Goal: Information Seeking & Learning: Learn about a topic

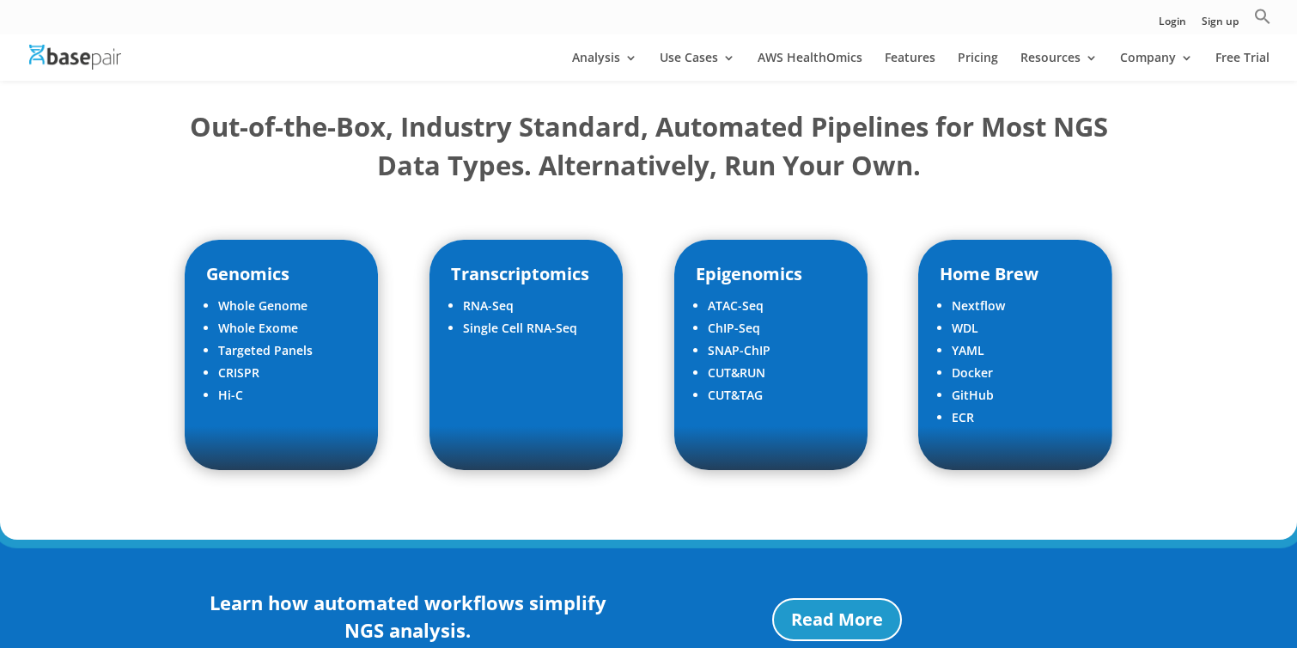
scroll to position [2113, 0]
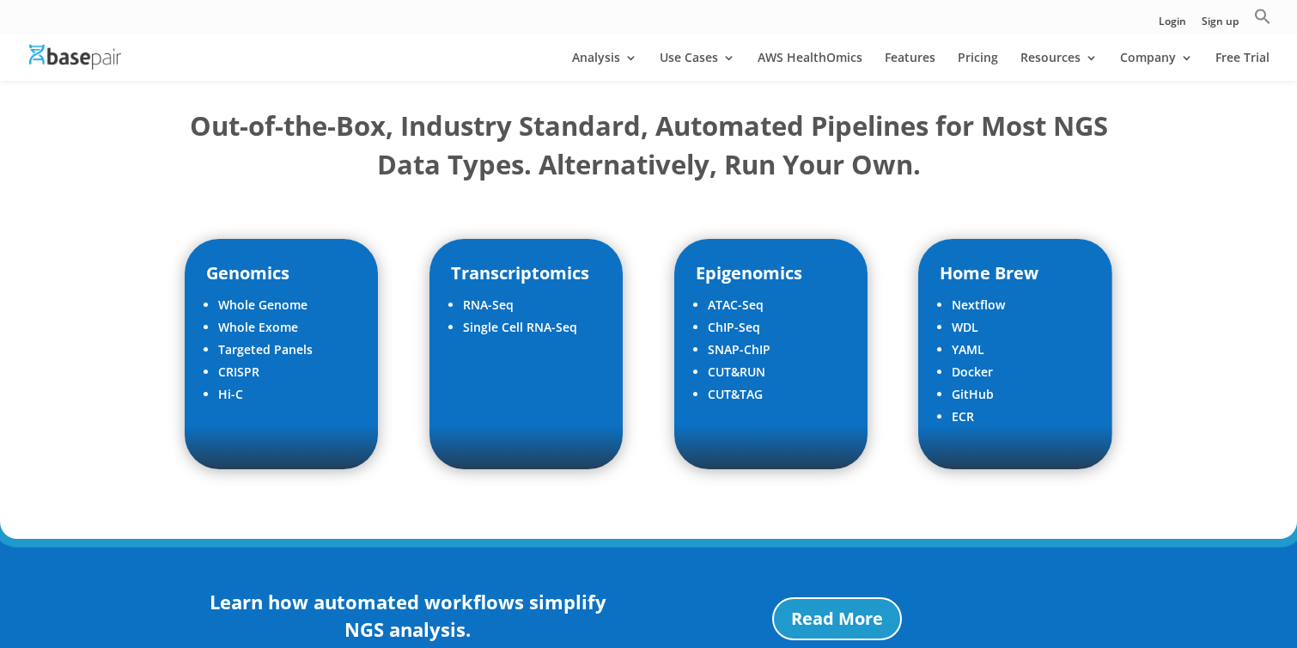
click at [660, 345] on div "Genomics Whole Genome Whole Exome Targeted Panels CRISPR Hi-C Transcriptomics R…" at bounding box center [649, 354] width 928 height 277
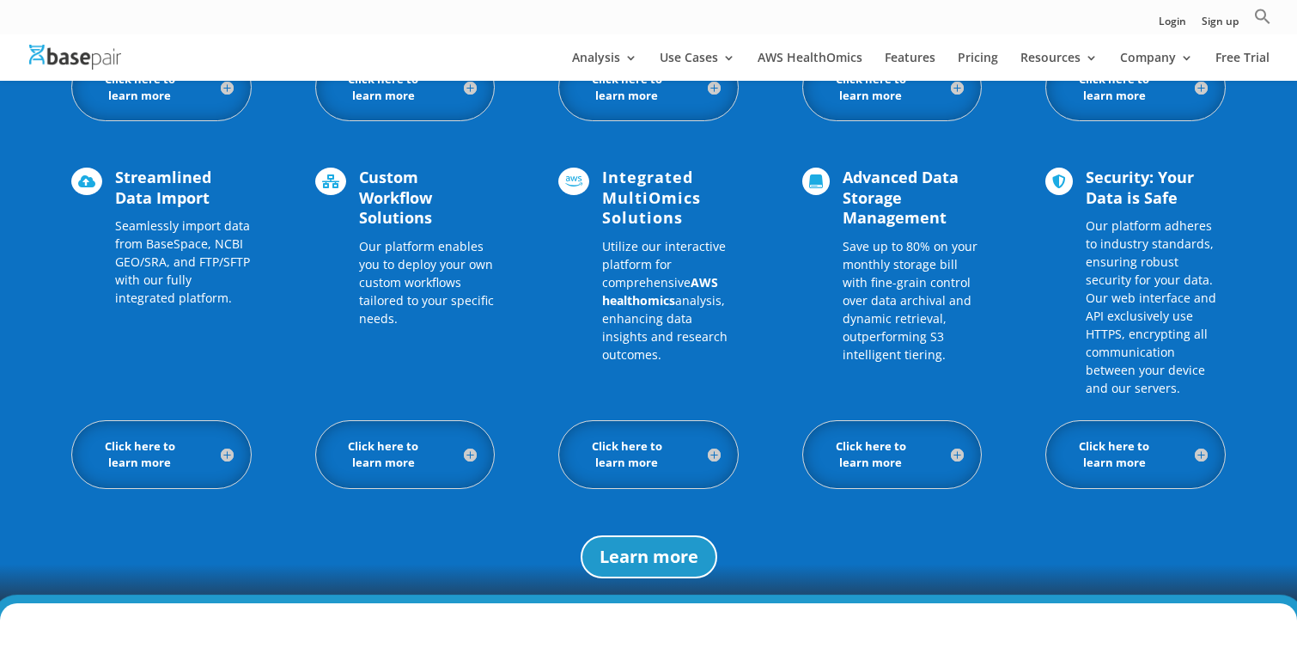
scroll to position [1572, 0]
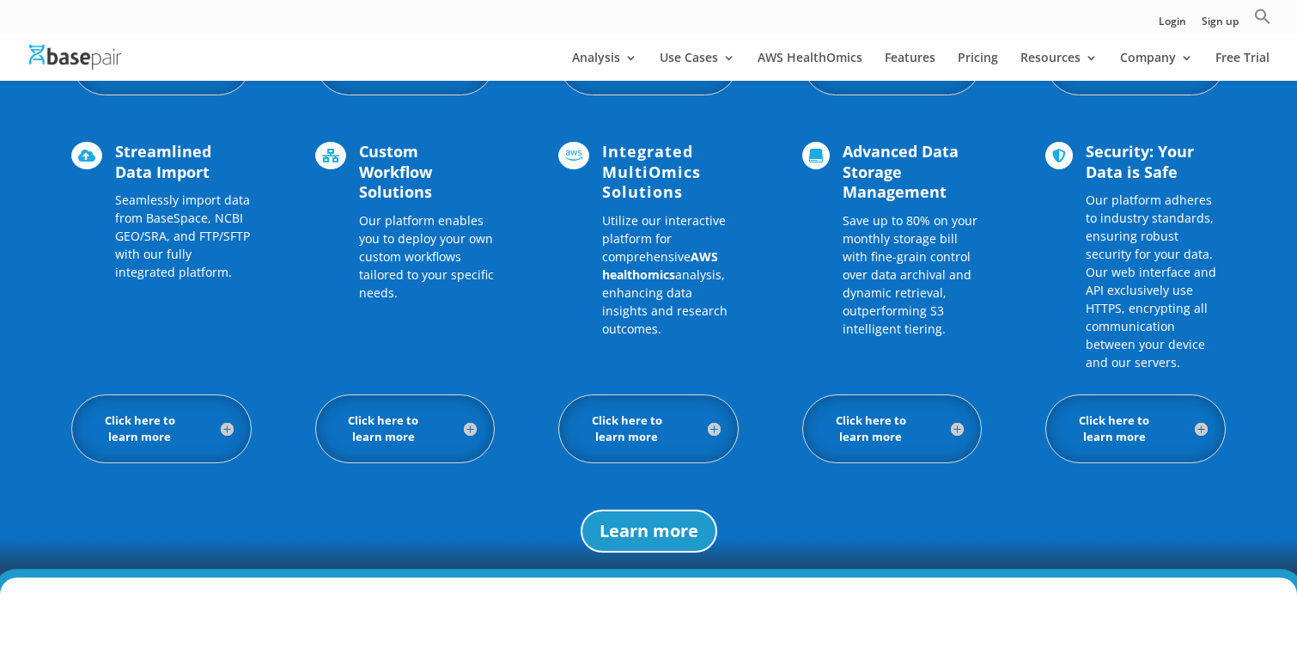
drag, startPoint x: 604, startPoint y: 222, endPoint x: 742, endPoint y: 307, distance: 162.4
click at [742, 307] on div " Streamlined Data Import Seamlessly import data from BaseSpace, NCBI GEO/SRA, …" at bounding box center [648, 257] width 1155 height 276
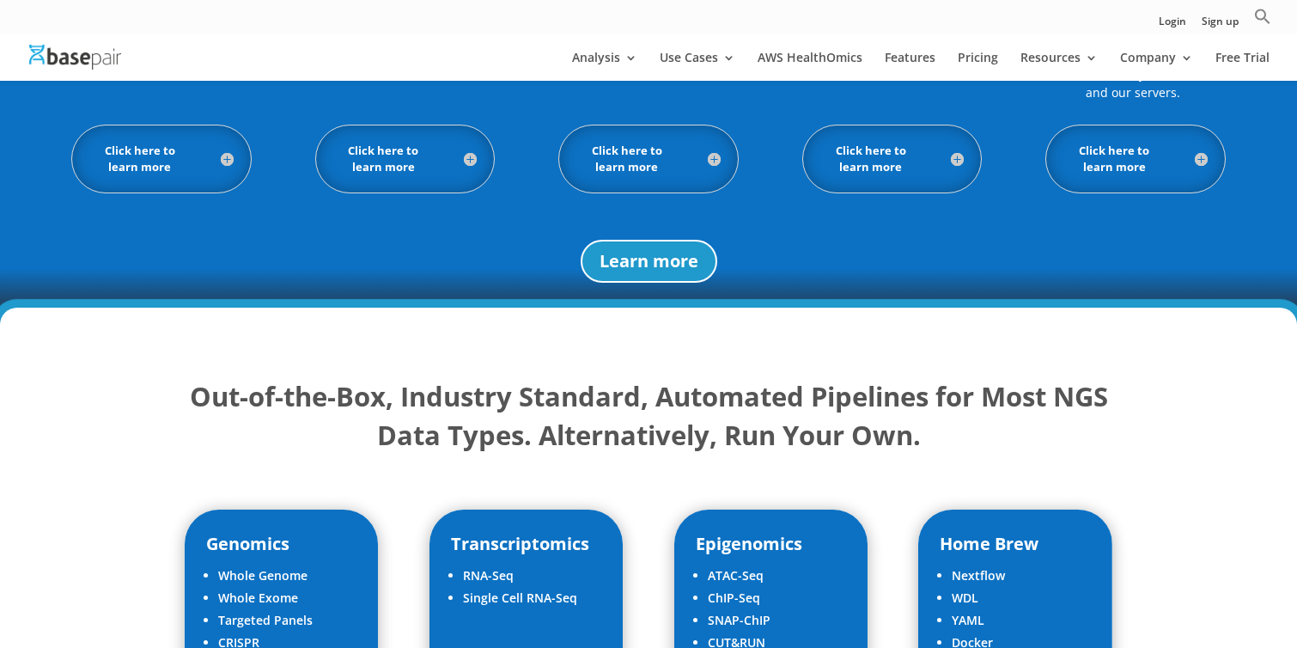
scroll to position [1996, 0]
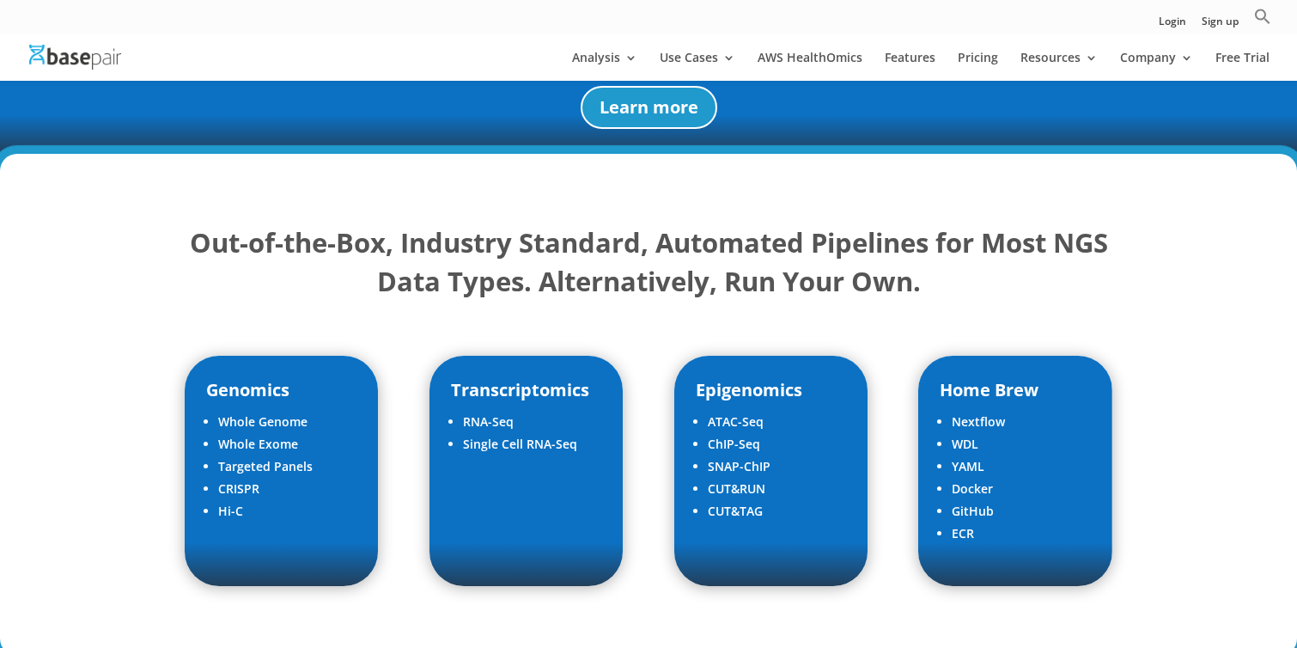
click at [646, 274] on strong "Out-of-the-Box, Industry Standard, Automated Pipelines for Most NGS Data Types.…" at bounding box center [649, 261] width 918 height 75
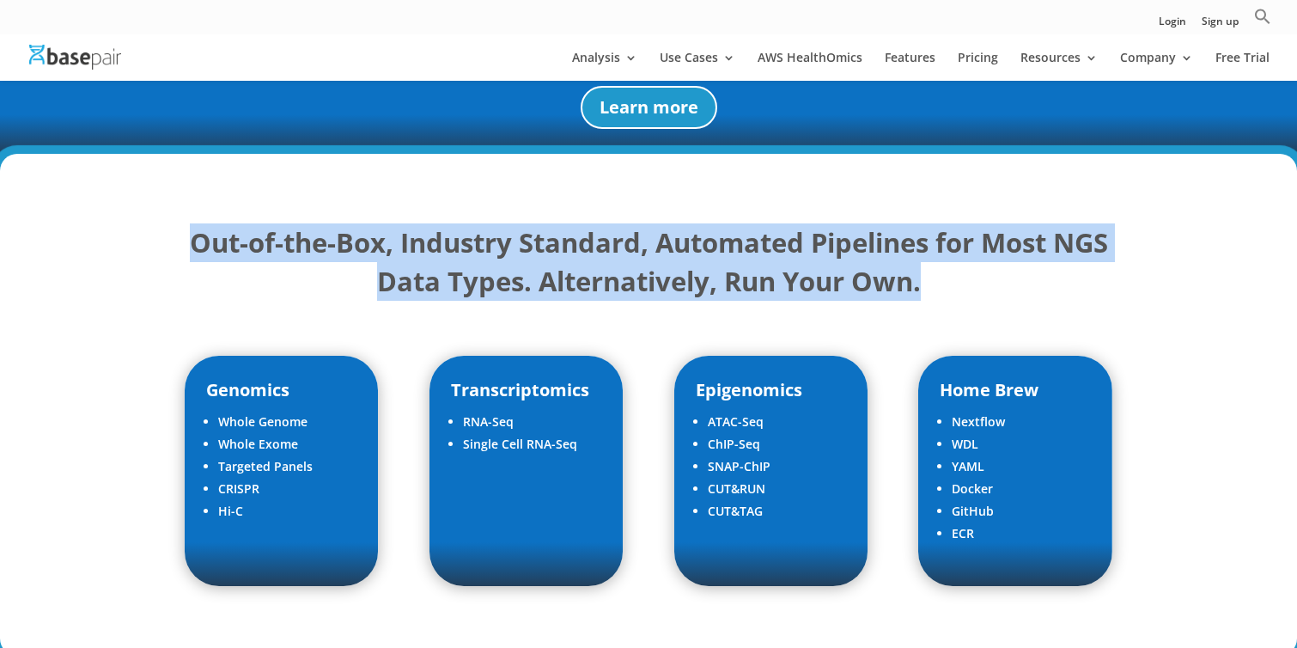
click at [646, 274] on strong "Out-of-the-Box, Industry Standard, Automated Pipelines for Most NGS Data Types.…" at bounding box center [649, 261] width 918 height 75
click at [646, 266] on strong "Out-of-the-Box, Industry Standard, Automated Pipelines for Most NGS Data Types.…" at bounding box center [649, 261] width 918 height 75
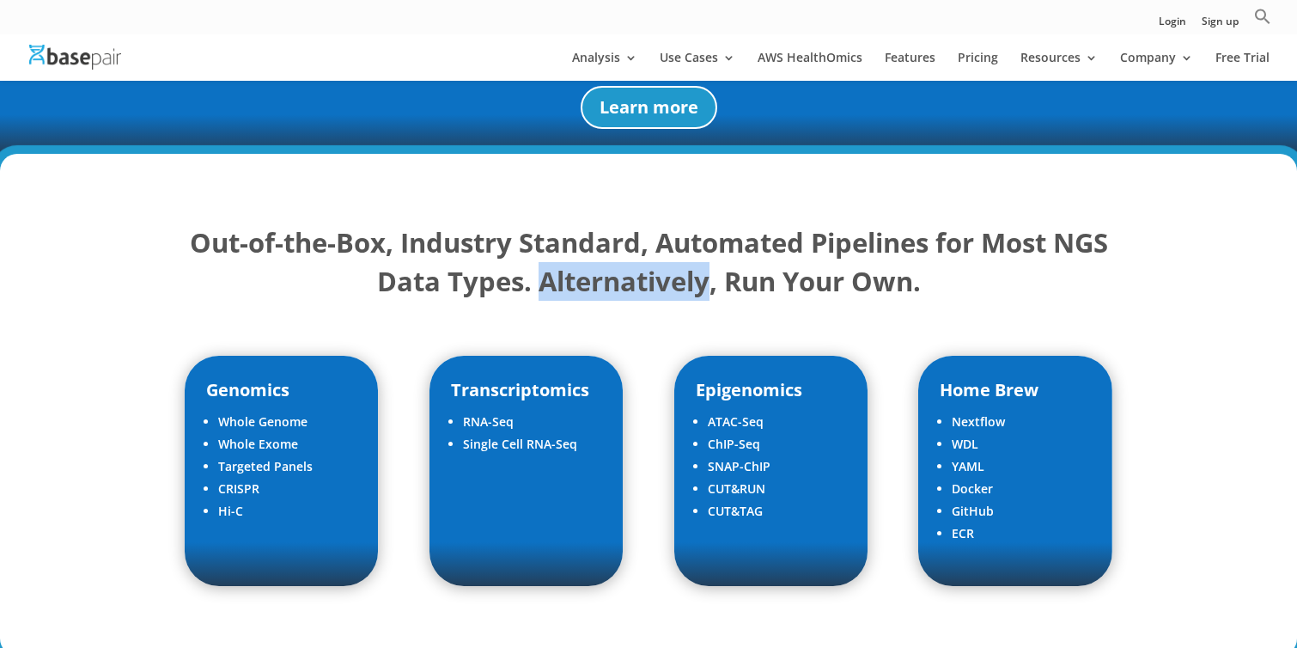
click at [646, 266] on strong "Out-of-the-Box, Industry Standard, Automated Pipelines for Most NGS Data Types.…" at bounding box center [649, 261] width 918 height 75
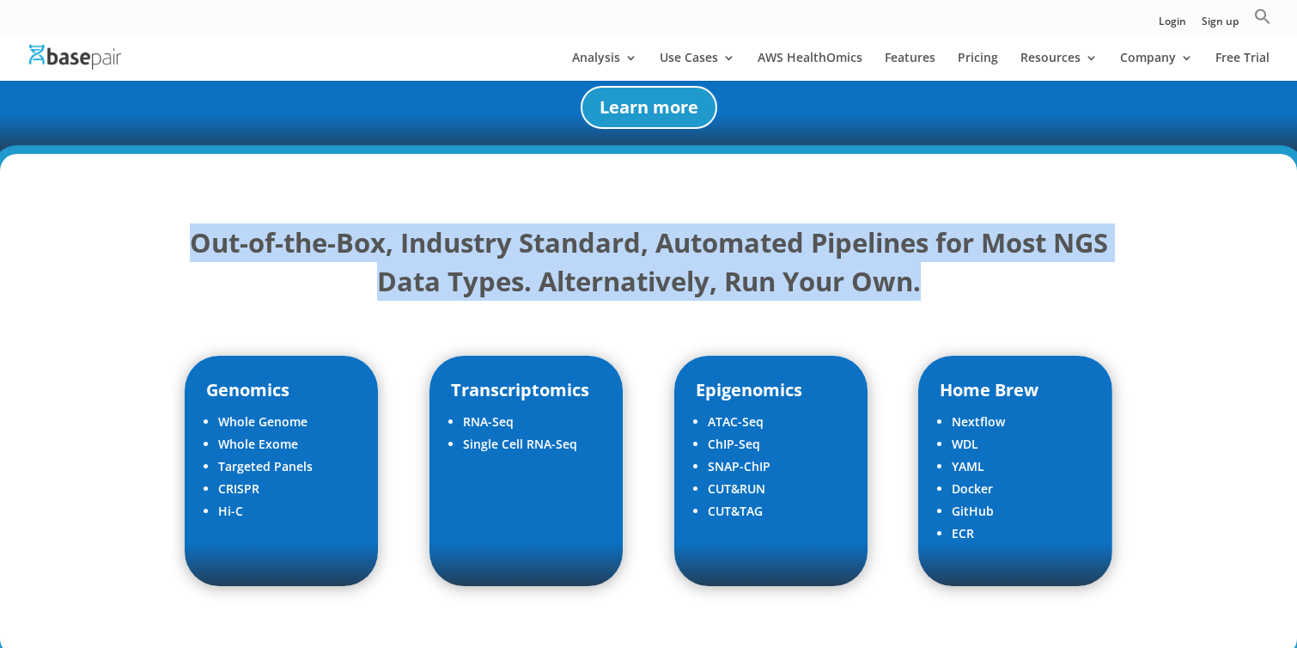
click at [646, 266] on strong "Out-of-the-Box, Industry Standard, Automated Pipelines for Most NGS Data Types.…" at bounding box center [649, 261] width 918 height 75
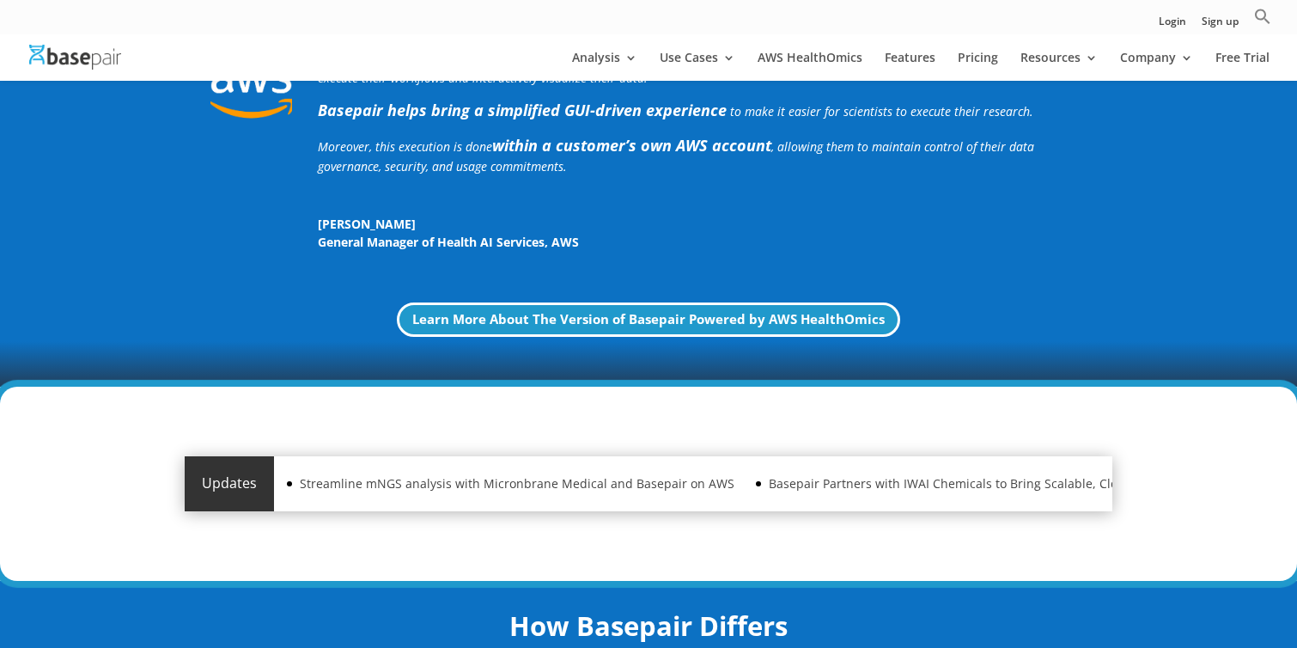
scroll to position [479, 0]
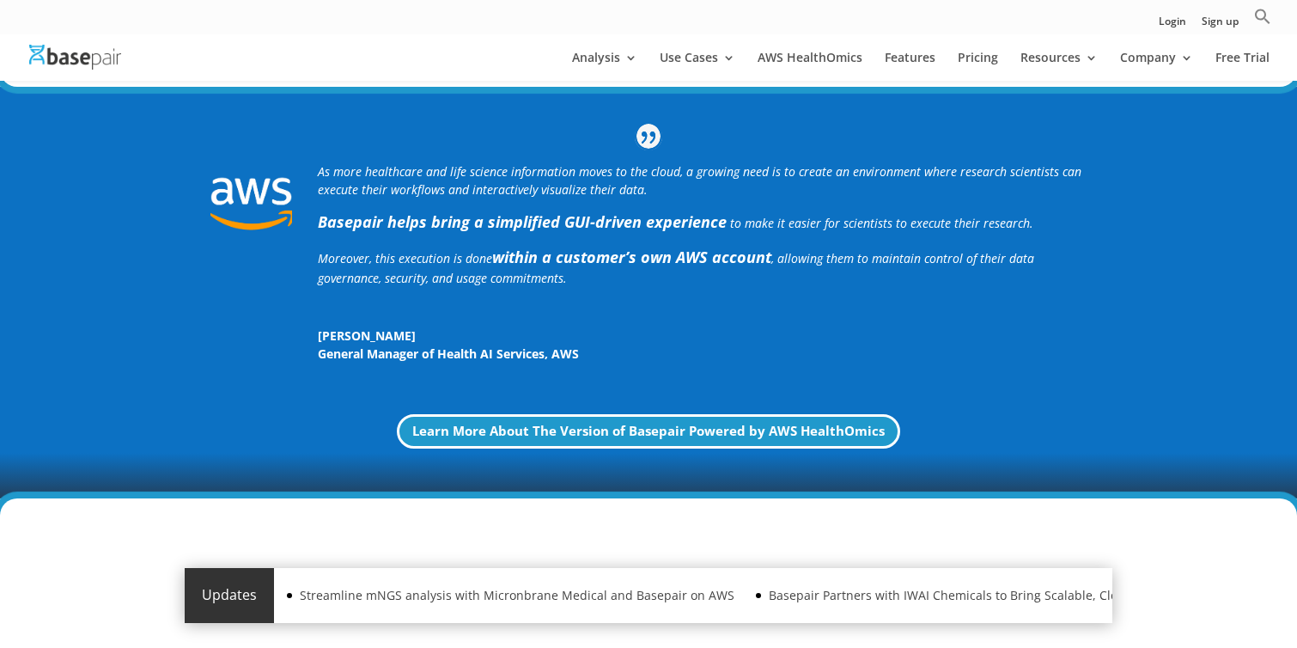
click at [650, 257] on b "within a customer’s own AWS account" at bounding box center [631, 257] width 279 height 21
drag, startPoint x: 320, startPoint y: 334, endPoint x: 418, endPoint y: 334, distance: 97.9
click at [418, 334] on span "[PERSON_NAME]" at bounding box center [702, 335] width 769 height 18
click at [513, 332] on span "[PERSON_NAME]" at bounding box center [702, 335] width 769 height 18
drag, startPoint x: 320, startPoint y: 340, endPoint x: 436, endPoint y: 340, distance: 116.0
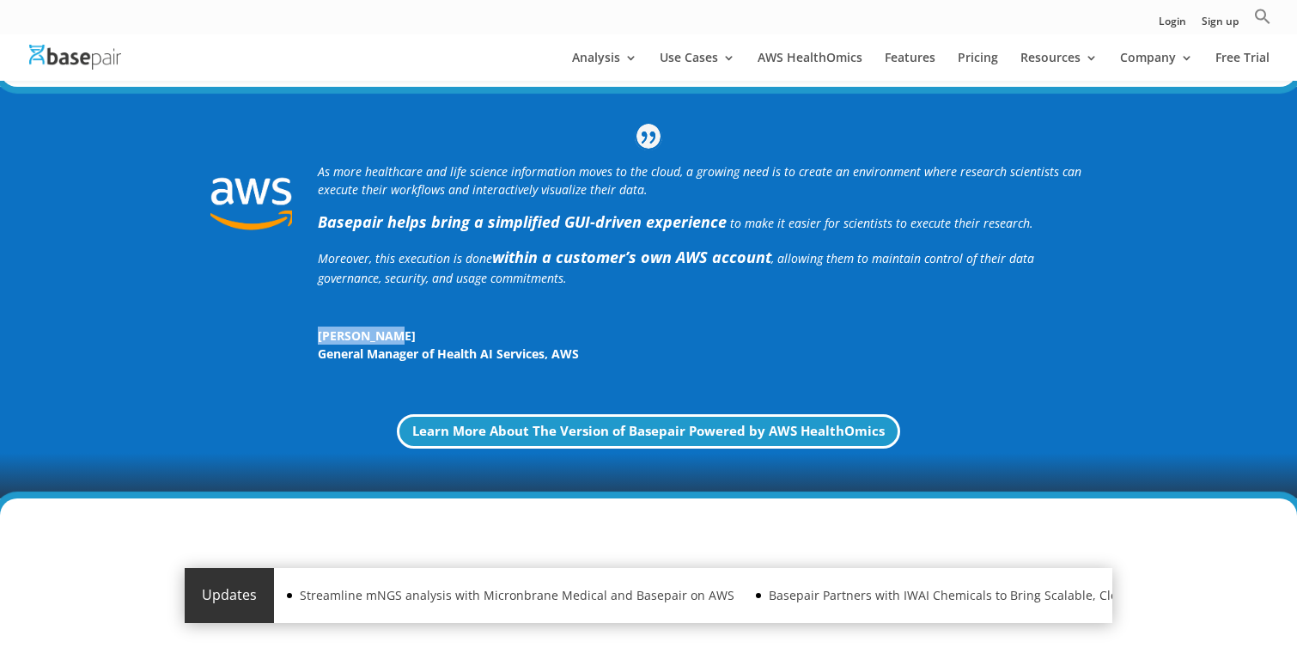
click at [436, 340] on span "[PERSON_NAME]" at bounding box center [702, 335] width 769 height 18
copy span "[PERSON_NAME]"
click at [693, 279] on p "Moreover, this execution is done within a customer’s own AWS account , allowing…" at bounding box center [702, 272] width 769 height 53
drag, startPoint x: 643, startPoint y: 193, endPoint x: 299, endPoint y: 162, distance: 345.9
click at [299, 162] on div "As more healthcare and life science information moves to the cloud, a growing n…" at bounding box center [649, 263] width 928 height 252
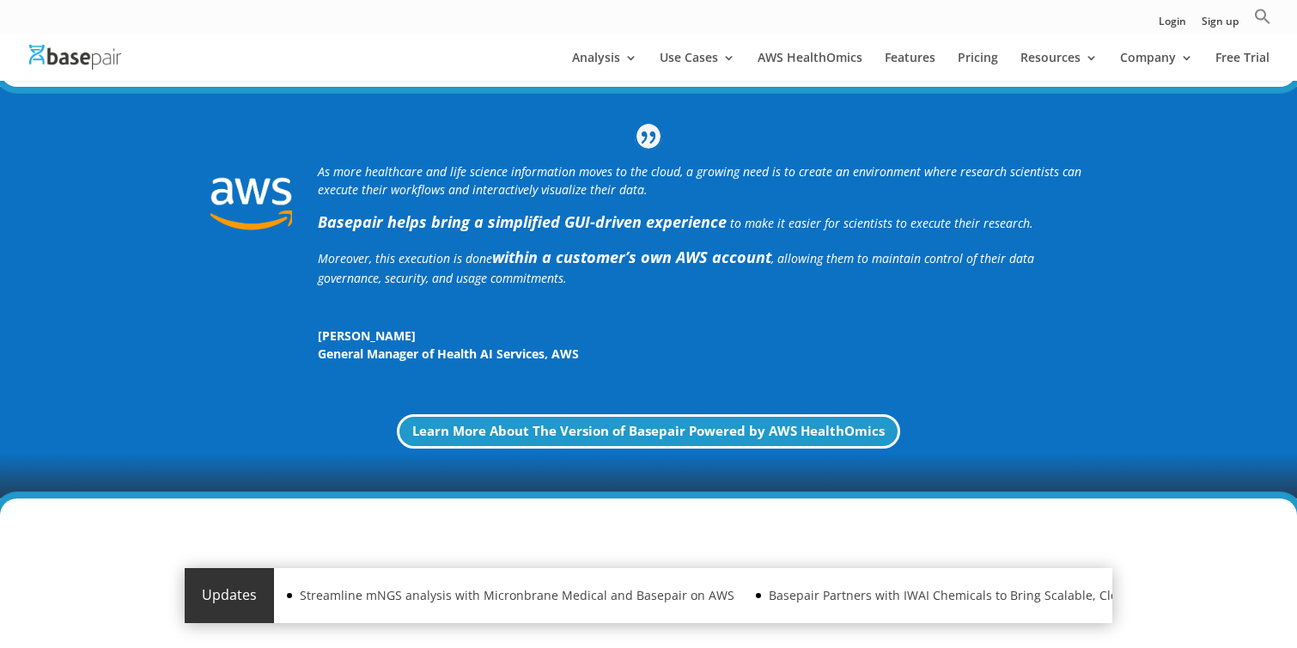
click at [680, 249] on b "within a customer’s own AWS account" at bounding box center [631, 257] width 279 height 21
click at [666, 223] on strong "Basepair helps bring a simplified GUI-driven experience" at bounding box center [522, 221] width 409 height 21
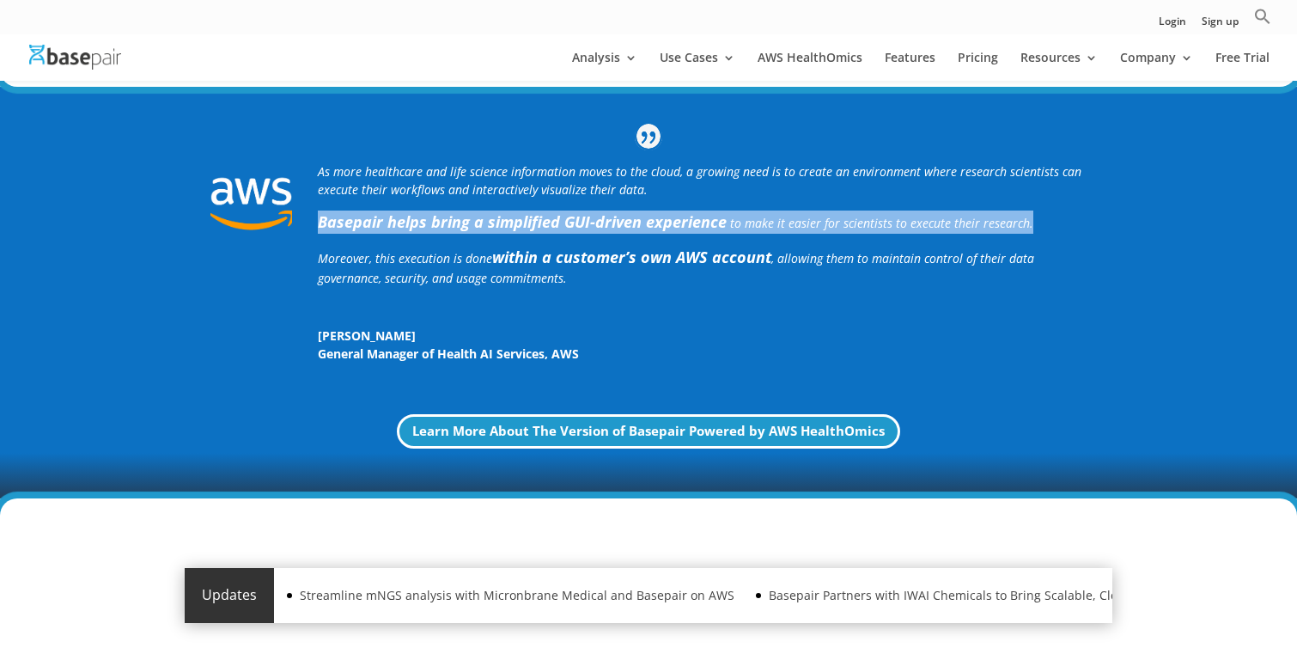
click at [666, 223] on strong "Basepair helps bring a simplified GUI-driven experience" at bounding box center [522, 221] width 409 height 21
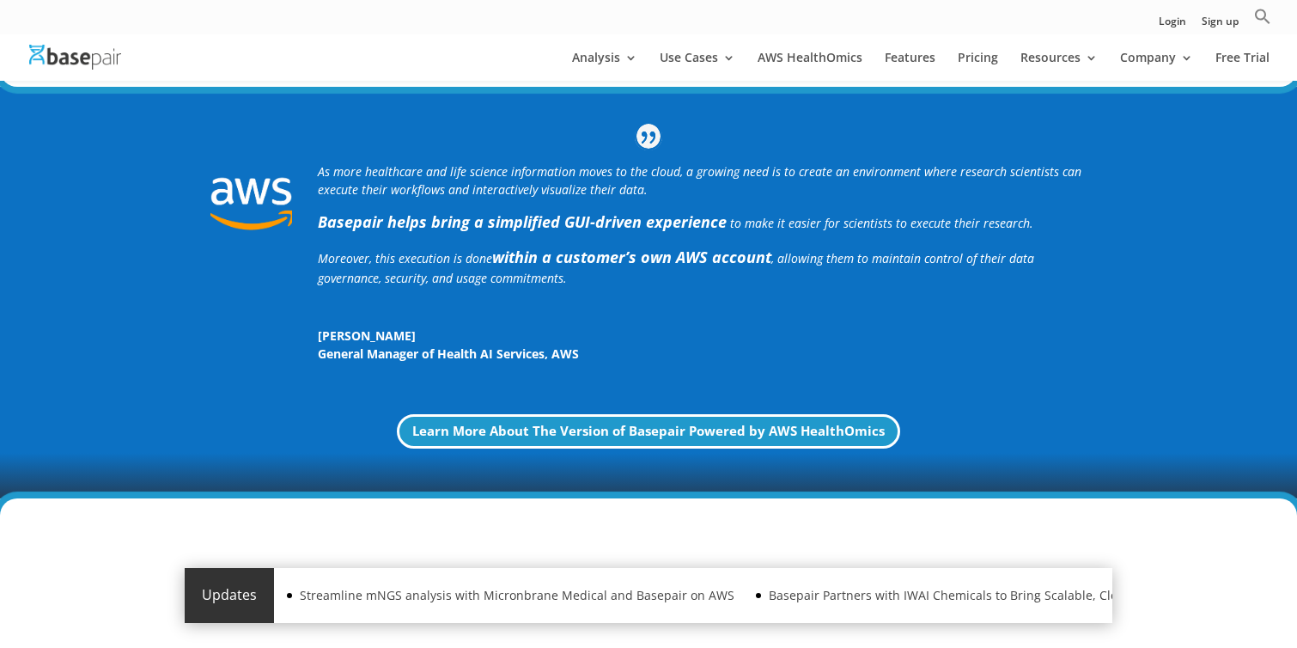
click at [666, 259] on b "within a customer’s own AWS account" at bounding box center [631, 257] width 279 height 21
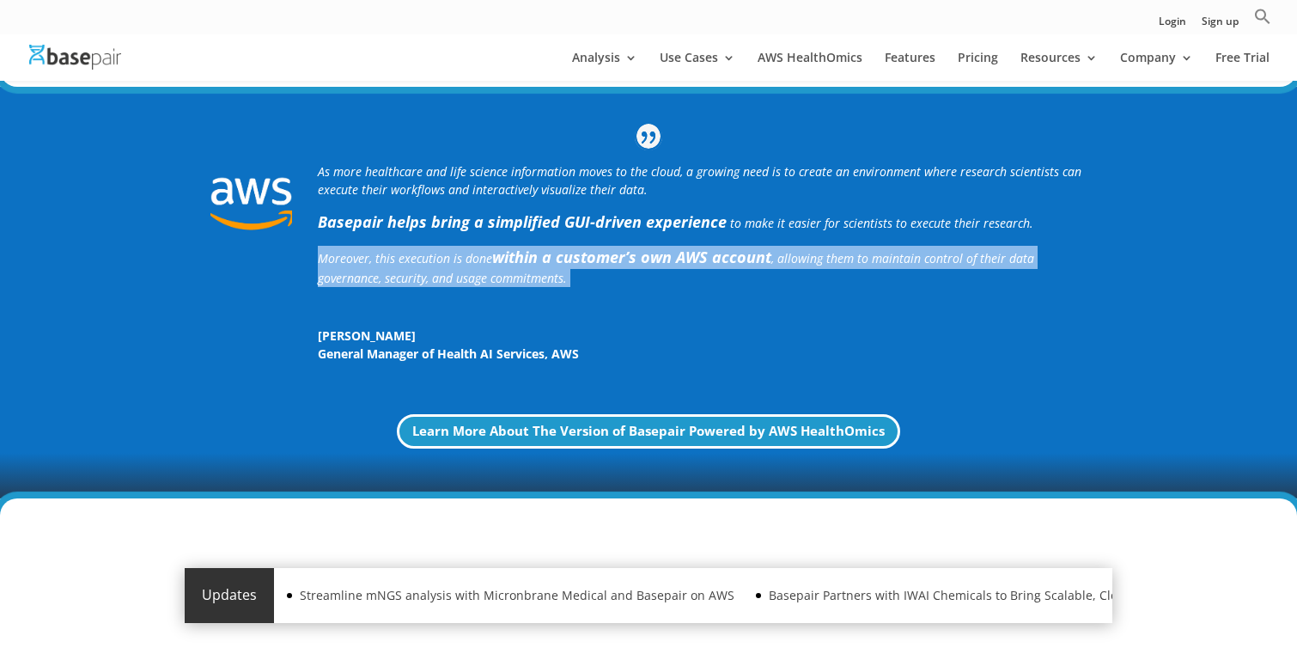
click at [666, 259] on b "within a customer’s own AWS account" at bounding box center [631, 257] width 279 height 21
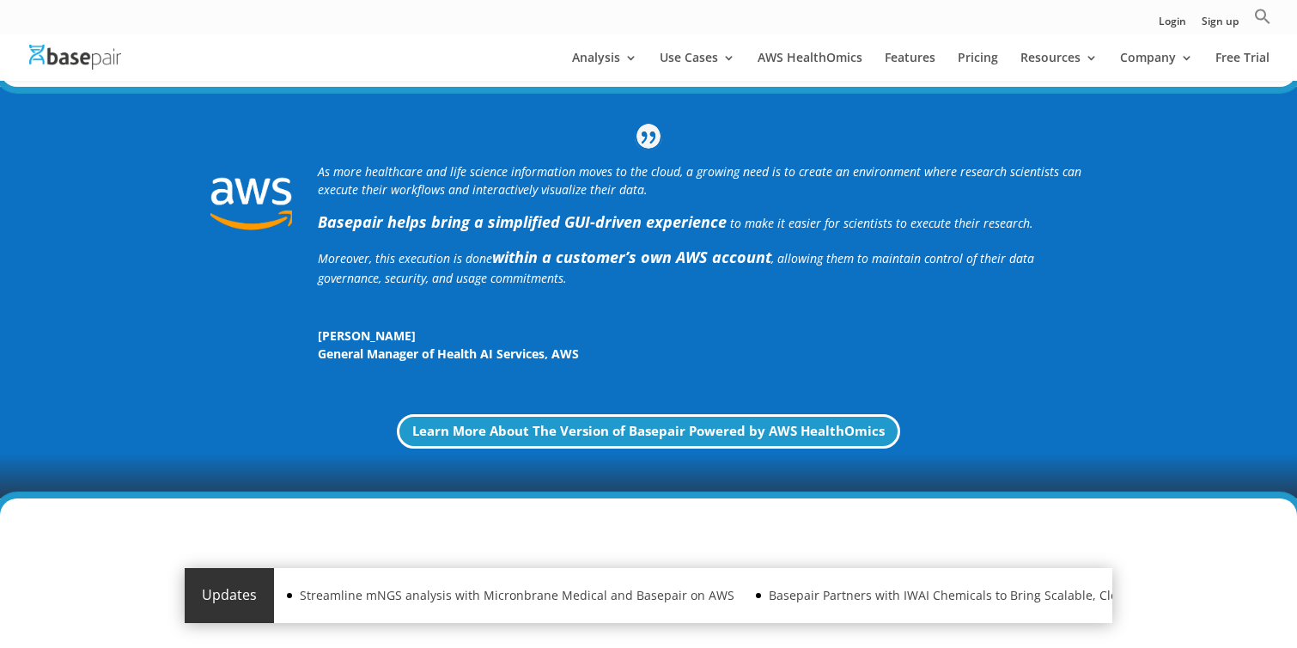
click at [658, 268] on p "Moreover, this execution is done within a customer’s own AWS account , allowing…" at bounding box center [702, 272] width 769 height 53
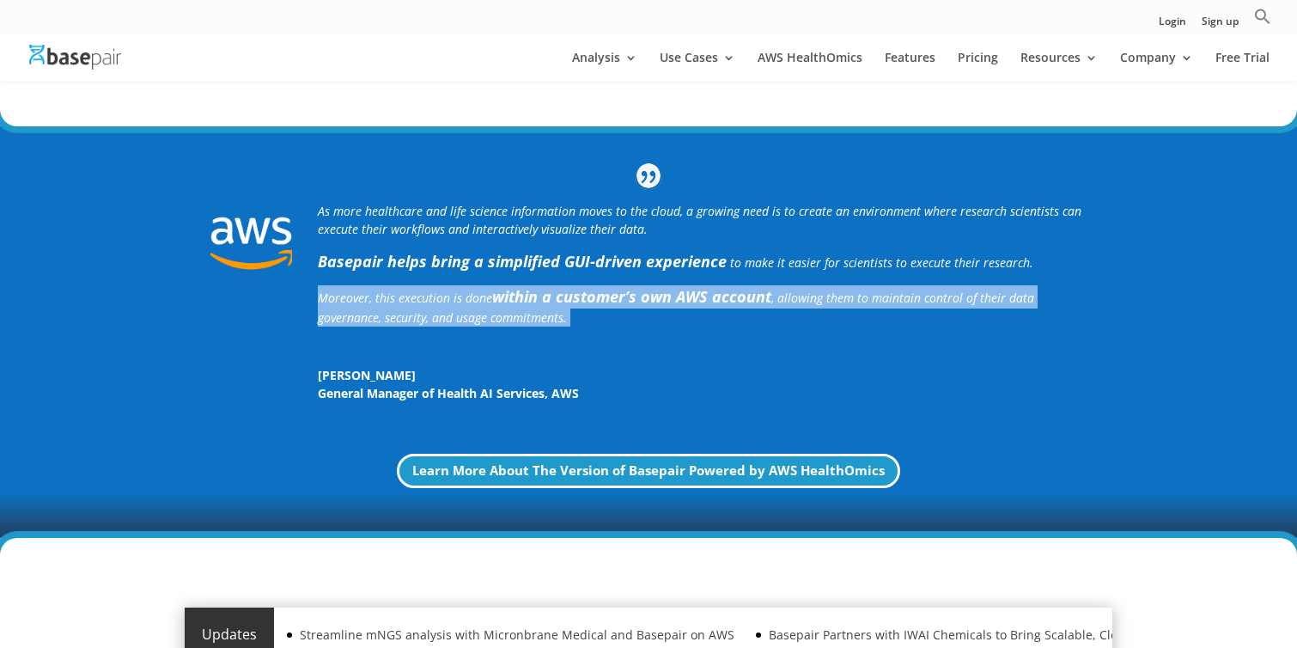
click at [658, 285] on p "Moreover, this execution is done within a customer’s own AWS account , allowing…" at bounding box center [702, 311] width 769 height 53
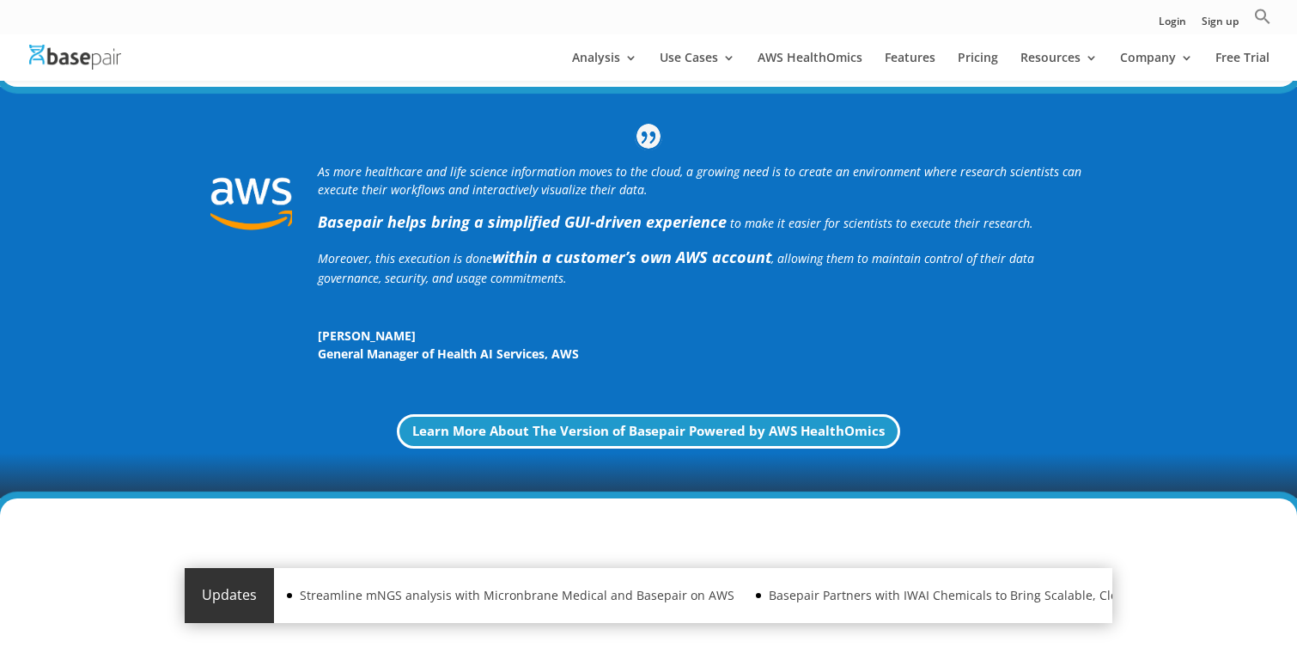
click at [657, 240] on p "Basepair helps bring a simplified GUI-driven experience to make it easier for s…" at bounding box center [702, 227] width 769 height 35
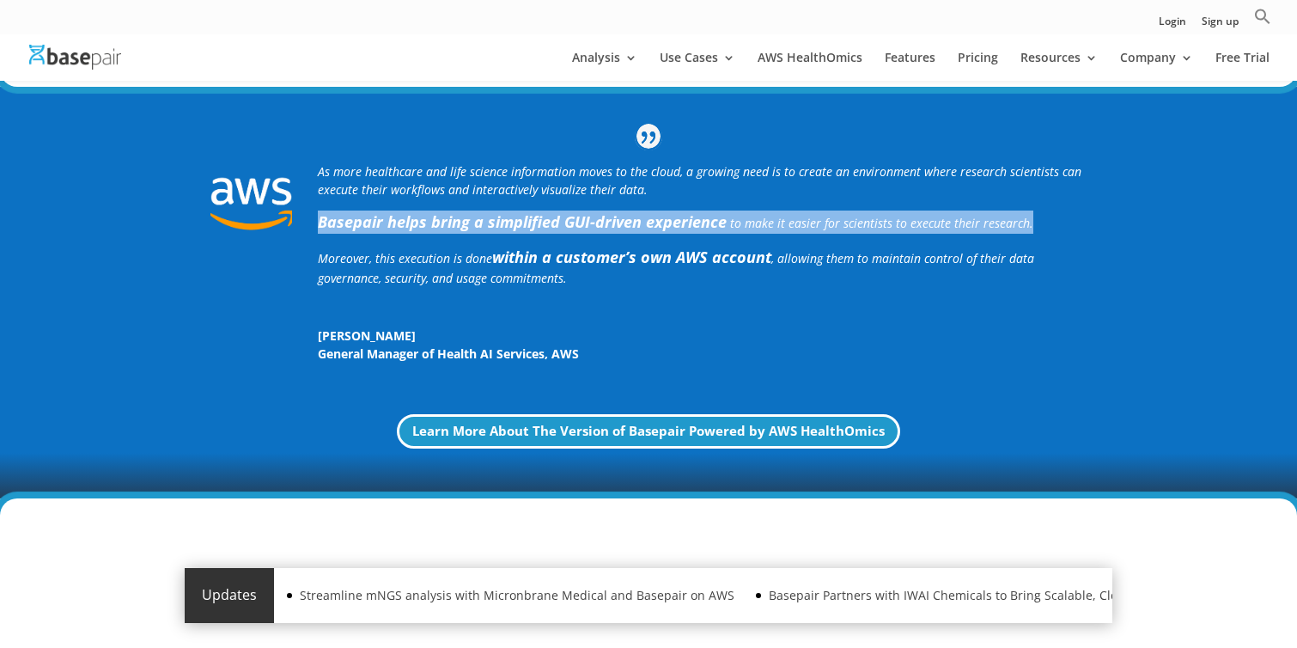
click at [657, 240] on p "Basepair helps bring a simplified GUI-driven experience to make it easier for s…" at bounding box center [702, 227] width 769 height 35
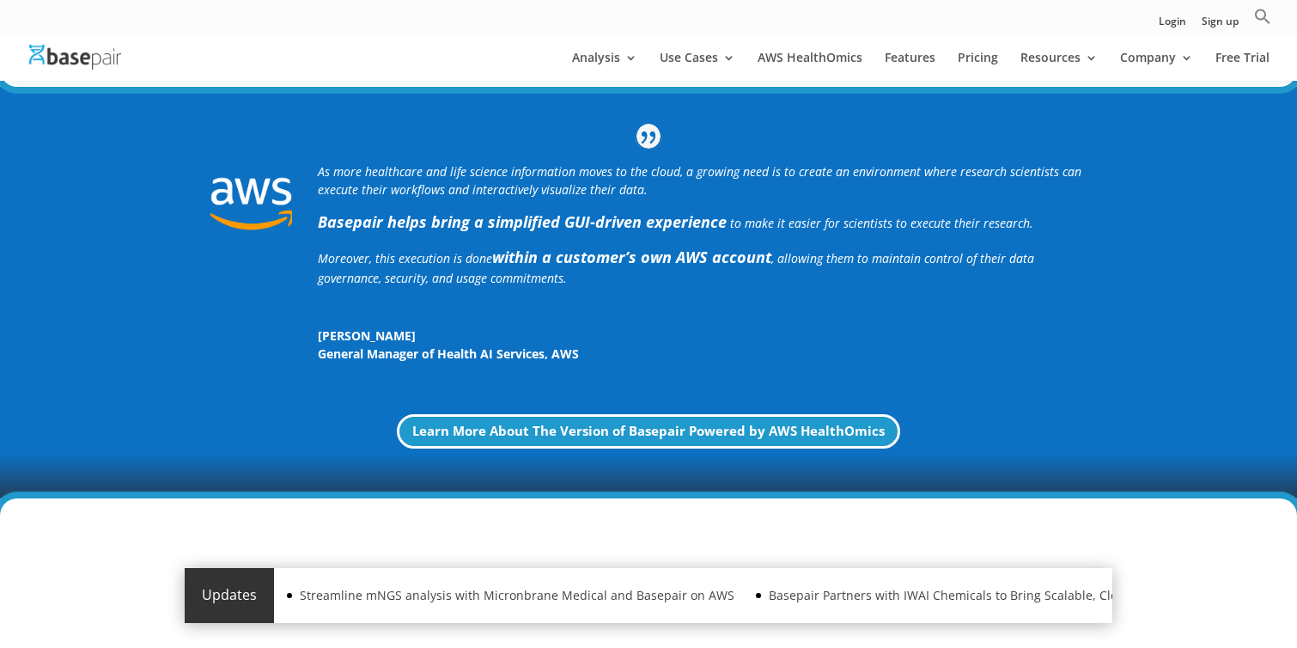
click at [656, 181] on p "As more healthcare and life science information moves to the cloud, a growing n…" at bounding box center [702, 186] width 769 height 48
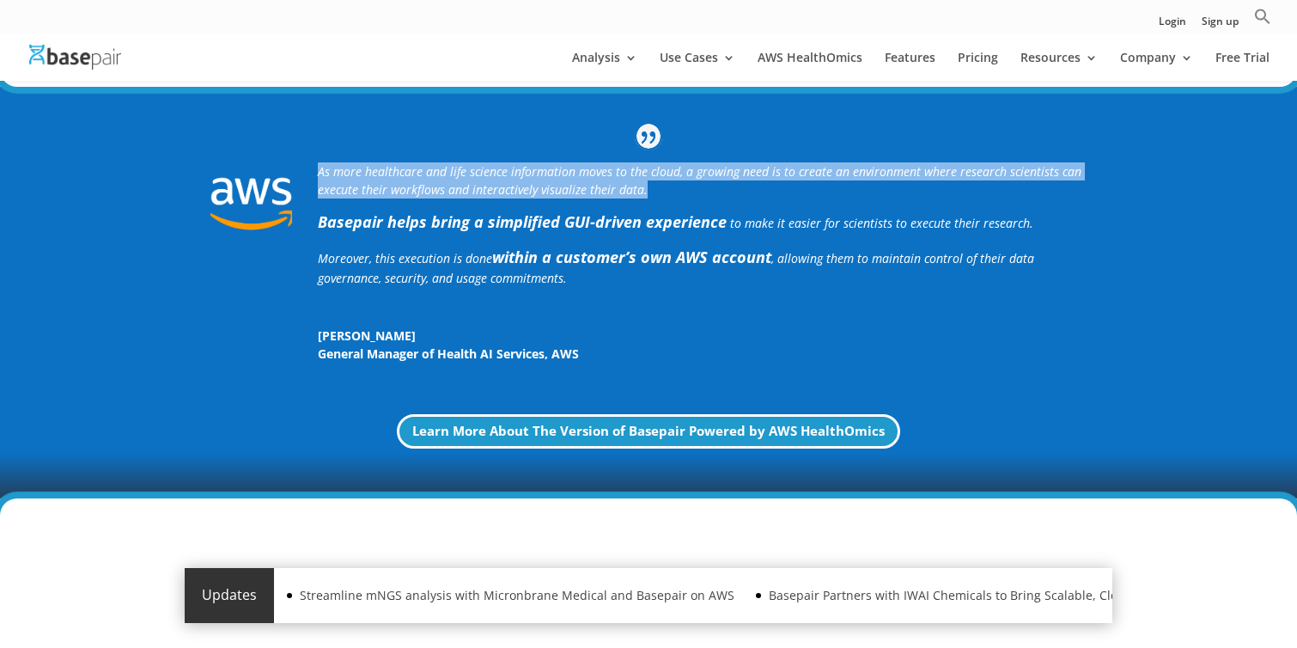
click at [656, 181] on p "As more healthcare and life science information moves to the cloud, a growing n…" at bounding box center [702, 186] width 769 height 48
click at [656, 229] on strong "Basepair helps bring a simplified GUI-driven experience" at bounding box center [522, 221] width 409 height 21
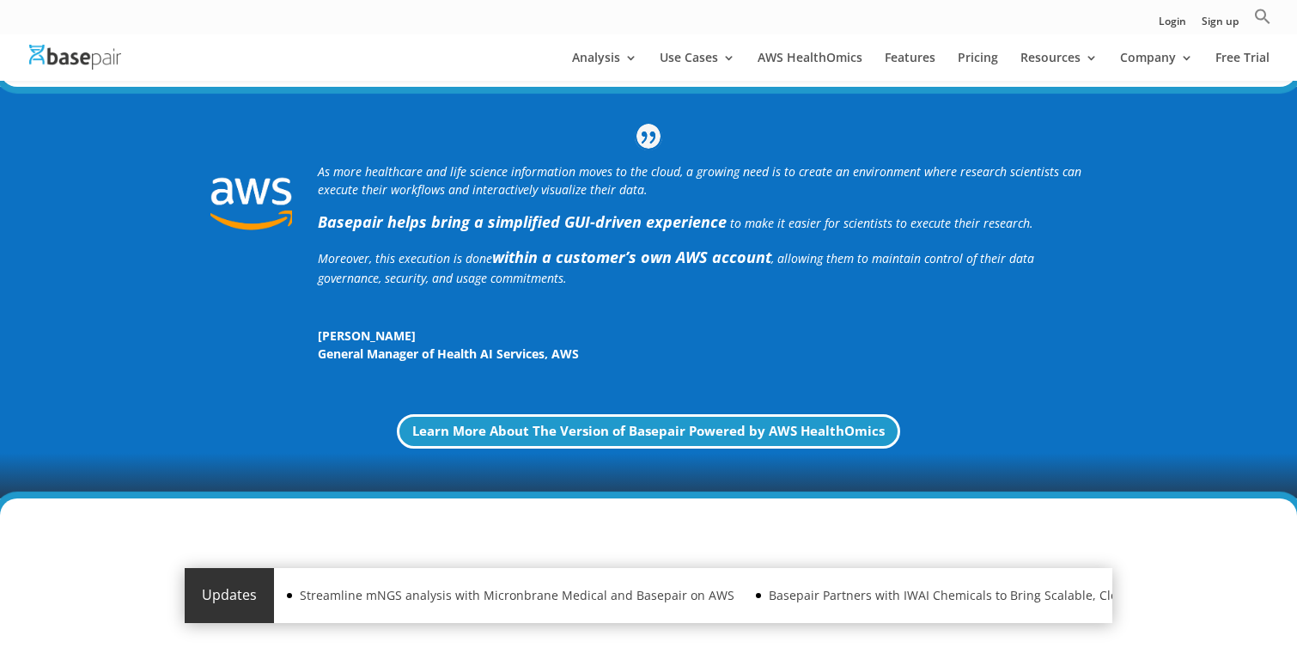
click at [653, 257] on b "within a customer’s own AWS account" at bounding box center [631, 257] width 279 height 21
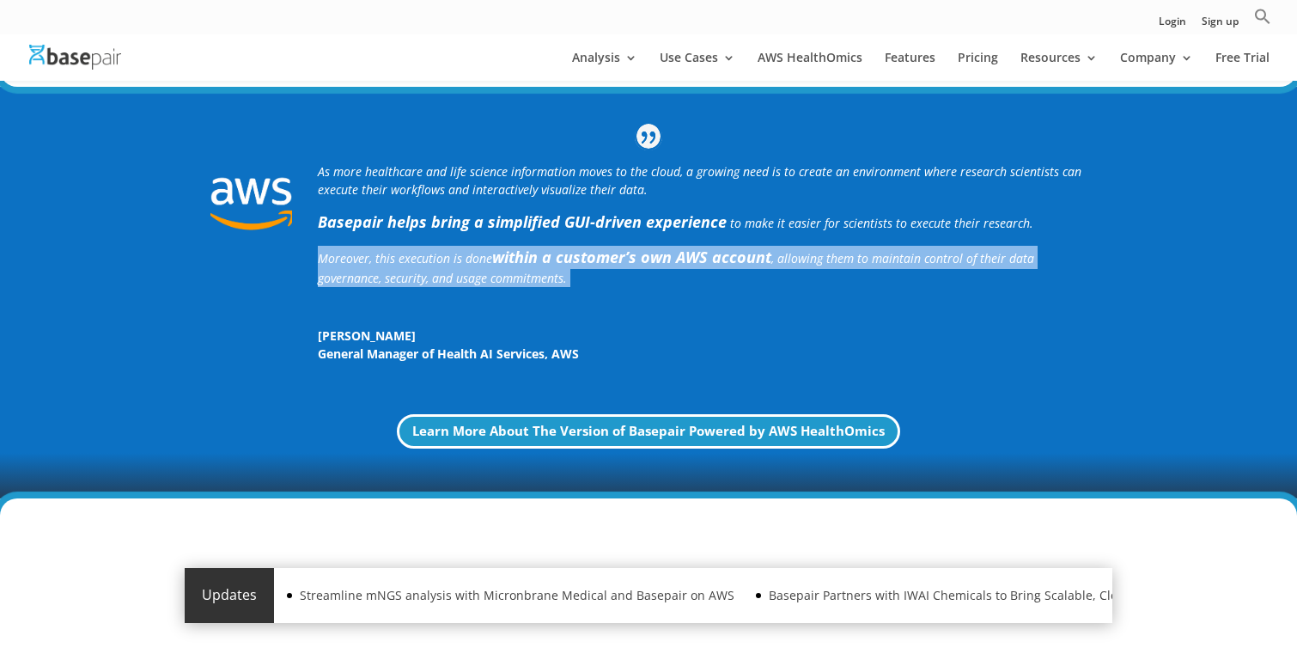
click at [649, 331] on span "[PERSON_NAME]" at bounding box center [702, 335] width 769 height 18
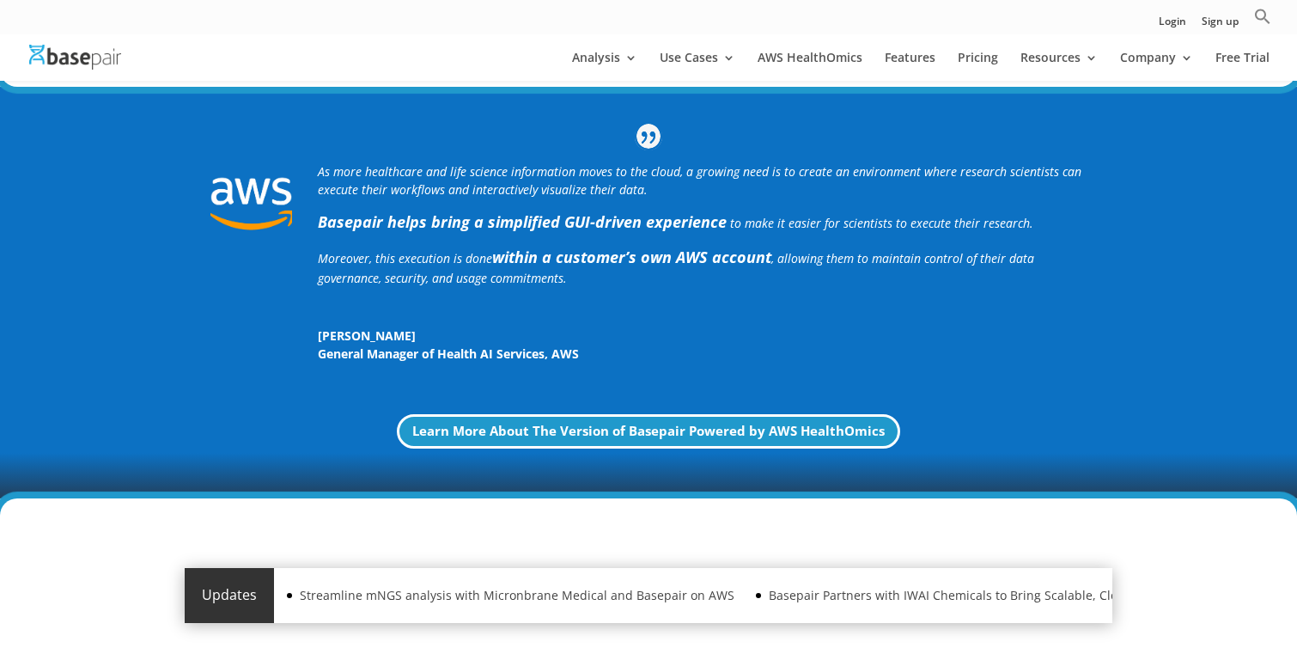
click at [649, 331] on span "[PERSON_NAME]" at bounding box center [702, 335] width 769 height 18
click at [649, 358] on p "General Manager of Health AI Services , AWS" at bounding box center [702, 354] width 769 height 18
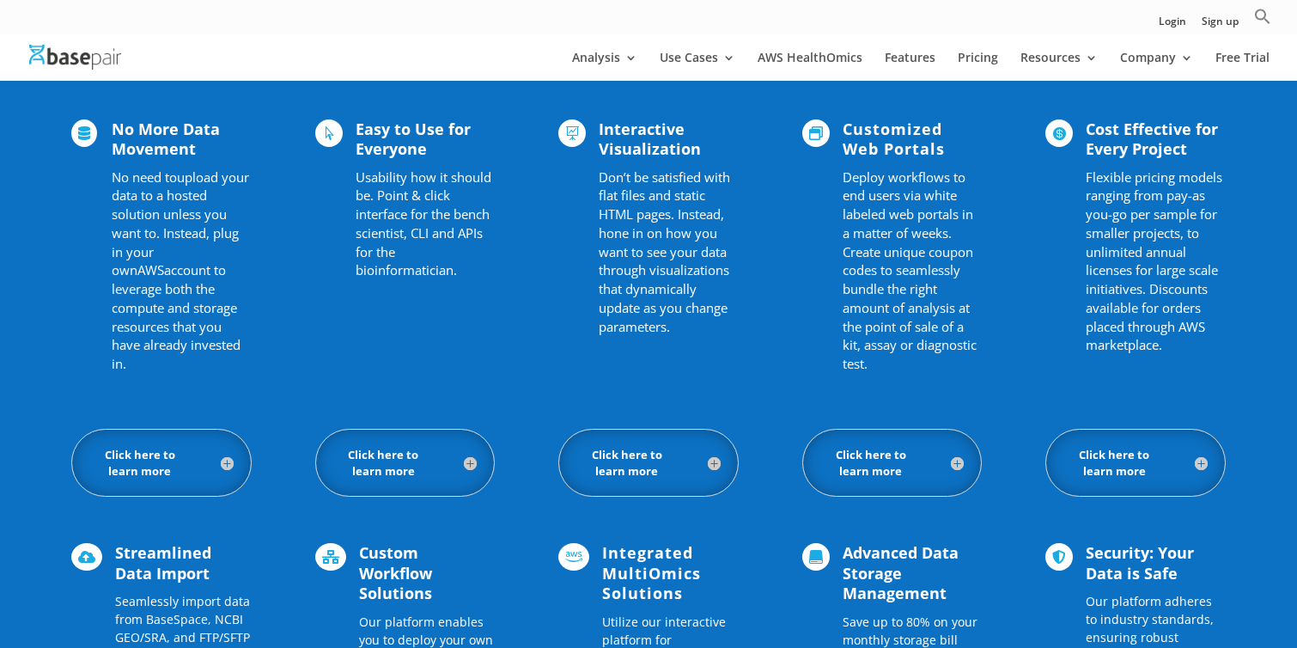
scroll to position [1173, 0]
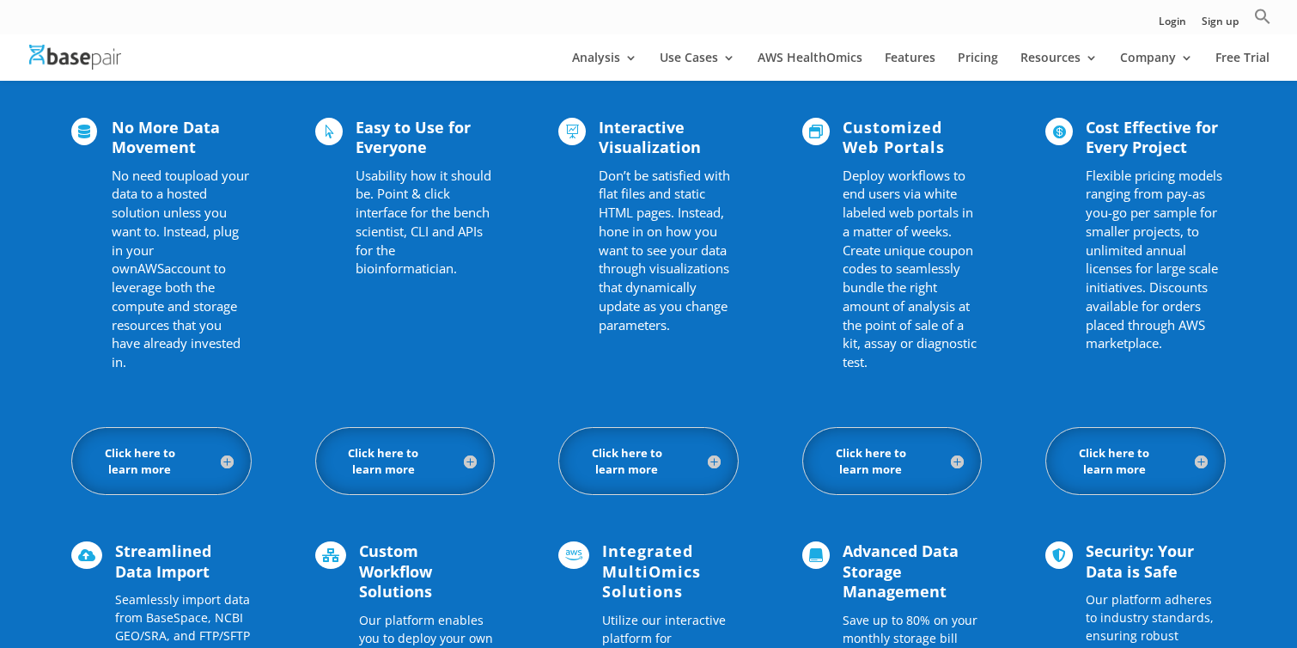
click at [678, 314] on span "Don’t be satisfied with flat files and static HTML pages. Instead, hone in on h…" at bounding box center [664, 250] width 131 height 167
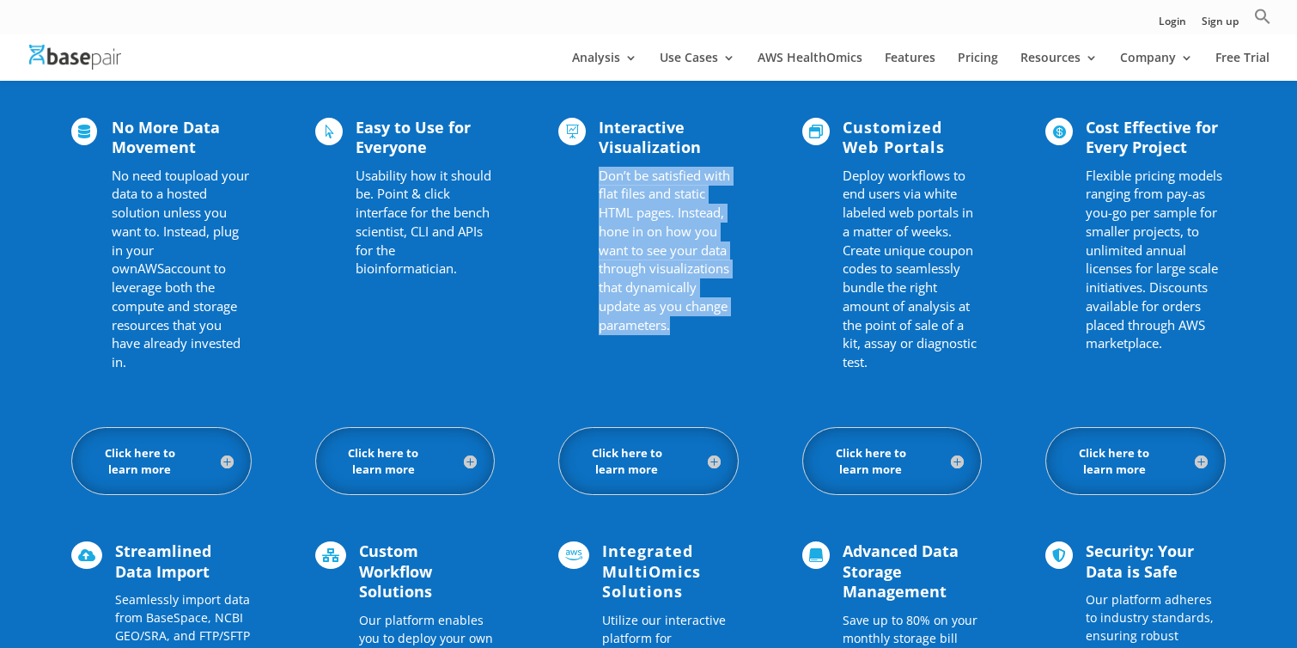
click at [678, 314] on span "Don’t be satisfied with flat files and static HTML pages. Instead, hone in on h…" at bounding box center [664, 250] width 131 height 167
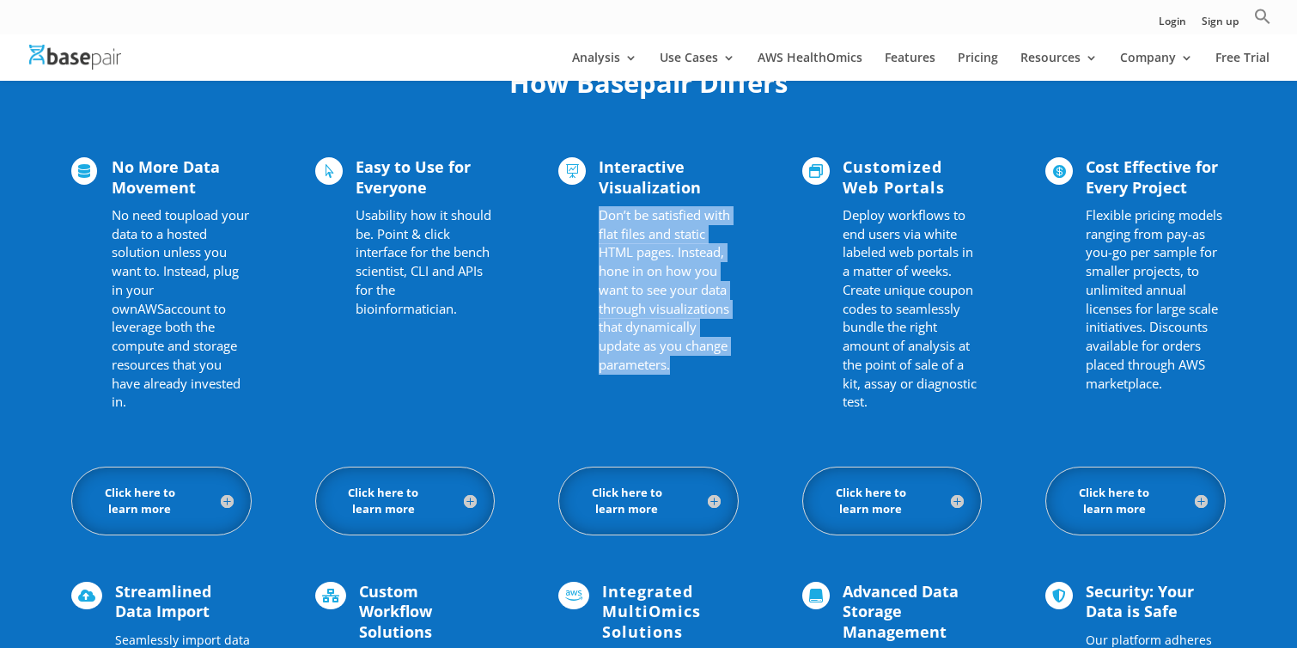
click at [679, 288] on span "Don’t be satisfied with flat files and static HTML pages. Instead, hone in on h…" at bounding box center [664, 289] width 131 height 167
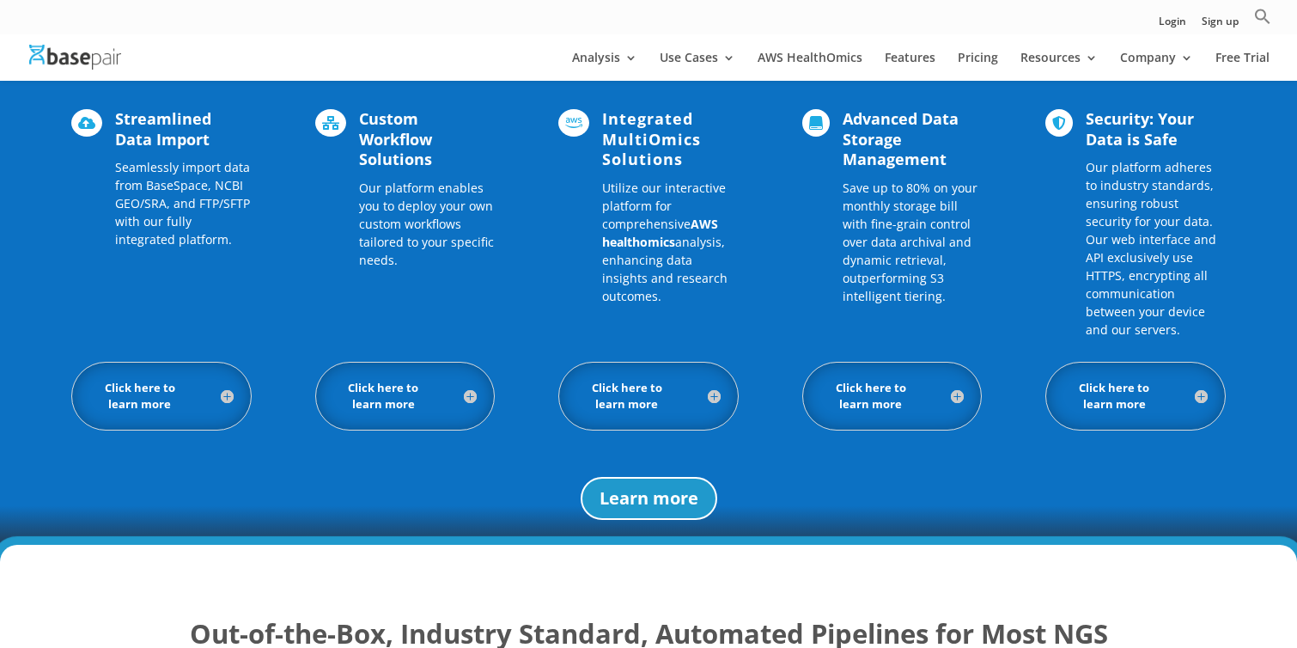
scroll to position [1615, 0]
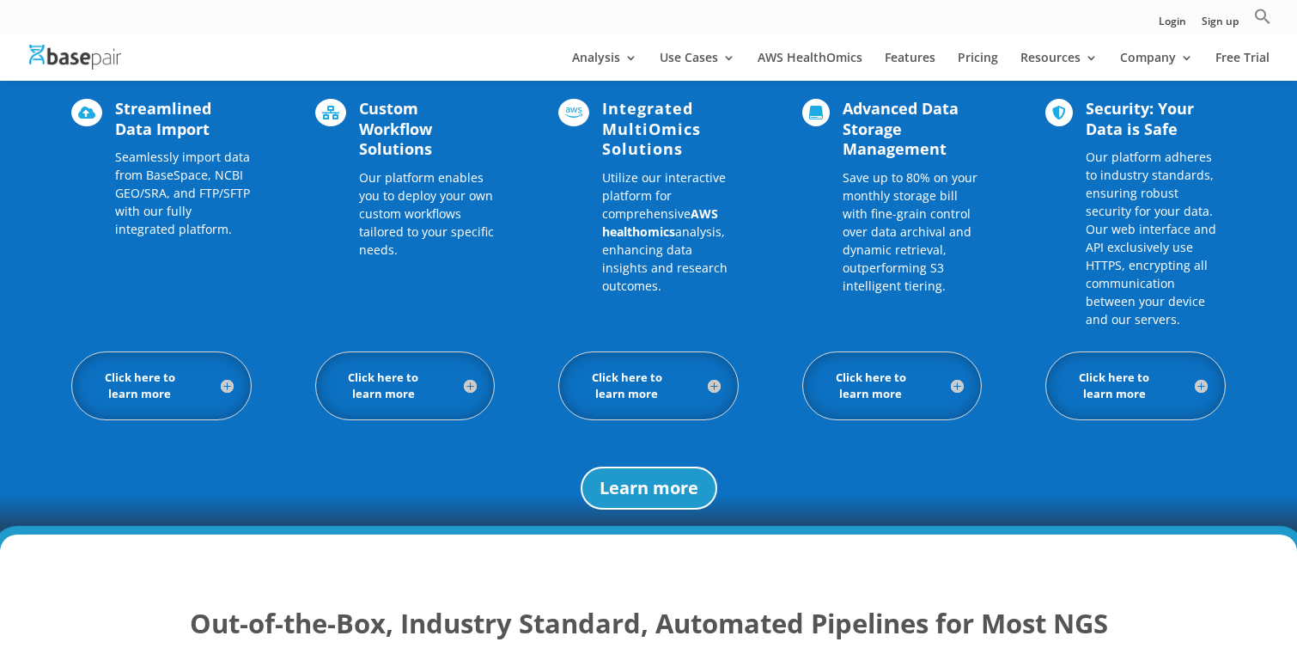
click at [669, 230] on strong "AWS healthomics" at bounding box center [660, 222] width 116 height 34
click at [649, 272] on p "Utilize our interactive platform for comprehensive AWS healthomics analysis, en…" at bounding box center [670, 231] width 137 height 126
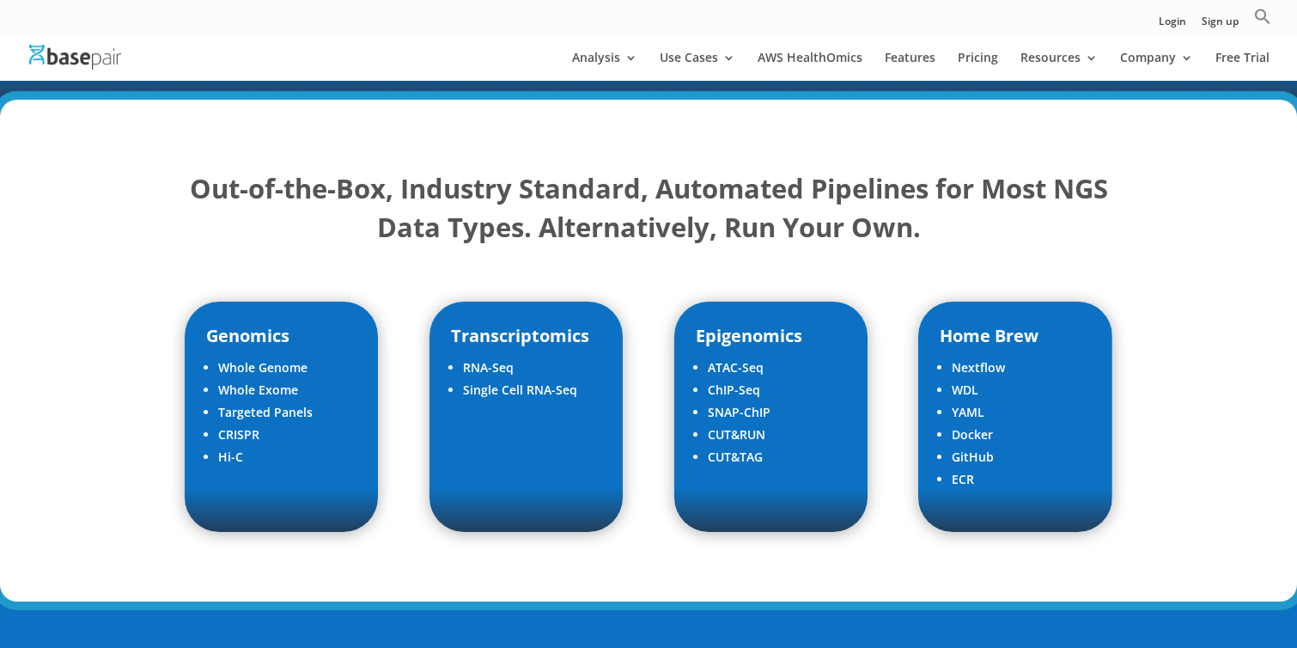
scroll to position [2052, 0]
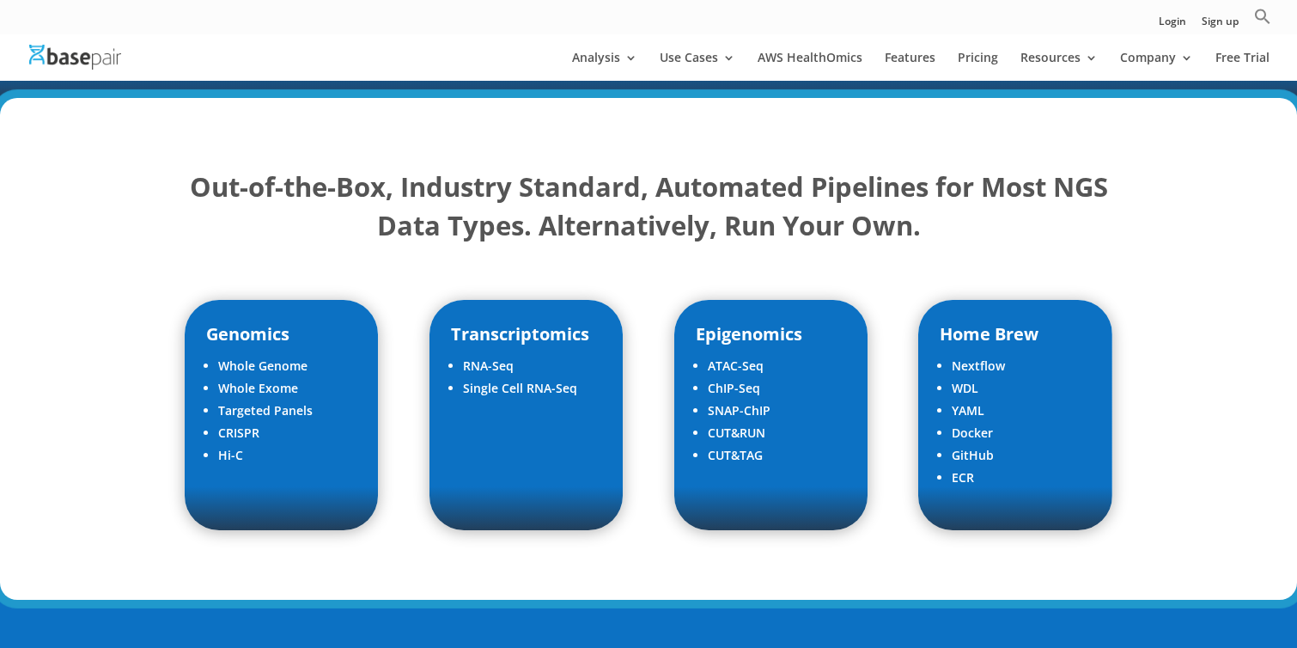
click at [650, 223] on strong "Out-of-the-Box, Industry Standard, Automated Pipelines for Most NGS Data Types.…" at bounding box center [649, 205] width 918 height 75
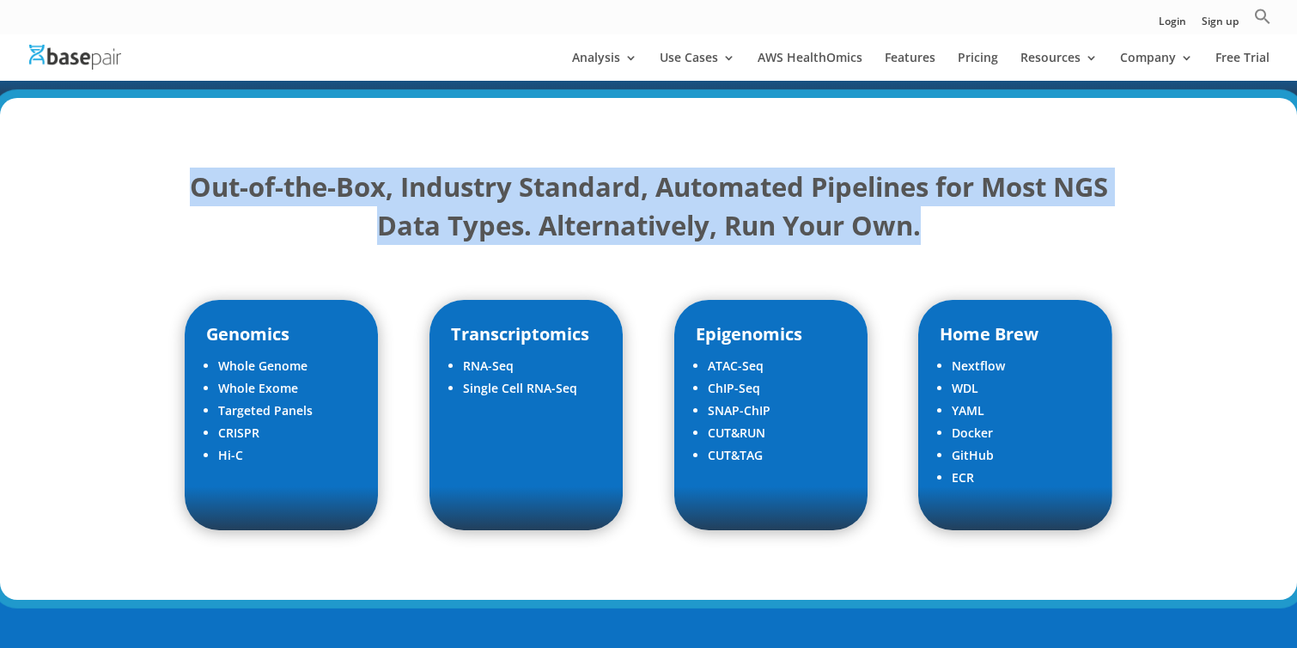
click at [650, 223] on strong "Out-of-the-Box, Industry Standard, Automated Pipelines for Most NGS Data Types.…" at bounding box center [649, 205] width 918 height 75
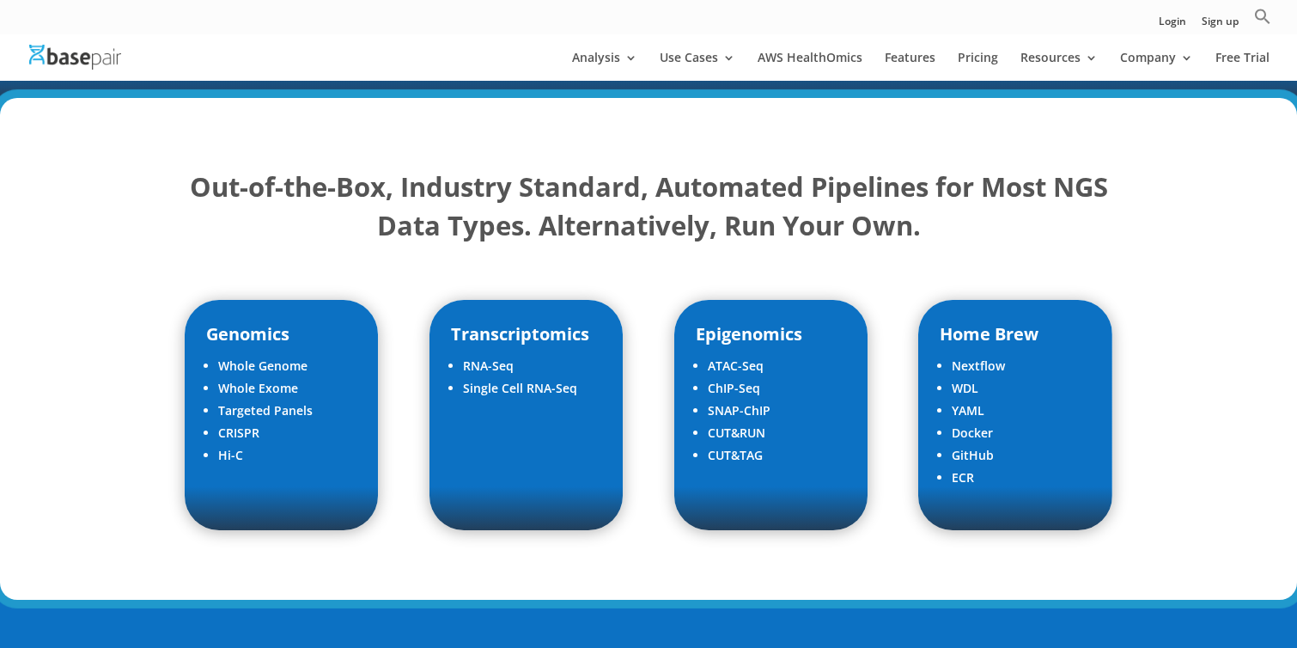
click at [656, 206] on h2 "Out-of-the-Box, Industry Standard, Automated Pipelines for Most NGS Data Types.…" at bounding box center [649, 211] width 928 height 86
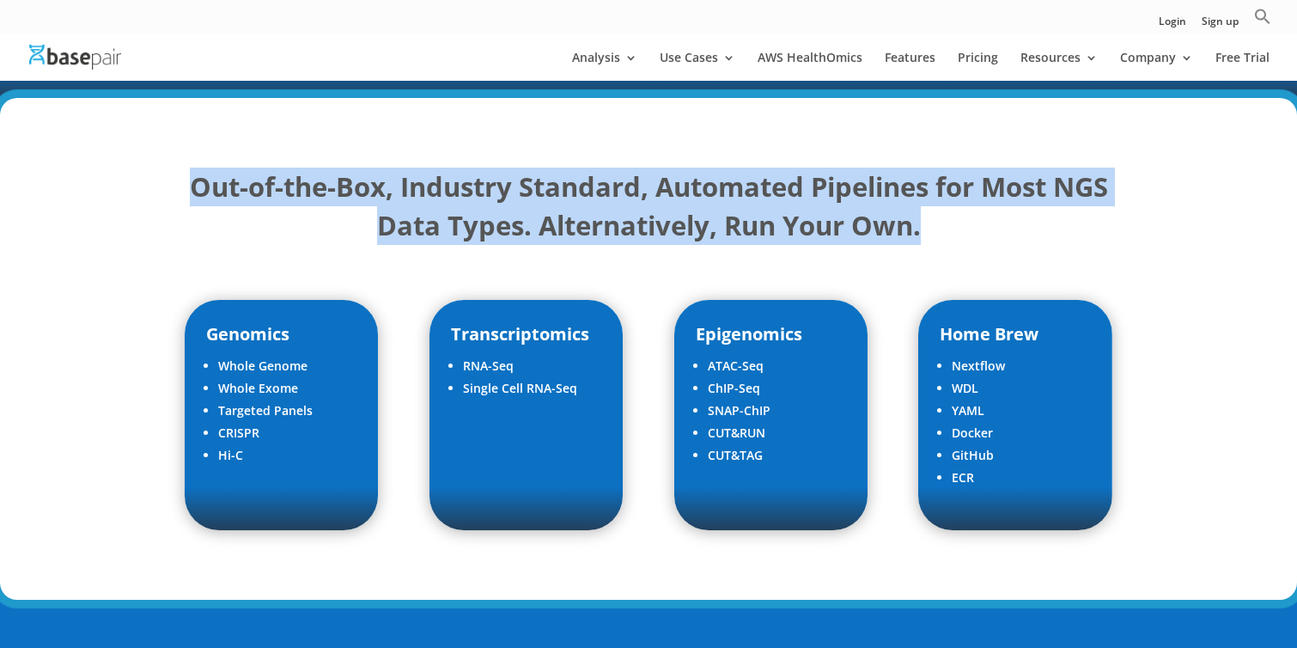
click at [656, 206] on h2 "Out-of-the-Box, Industry Standard, Automated Pipelines for Most NGS Data Types.…" at bounding box center [649, 211] width 928 height 86
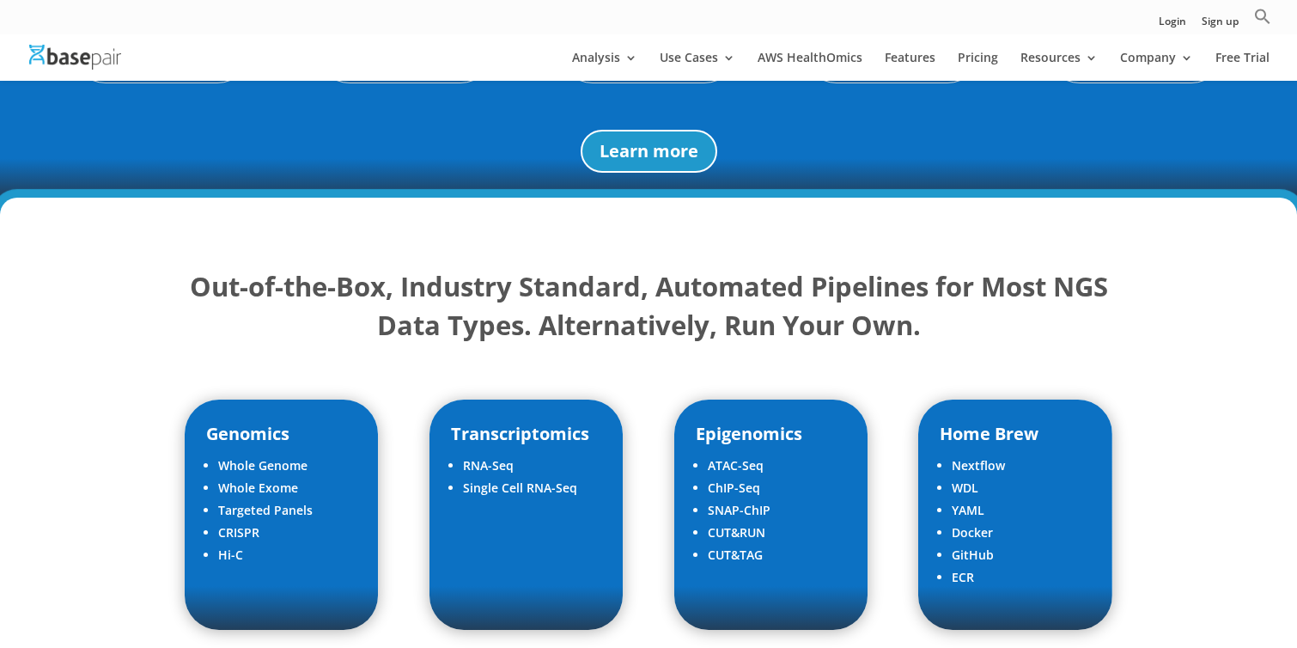
scroll to position [1945, 0]
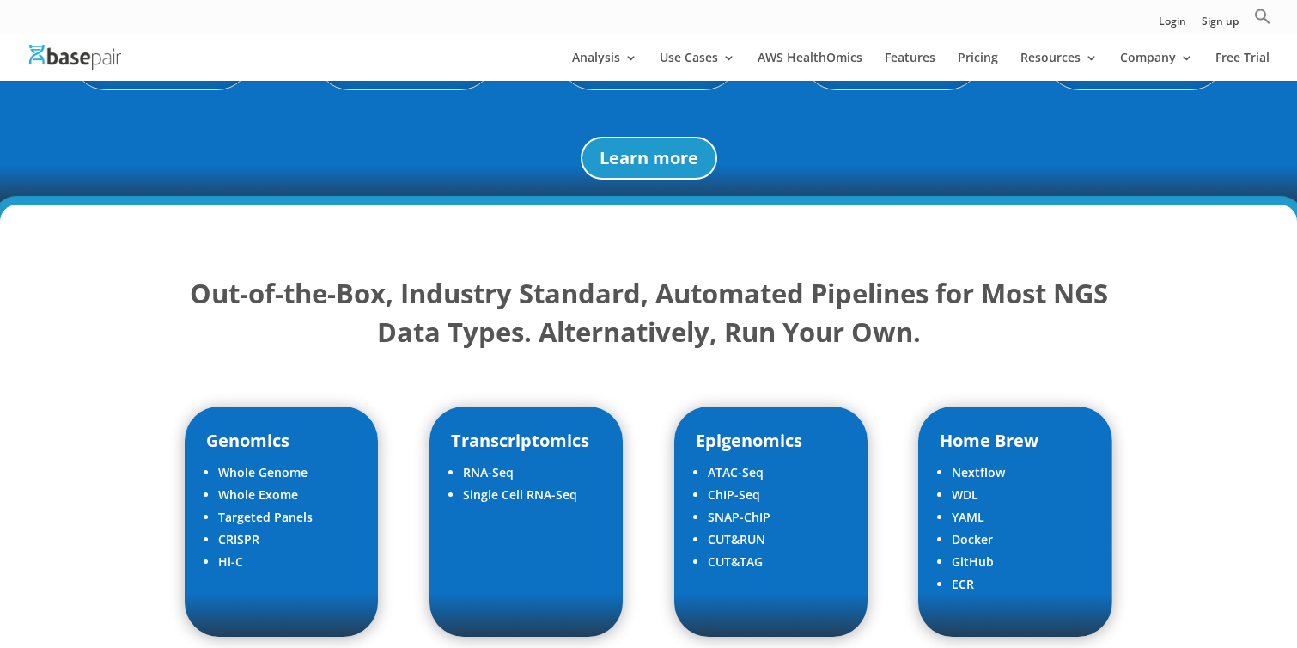
click at [657, 328] on strong "Out-of-the-Box, Industry Standard, Automated Pipelines for Most NGS Data Types.…" at bounding box center [649, 312] width 918 height 75
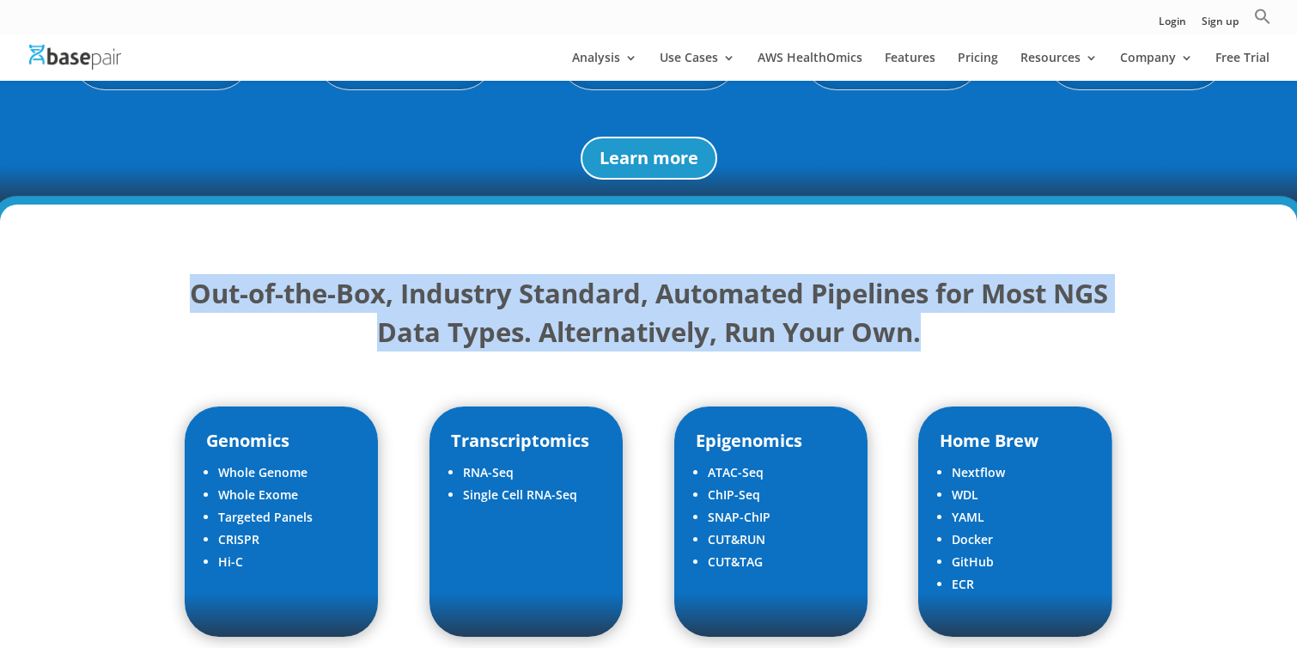
click at [657, 328] on strong "Out-of-the-Box, Industry Standard, Automated Pipelines for Most NGS Data Types.…" at bounding box center [649, 312] width 918 height 75
click at [659, 309] on strong "Out-of-the-Box, Industry Standard, Automated Pipelines for Most NGS Data Types.…" at bounding box center [649, 312] width 918 height 75
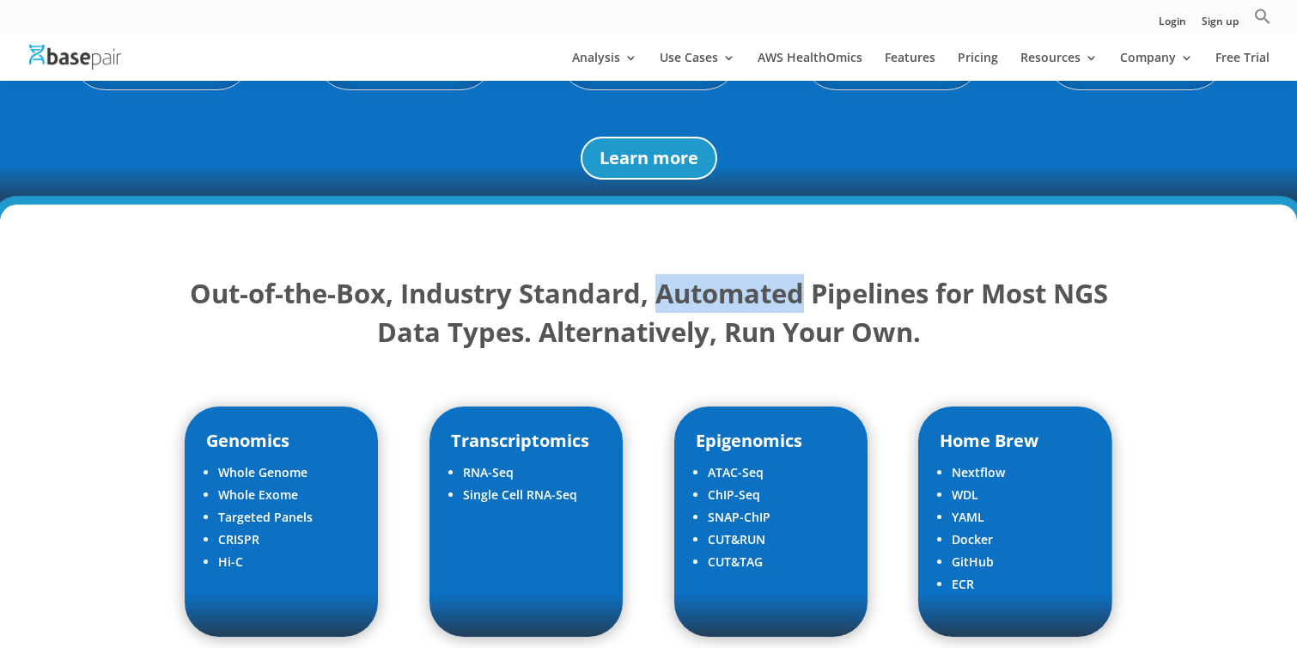
click at [659, 309] on strong "Out-of-the-Box, Industry Standard, Automated Pipelines for Most NGS Data Types.…" at bounding box center [649, 312] width 918 height 75
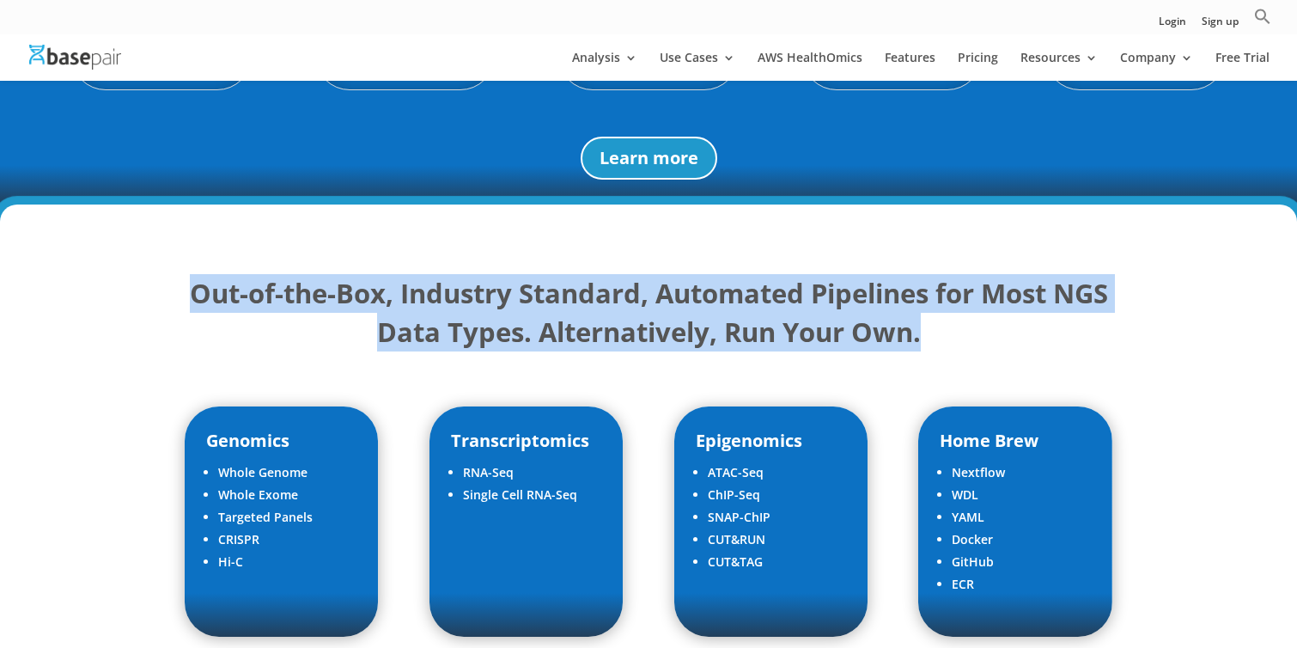
click at [659, 309] on strong "Out-of-the-Box, Industry Standard, Automated Pipelines for Most NGS Data Types.…" at bounding box center [649, 312] width 918 height 75
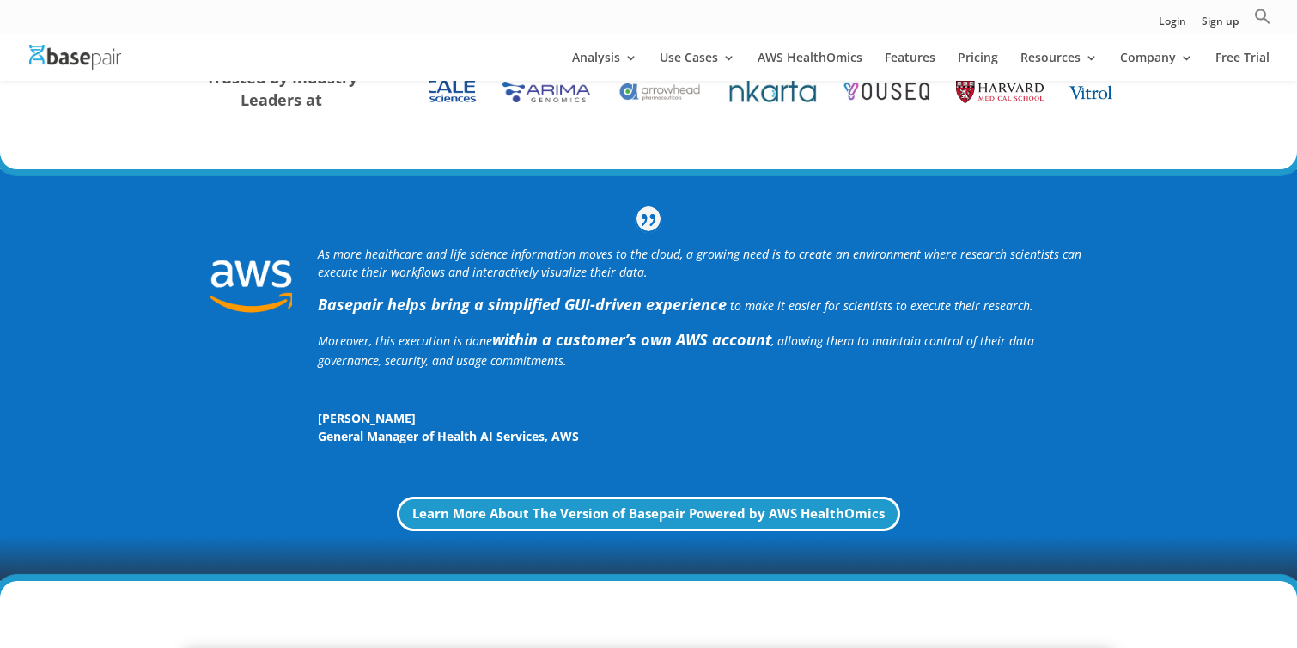
scroll to position [389, 0]
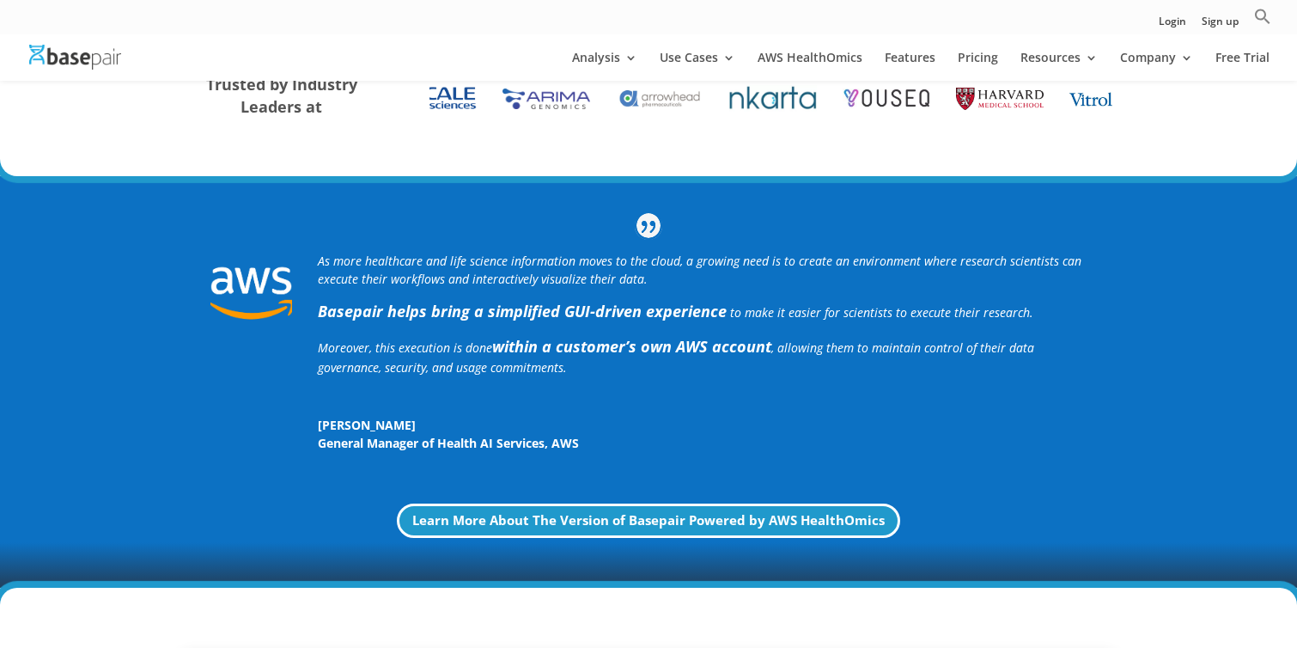
click at [657, 350] on b "within a customer’s own AWS account" at bounding box center [631, 346] width 279 height 21
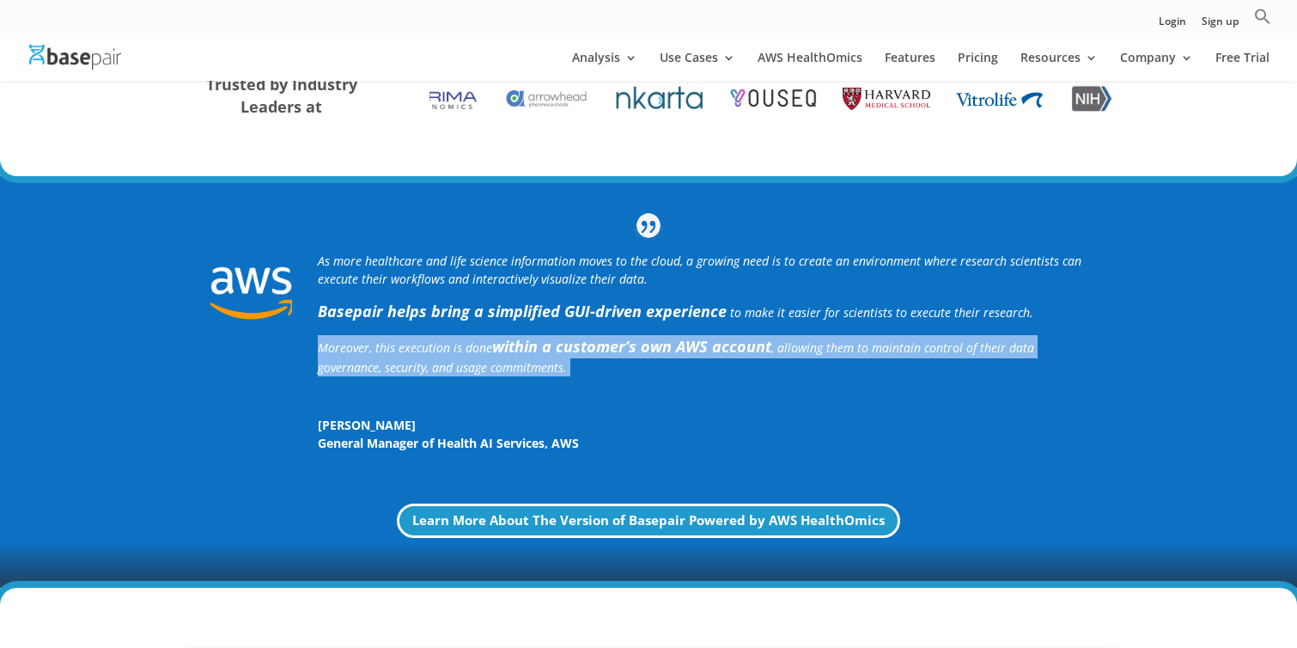
click at [657, 350] on b "within a customer’s own AWS account" at bounding box center [631, 346] width 279 height 21
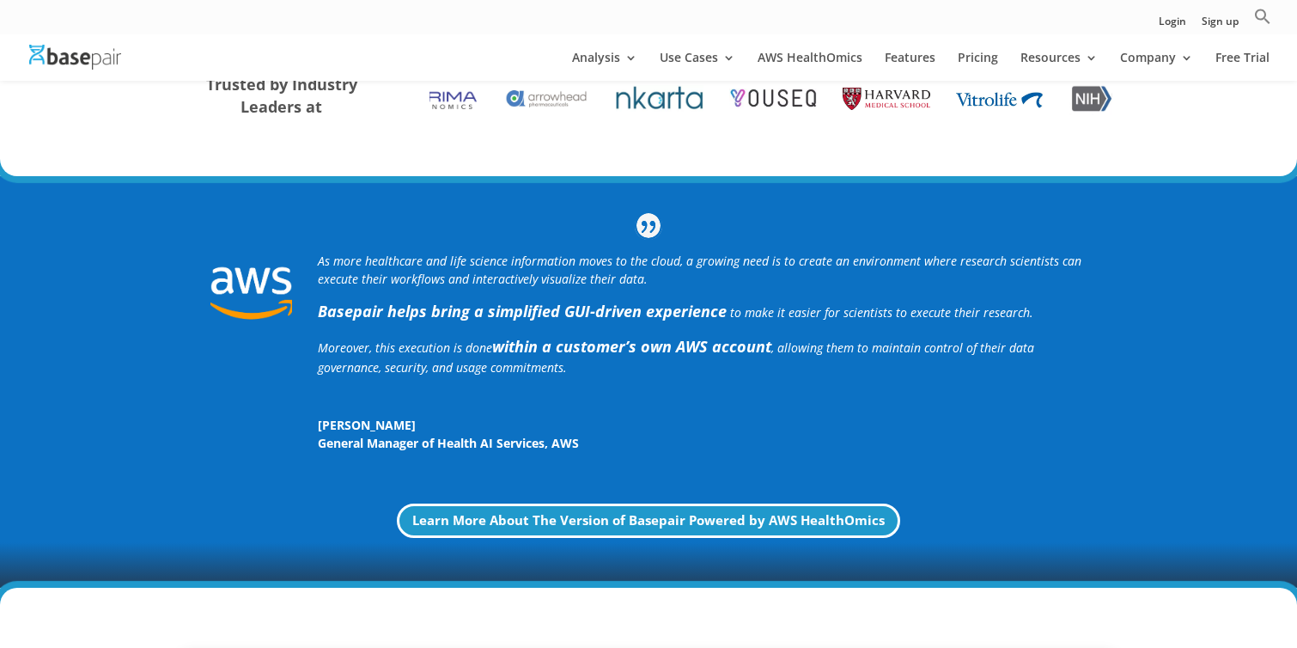
click at [657, 309] on strong "Basepair helps bring a simplified GUI-driven experience" at bounding box center [522, 311] width 409 height 21
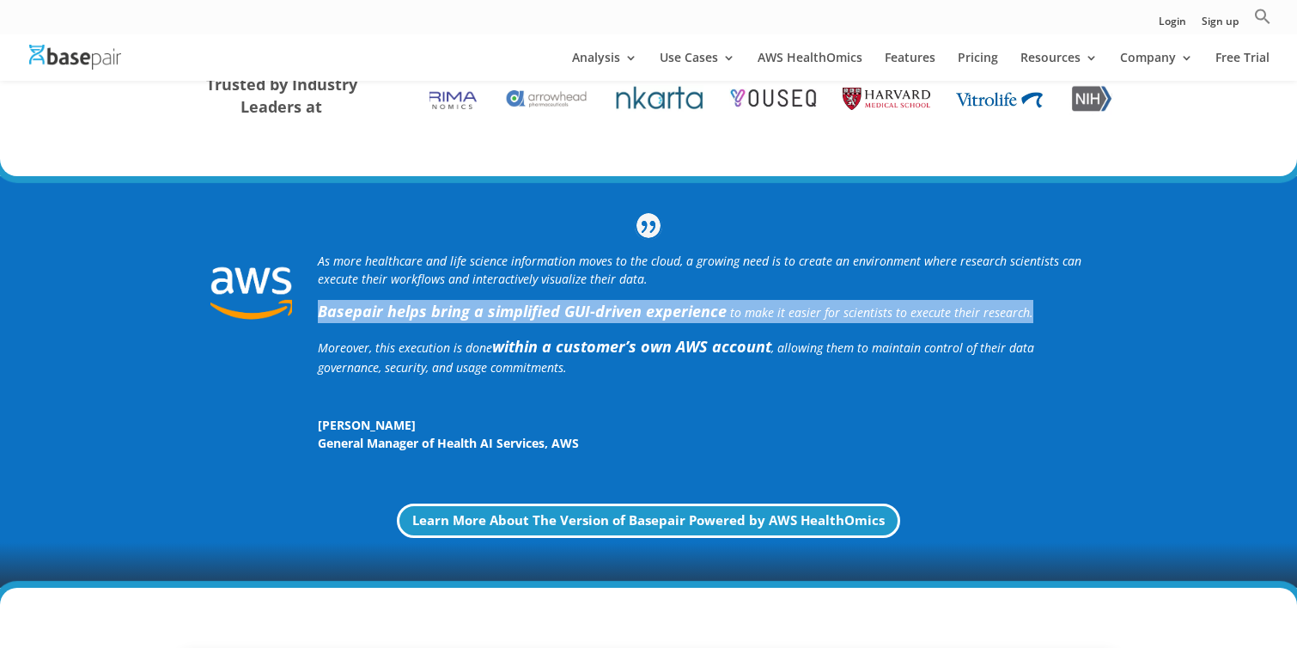
click at [657, 309] on strong "Basepair helps bring a simplified GUI-driven experience" at bounding box center [522, 311] width 409 height 21
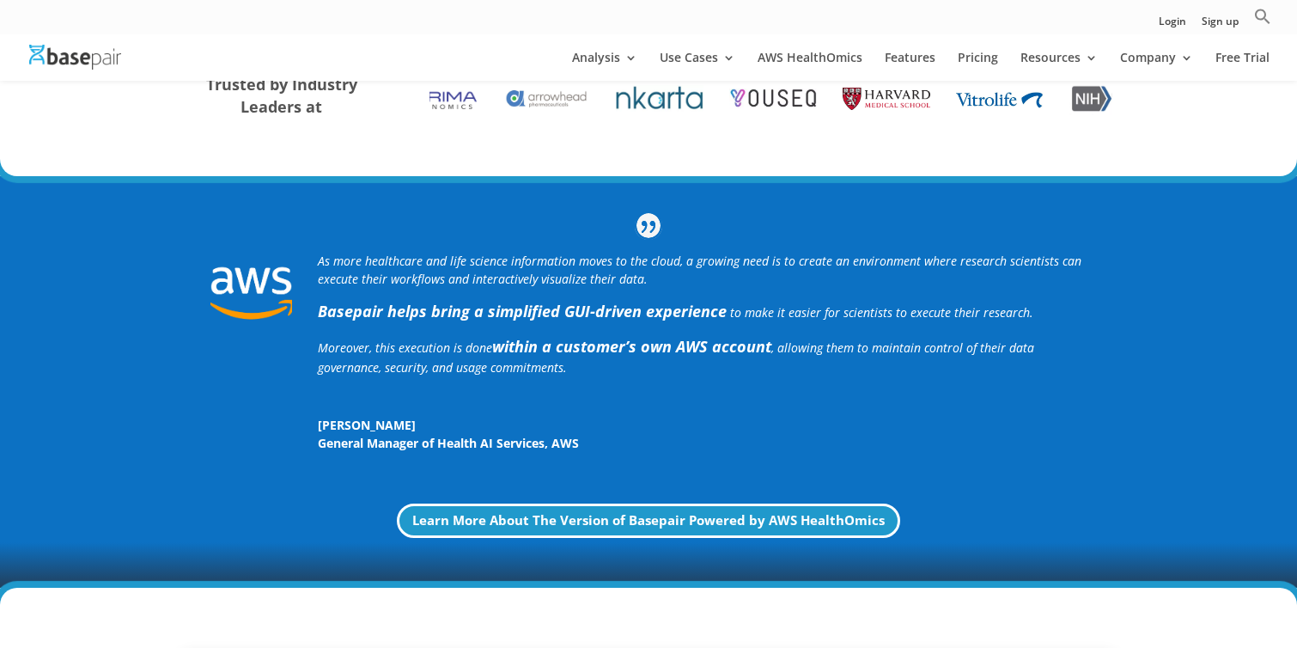
click at [657, 277] on p "As more healthcare and life science information moves to the cloud, a growing n…" at bounding box center [702, 276] width 769 height 48
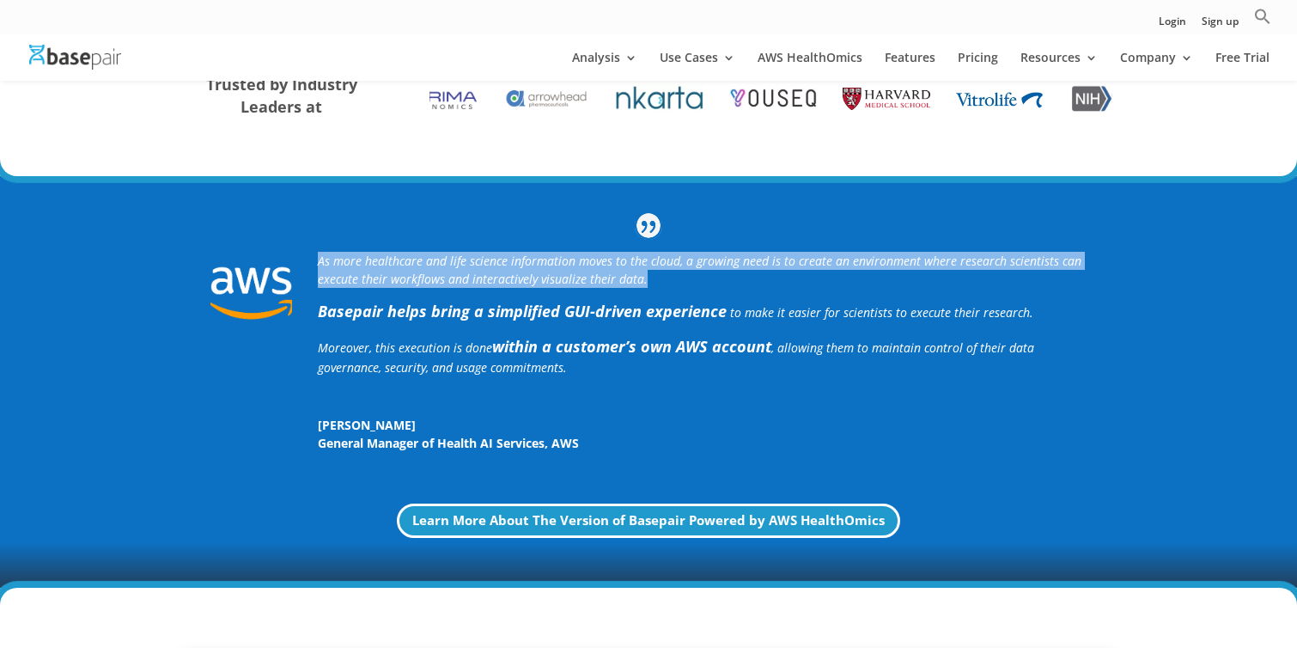
click at [657, 277] on p "As more healthcare and life science information moves to the cloud, a growing n…" at bounding box center [702, 276] width 769 height 48
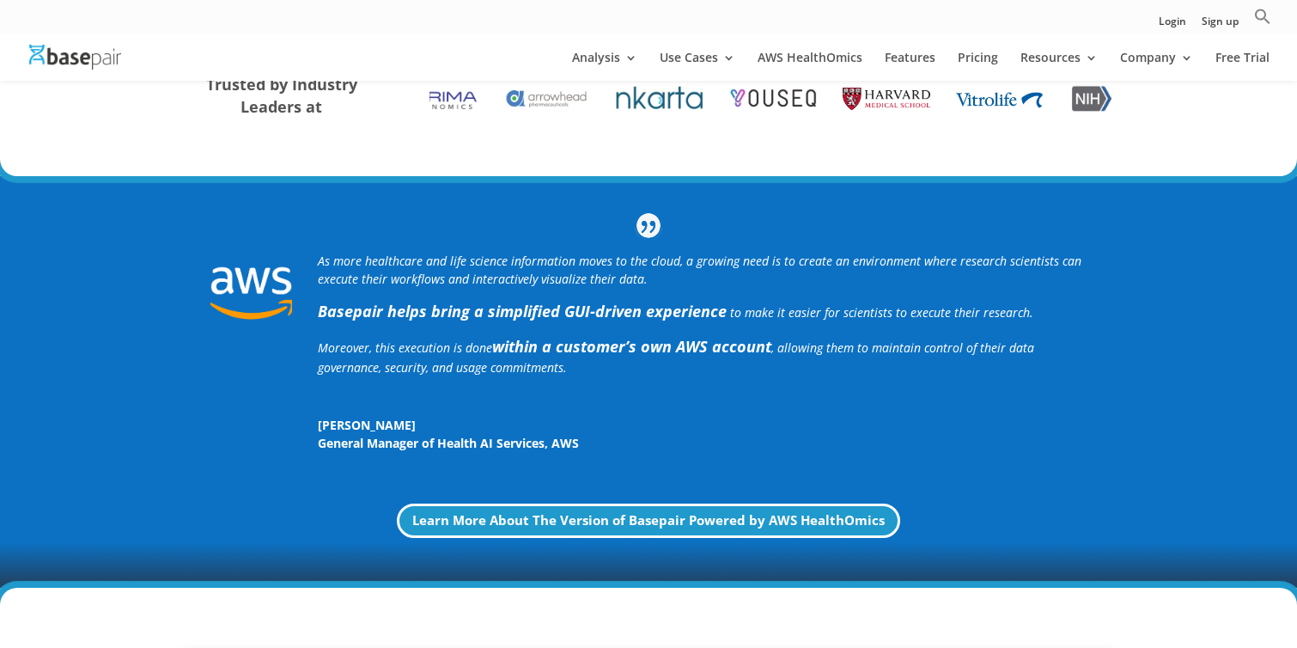
click at [653, 316] on strong "Basepair helps bring a simplified GUI-driven experience" at bounding box center [522, 311] width 409 height 21
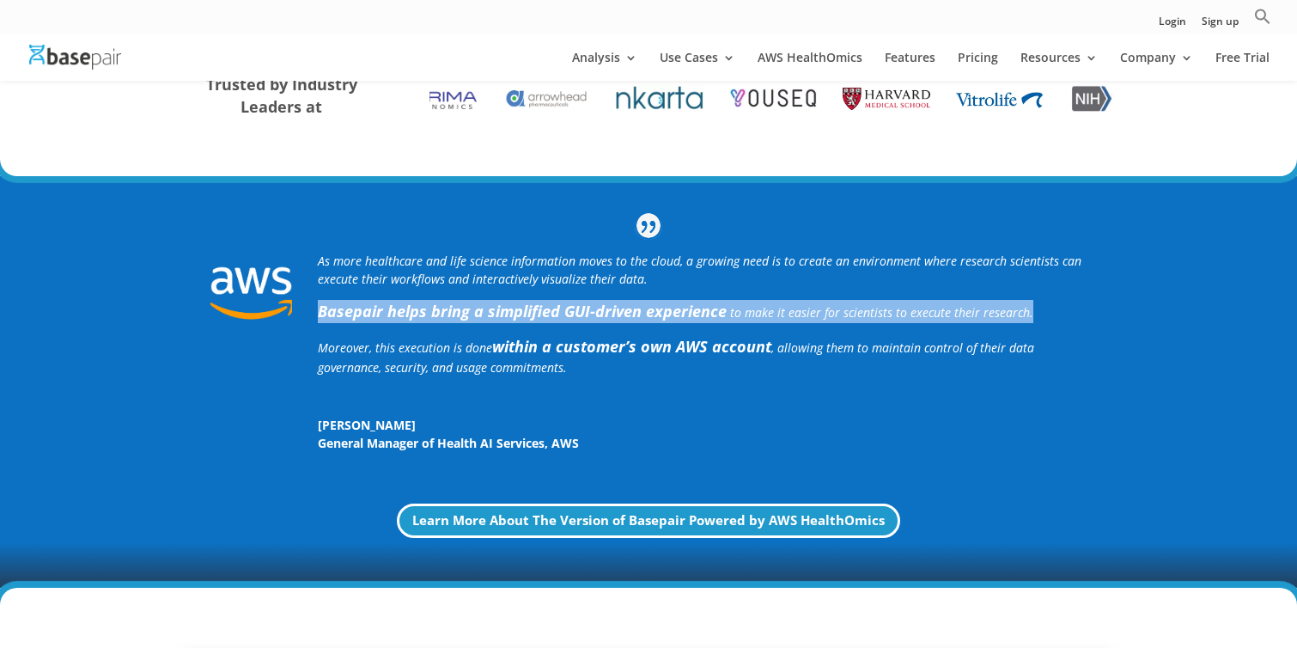
click at [653, 316] on strong "Basepair helps bring a simplified GUI-driven experience" at bounding box center [522, 311] width 409 height 21
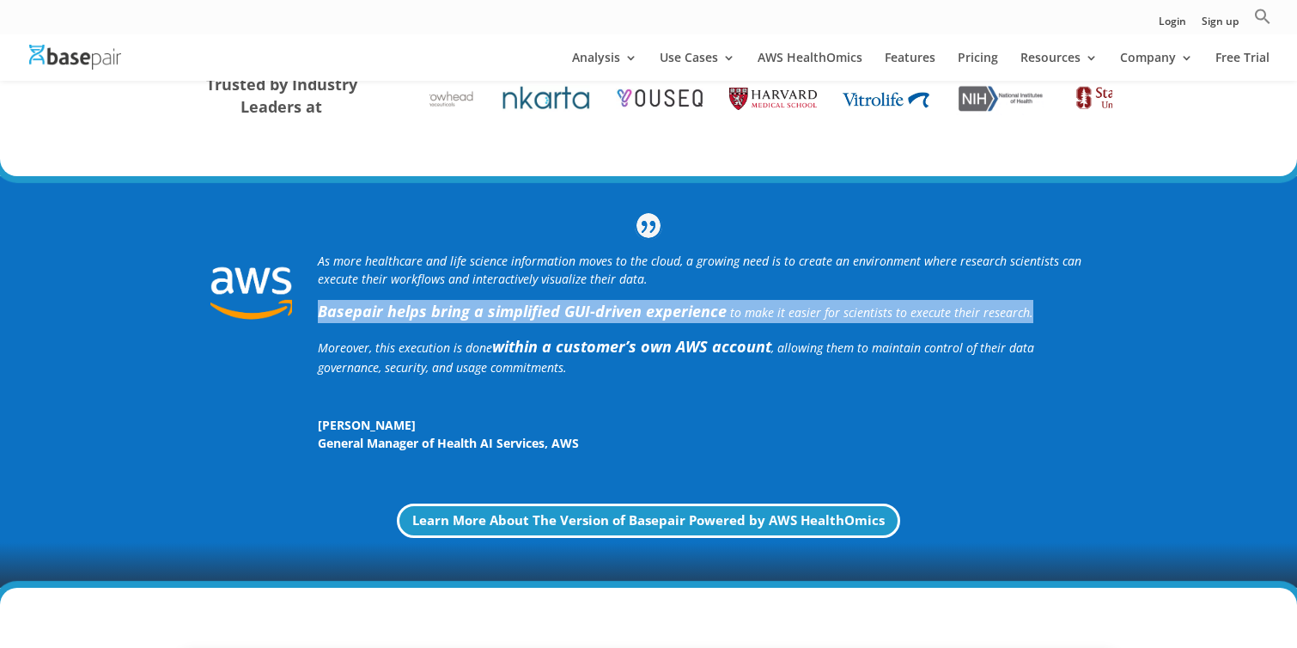
click at [654, 345] on b "within a customer’s own AWS account" at bounding box center [631, 346] width 279 height 21
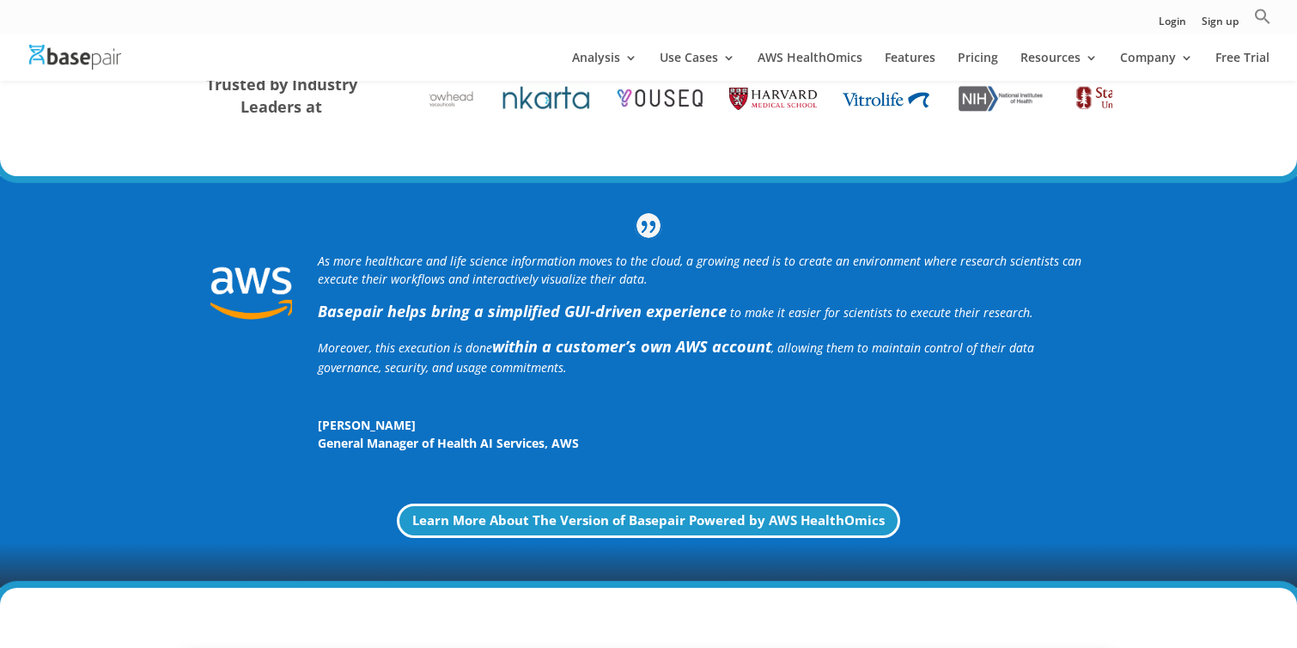
click at [654, 345] on b "within a customer’s own AWS account" at bounding box center [631, 346] width 279 height 21
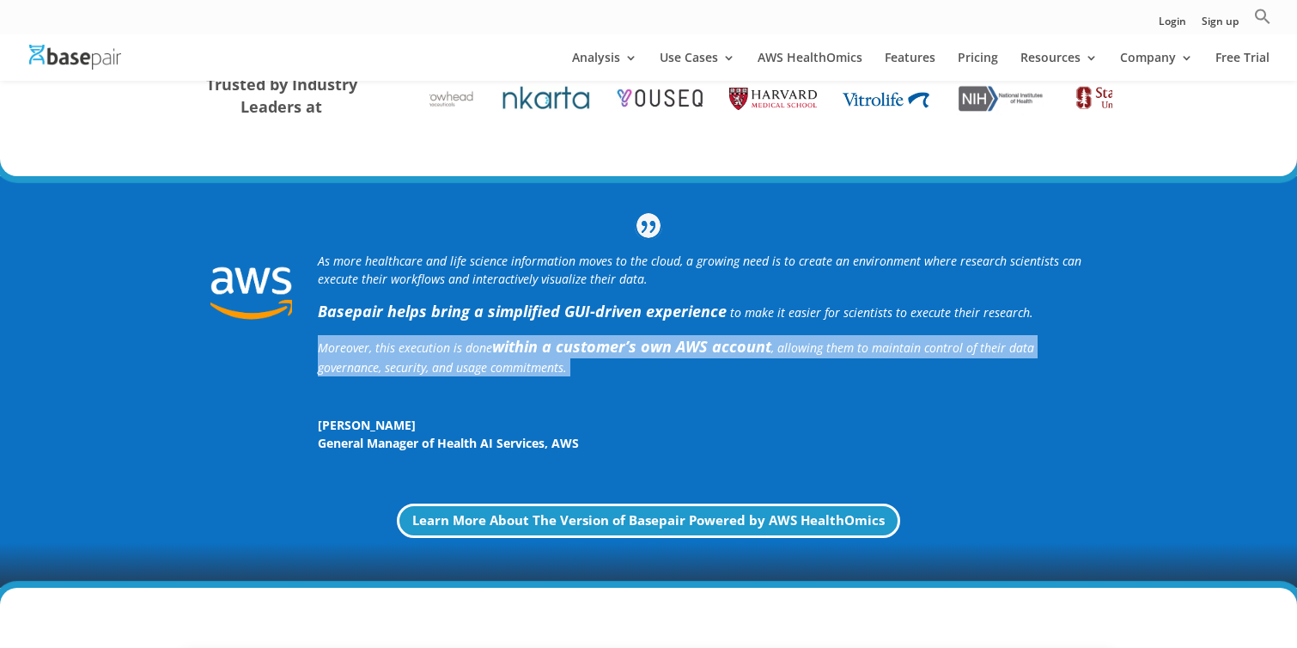
click at [647, 438] on p "General Manager of Health AI Services , AWS" at bounding box center [702, 443] width 769 height 18
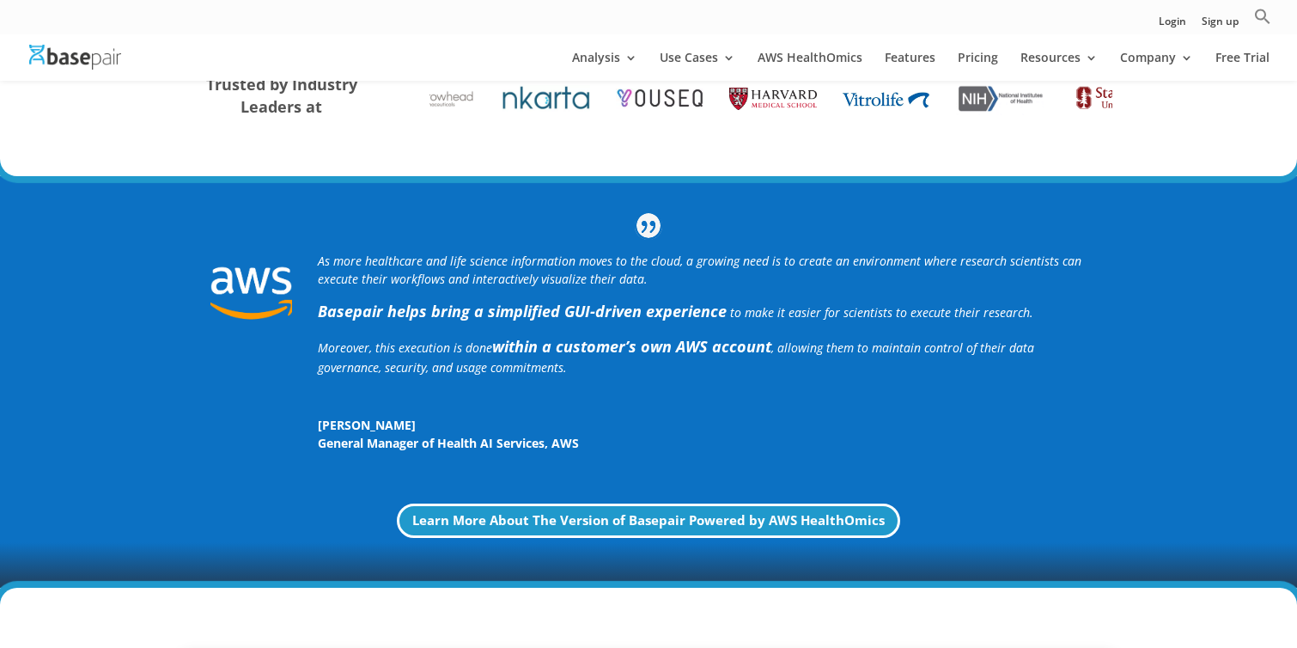
click at [647, 438] on p "General Manager of Health AI Services , AWS" at bounding box center [702, 443] width 769 height 18
click at [647, 369] on p "Moreover, this execution is done within a customer’s own AWS account , allowing…" at bounding box center [702, 361] width 769 height 53
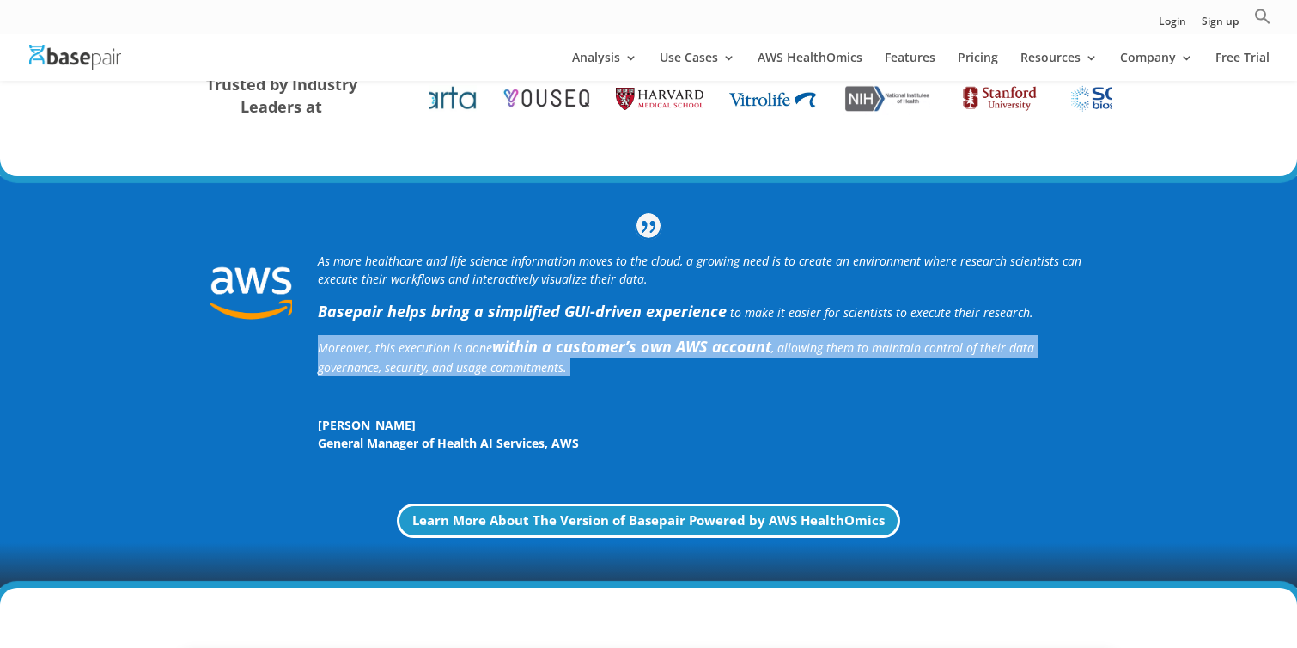
click at [647, 311] on strong "Basepair helps bring a simplified GUI-driven experience" at bounding box center [522, 311] width 409 height 21
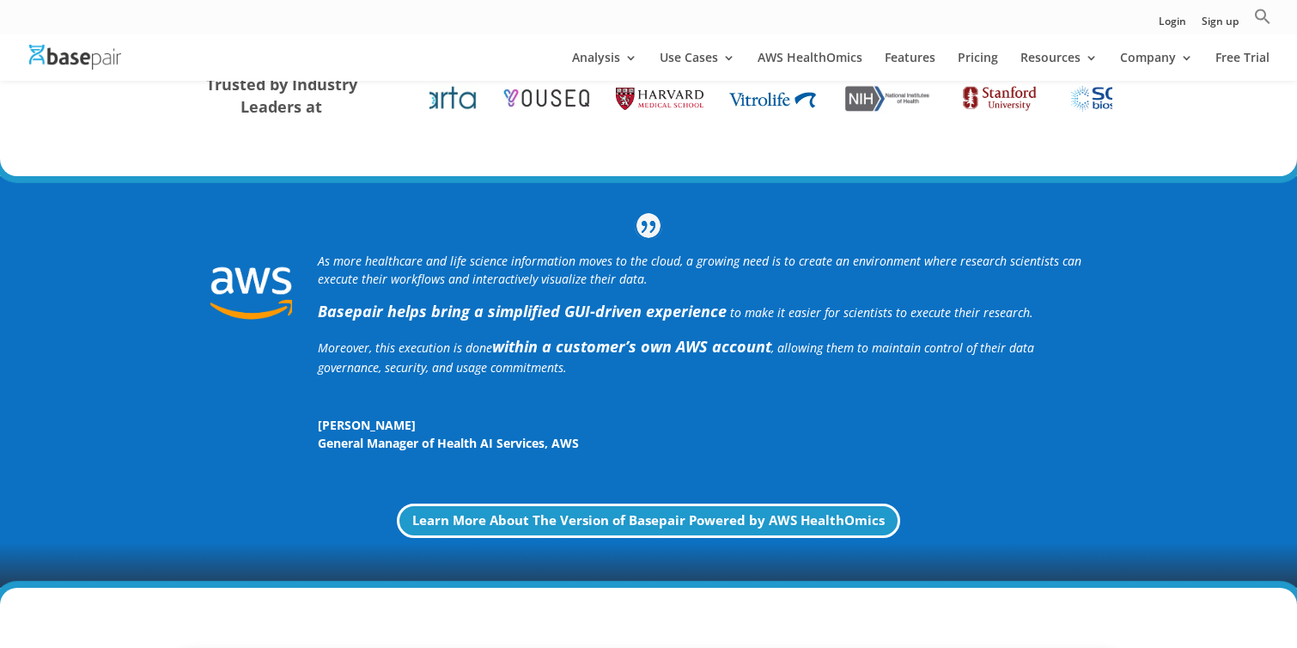
click at [647, 311] on strong "Basepair helps bring a simplified GUI-driven experience" at bounding box center [522, 311] width 409 height 21
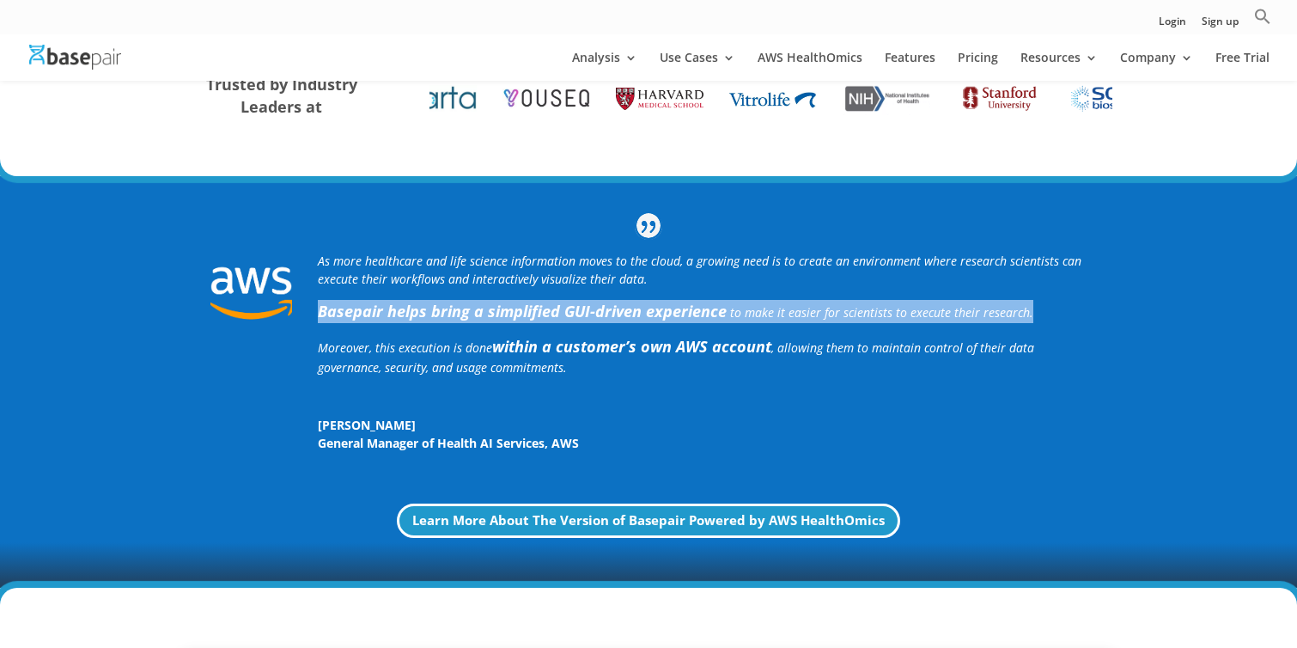
click at [647, 264] on icon "As more healthcare and life science information moves to the cloud, a growing n…" at bounding box center [700, 270] width 764 height 34
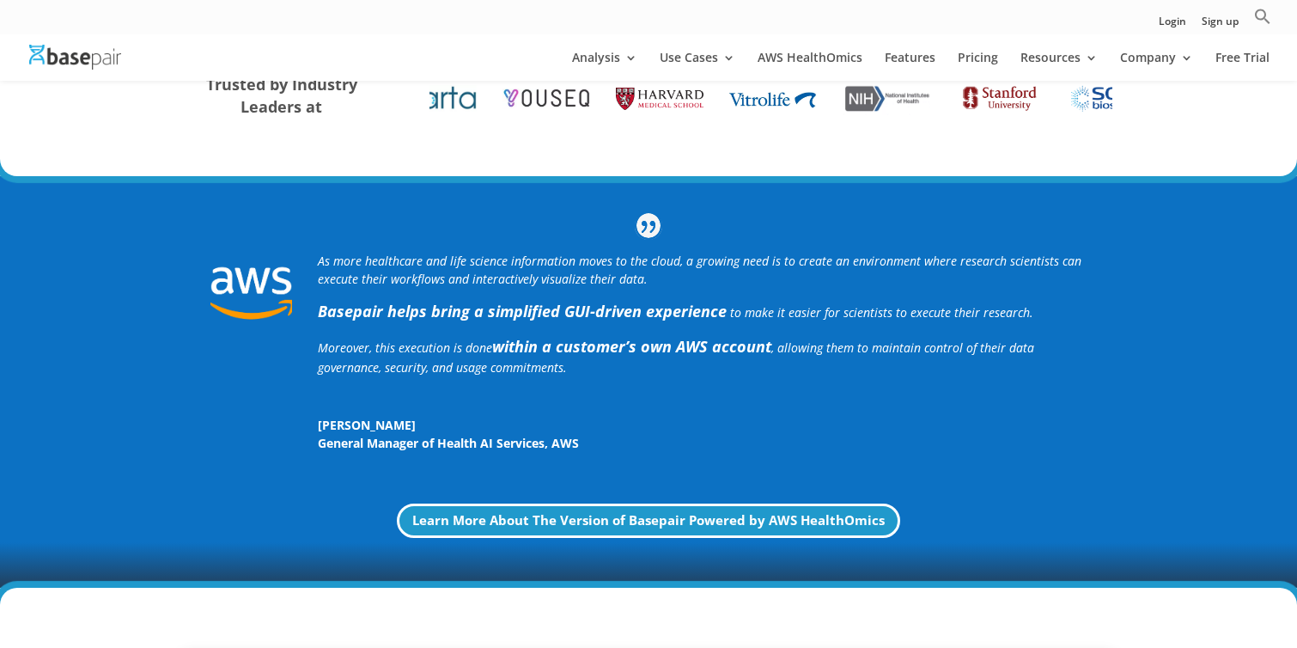
click at [647, 264] on icon "As more healthcare and life science information moves to the cloud, a growing n…" at bounding box center [700, 270] width 764 height 34
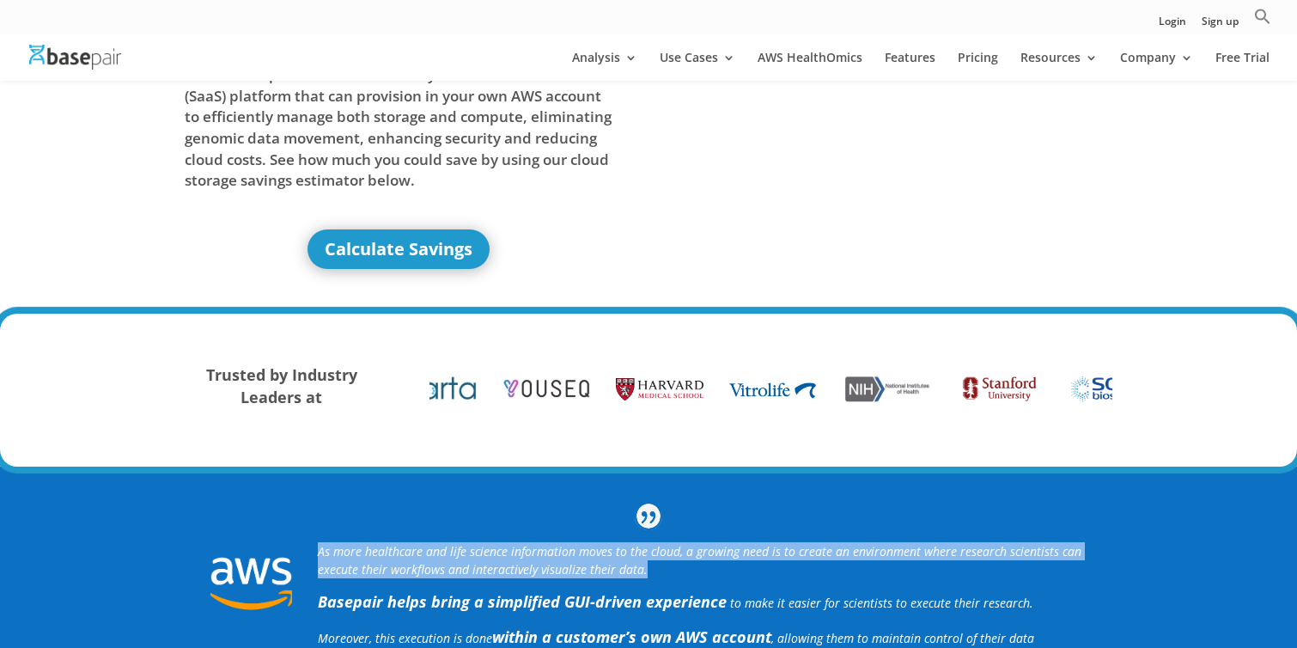
scroll to position [0, 0]
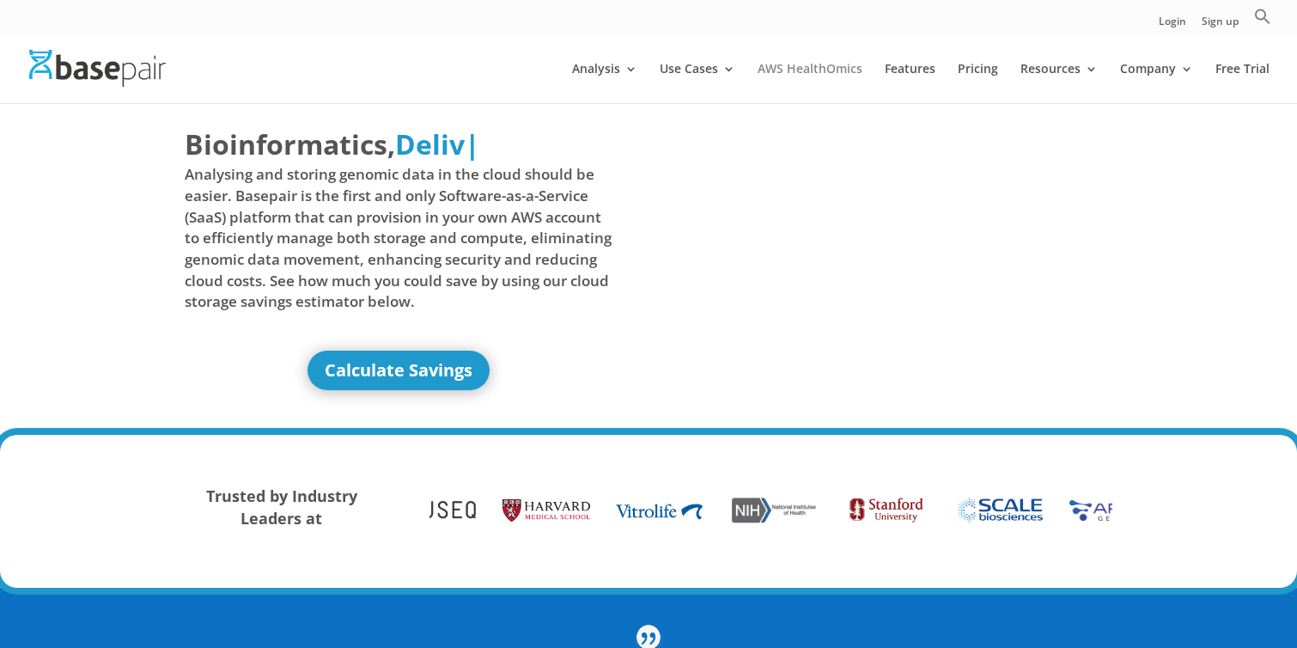
click at [814, 63] on link "AWS HealthOmics" at bounding box center [810, 83] width 105 height 40
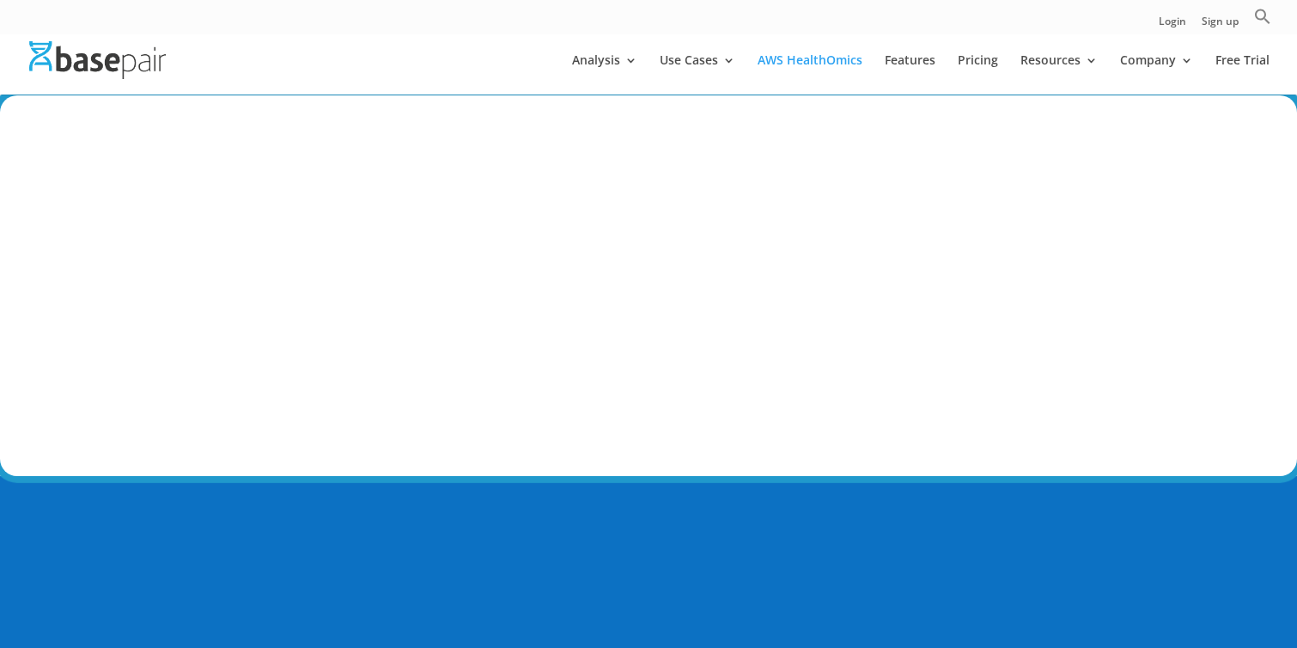
click at [73, 53] on img at bounding box center [97, 59] width 137 height 37
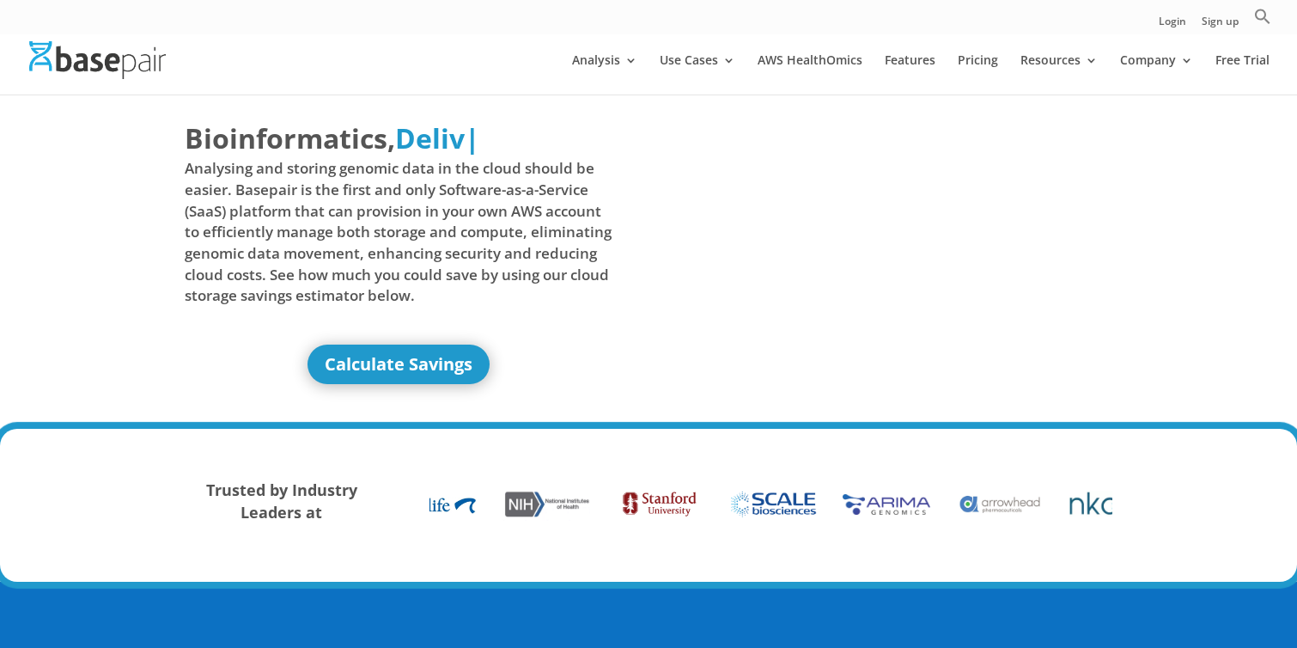
click at [460, 226] on span "Analysing and storing genomic data in the cloud should be easier. Basepair is t…" at bounding box center [399, 232] width 428 height 148
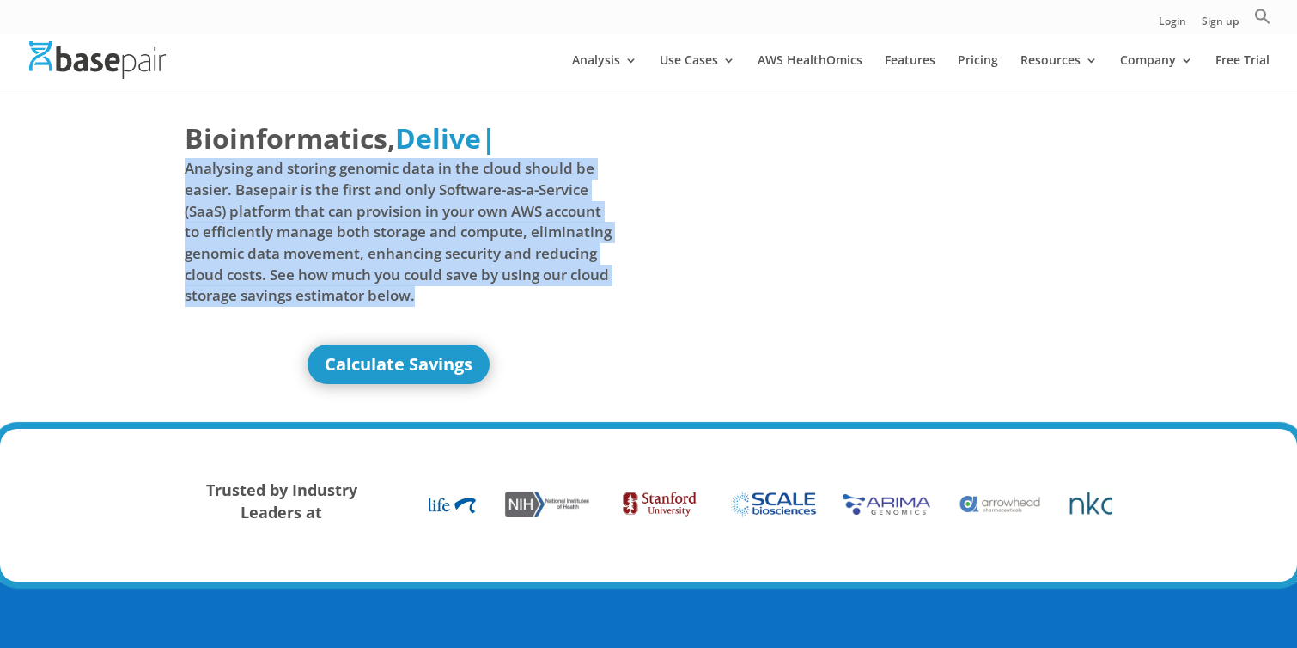
click at [460, 226] on span "Analysing and storing genomic data in the cloud should be easier. Basepair is t…" at bounding box center [399, 232] width 428 height 148
click at [574, 225] on span "Analysing and storing genomic data in the cloud should be easier. Basepair is t…" at bounding box center [399, 232] width 428 height 148
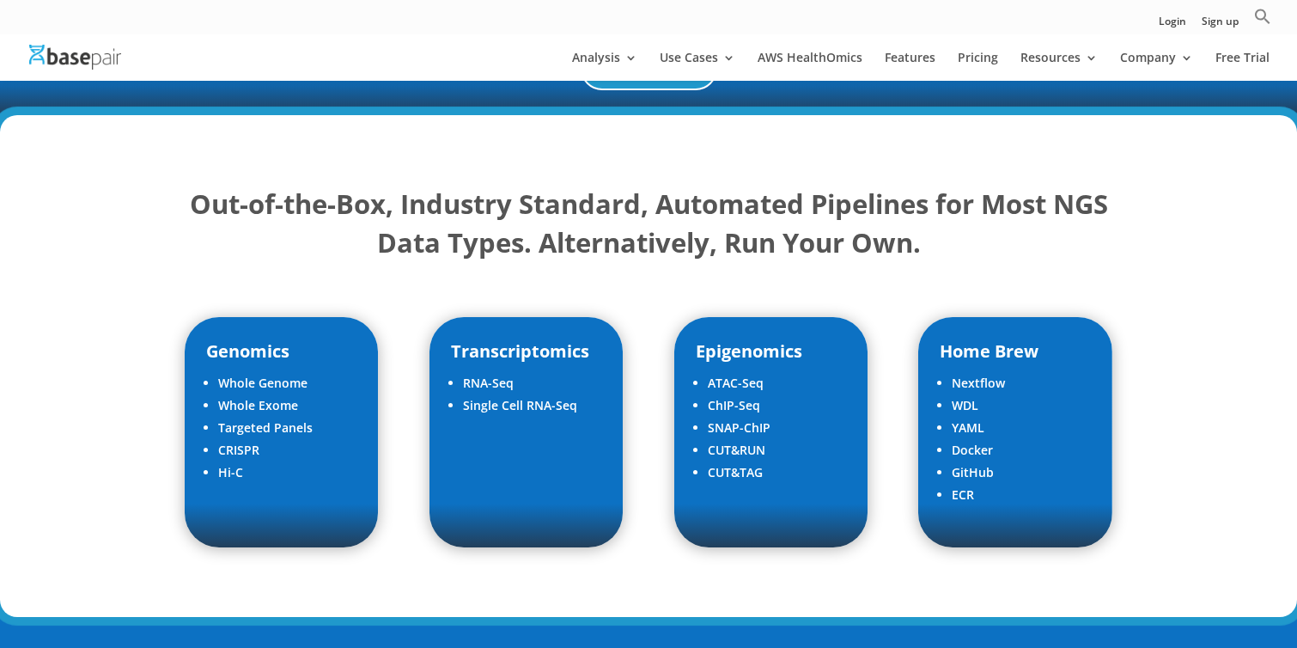
scroll to position [2046, 0]
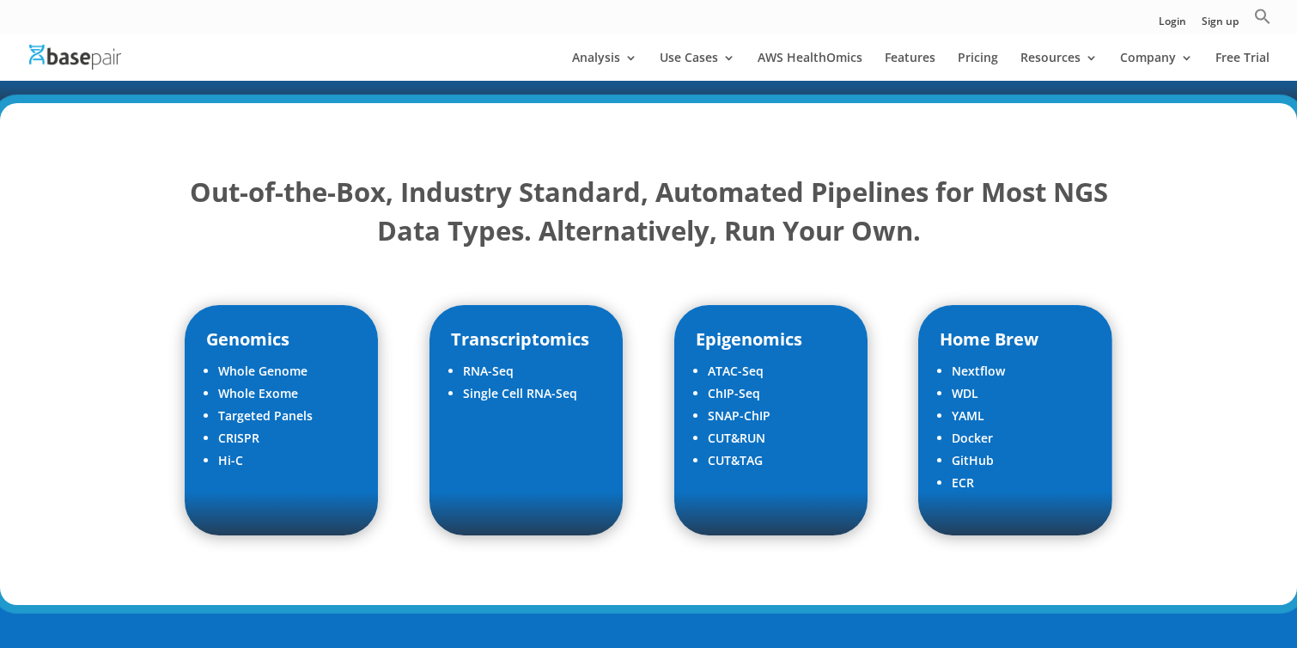
click at [637, 219] on strong "Out-of-the-Box, Industry Standard, Automated Pipelines for Most NGS Data Types.…" at bounding box center [649, 211] width 918 height 75
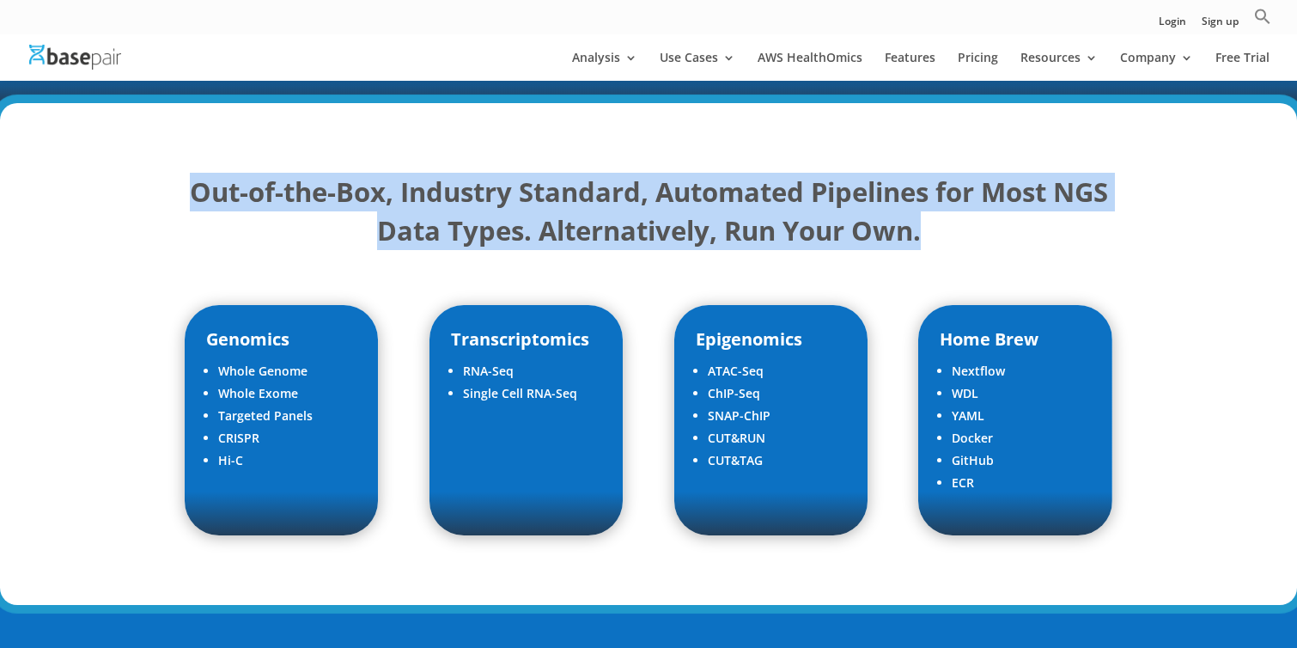
click at [637, 219] on strong "Out-of-the-Box, Industry Standard, Automated Pipelines for Most NGS Data Types.…" at bounding box center [649, 211] width 918 height 75
click at [641, 309] on div "Genomics Whole Genome Whole Exome Targeted Panels CRISPR Hi-C Transcriptomics R…" at bounding box center [649, 420] width 928 height 277
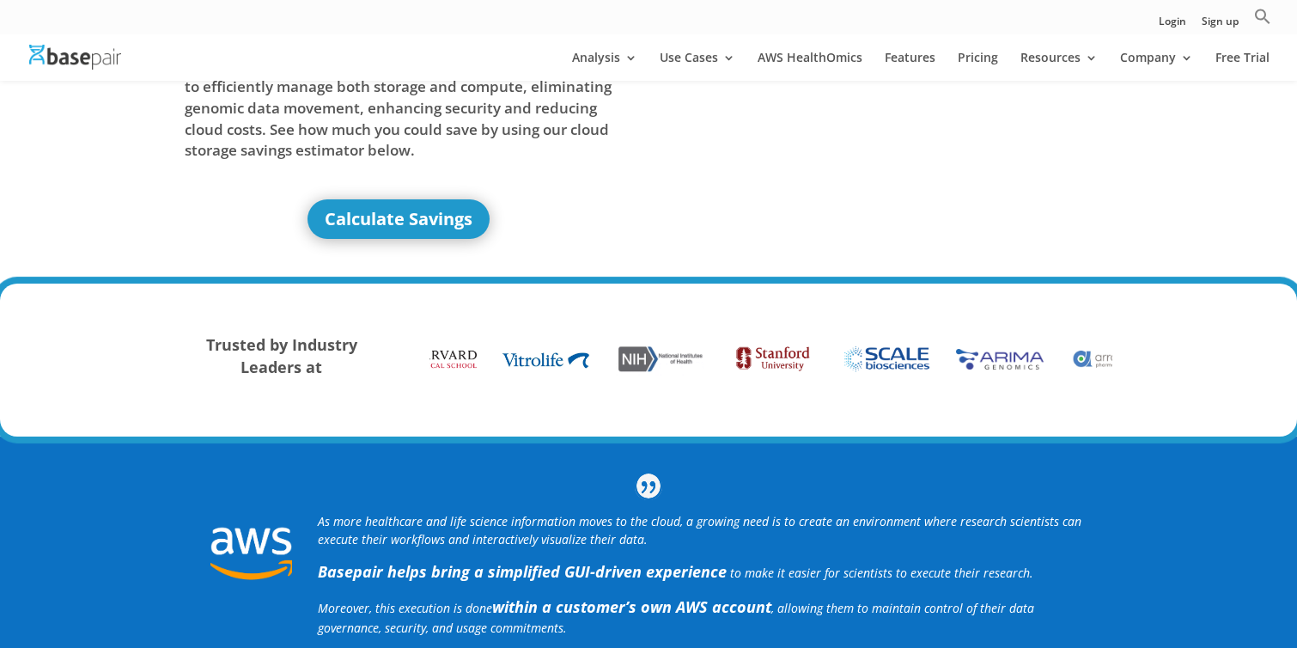
scroll to position [0, 0]
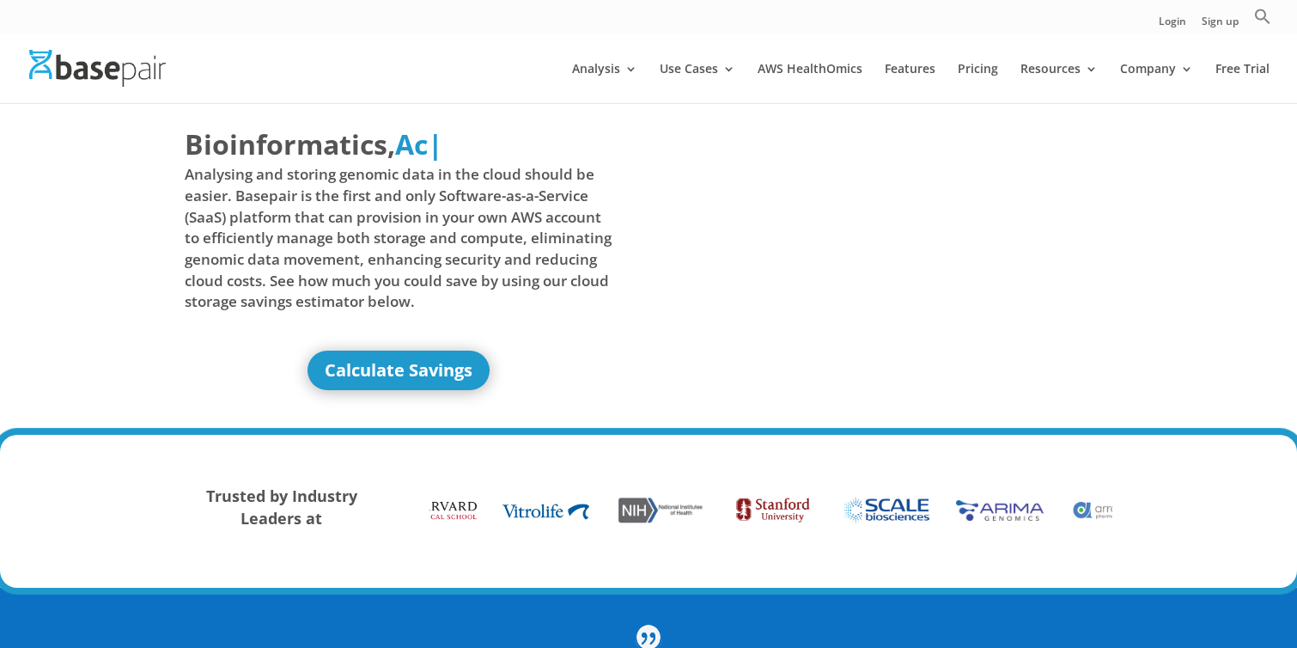
click at [564, 239] on span "Analysing and storing genomic data in the cloud should be easier. Basepair is t…" at bounding box center [399, 238] width 428 height 148
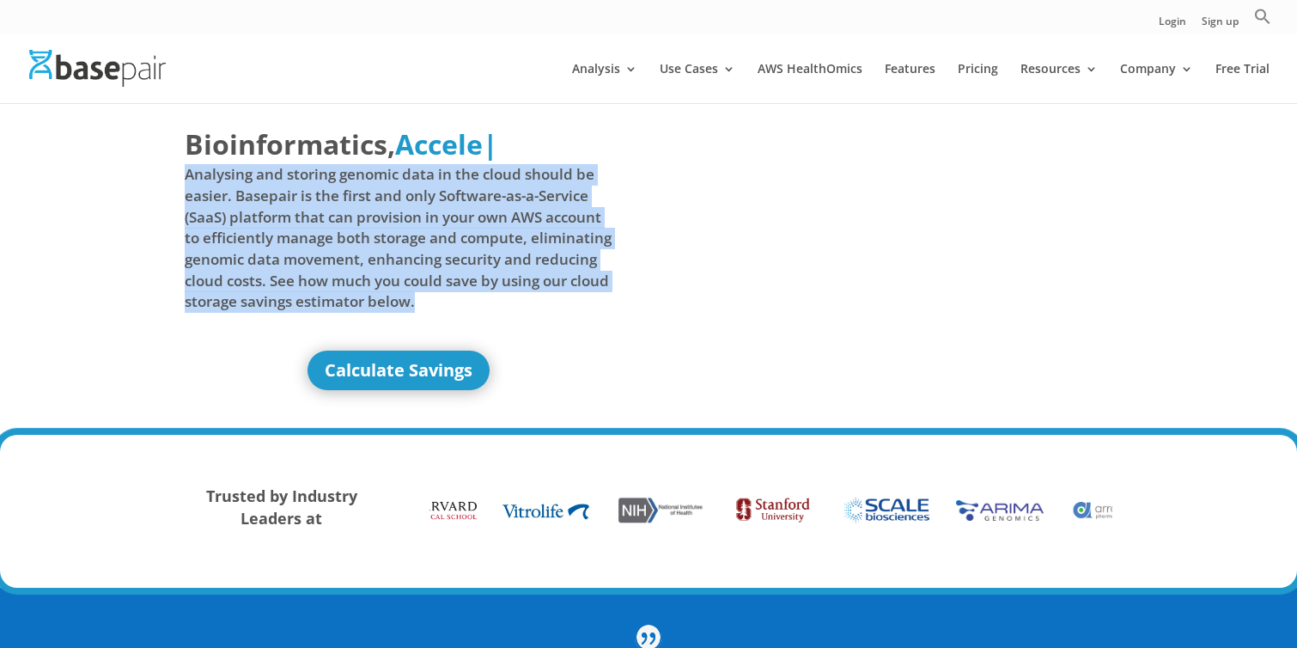
click at [564, 239] on span "Analysing and storing genomic data in the cloud should be easier. Basepair is t…" at bounding box center [399, 238] width 428 height 148
click at [496, 237] on span "Analysing and storing genomic data in the cloud should be easier. Basepair is t…" at bounding box center [399, 238] width 428 height 148
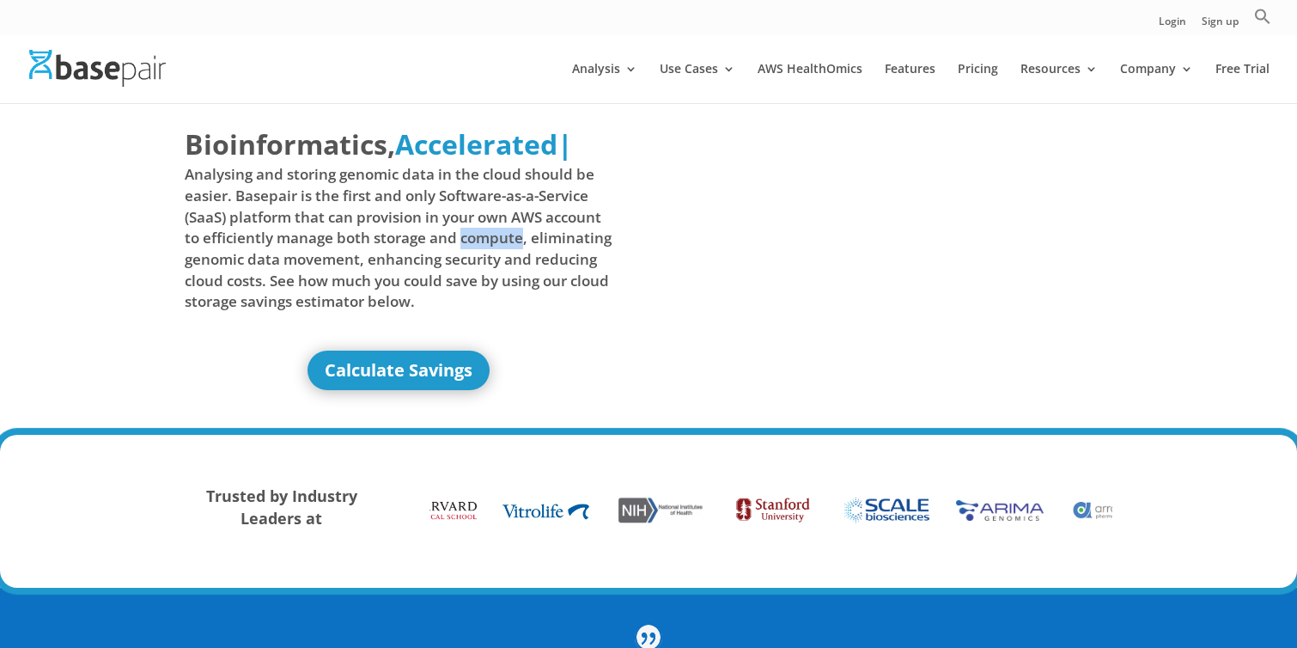
click at [496, 237] on span "Analysing and storing genomic data in the cloud should be easier. Basepair is t…" at bounding box center [399, 238] width 428 height 148
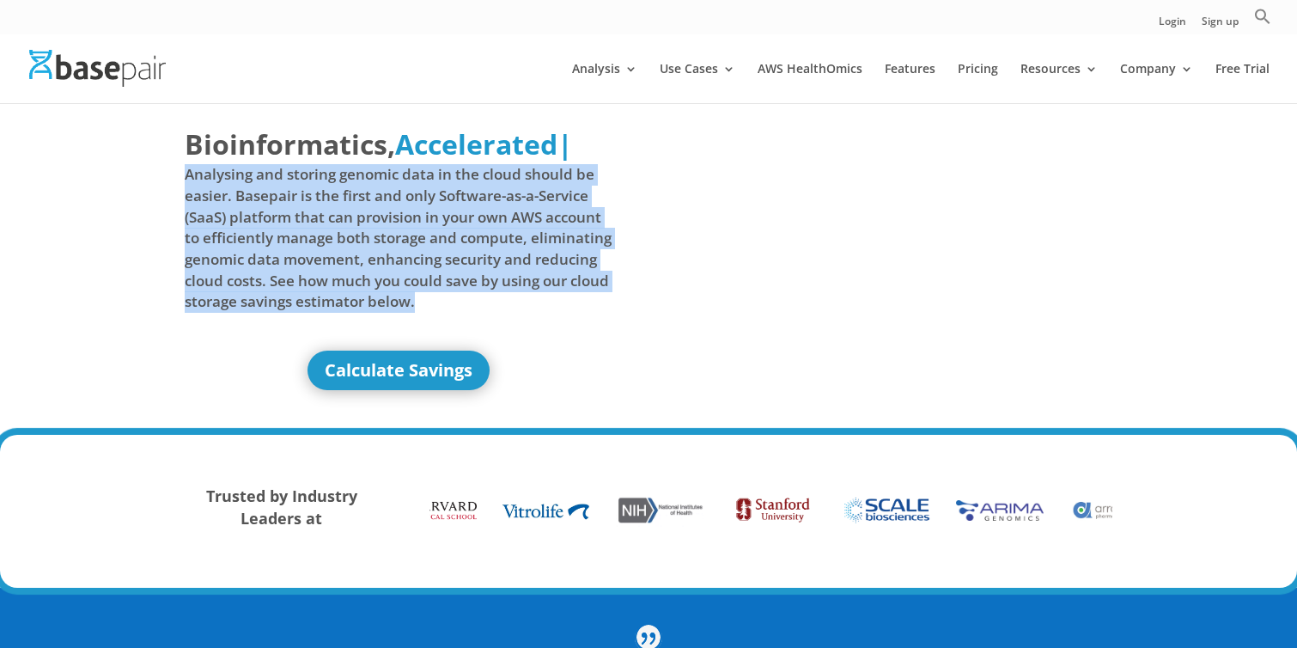
click at [496, 237] on span "Analysing and storing genomic data in the cloud should be easier. Basepair is t…" at bounding box center [399, 238] width 428 height 148
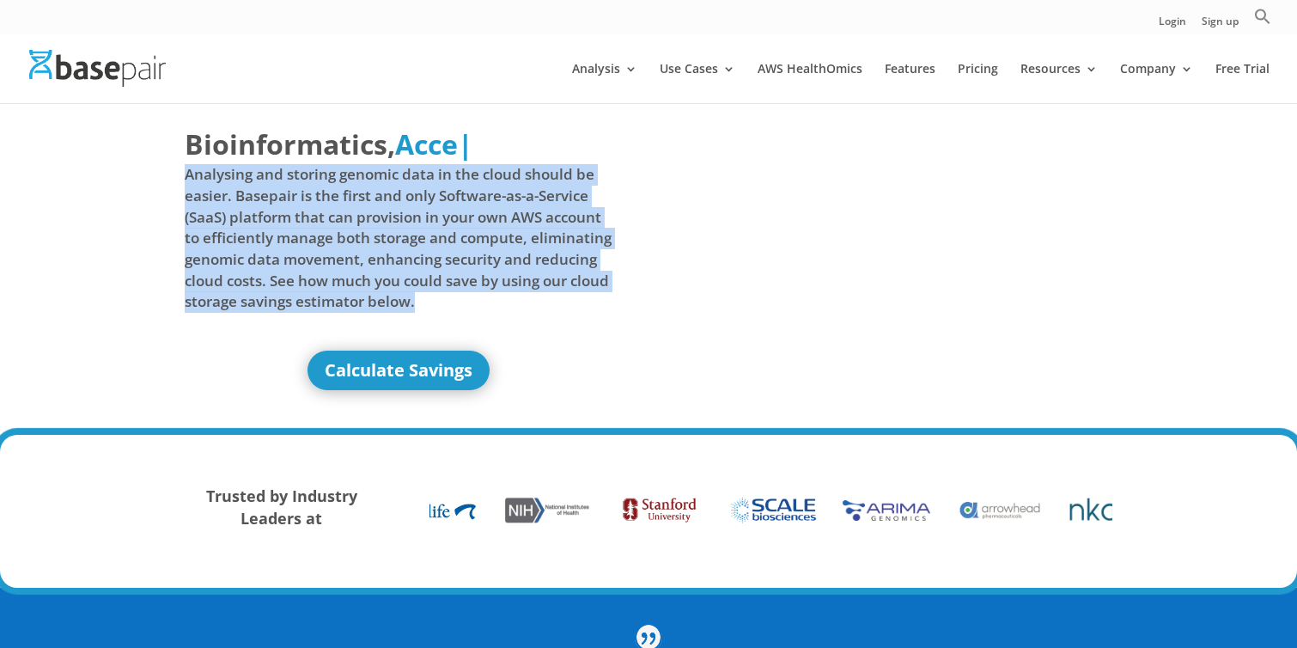
click at [620, 231] on div "Bioinformatics, Delivered Made Simple Accelerated Federated Acce | Analysing an…" at bounding box center [649, 261] width 928 height 320
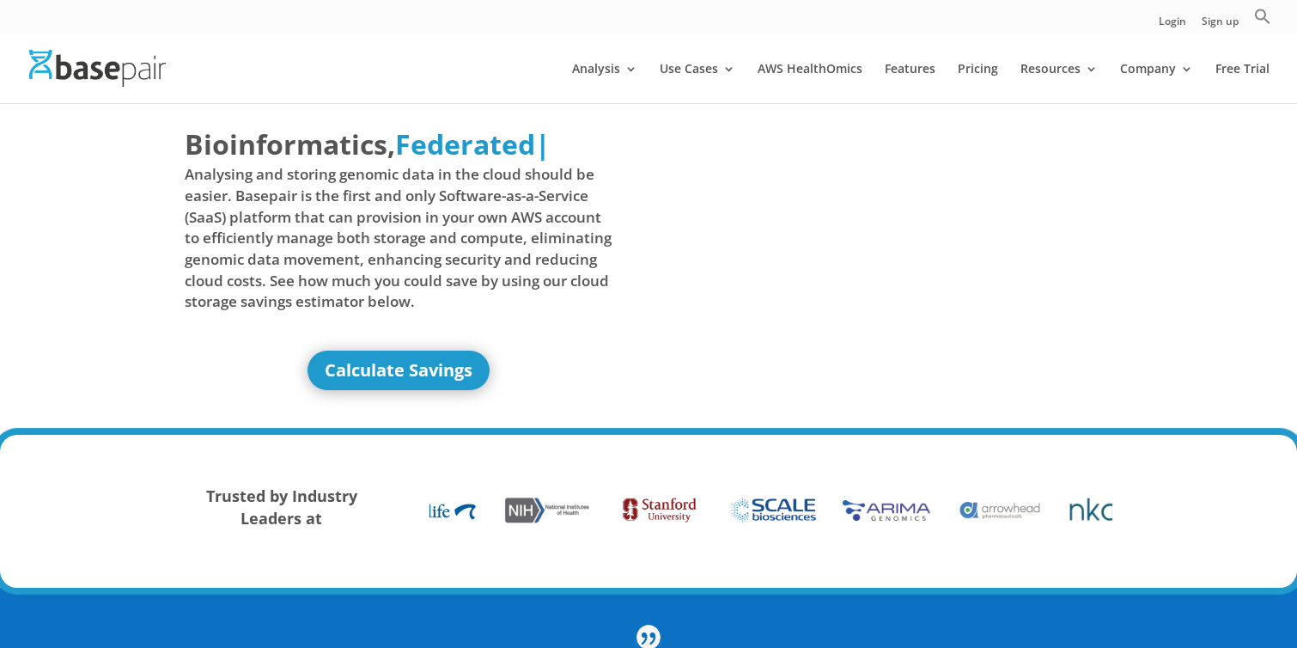
click at [521, 230] on span "Analysing and storing genomic data in the cloud should be easier. Basepair is t…" at bounding box center [399, 238] width 428 height 148
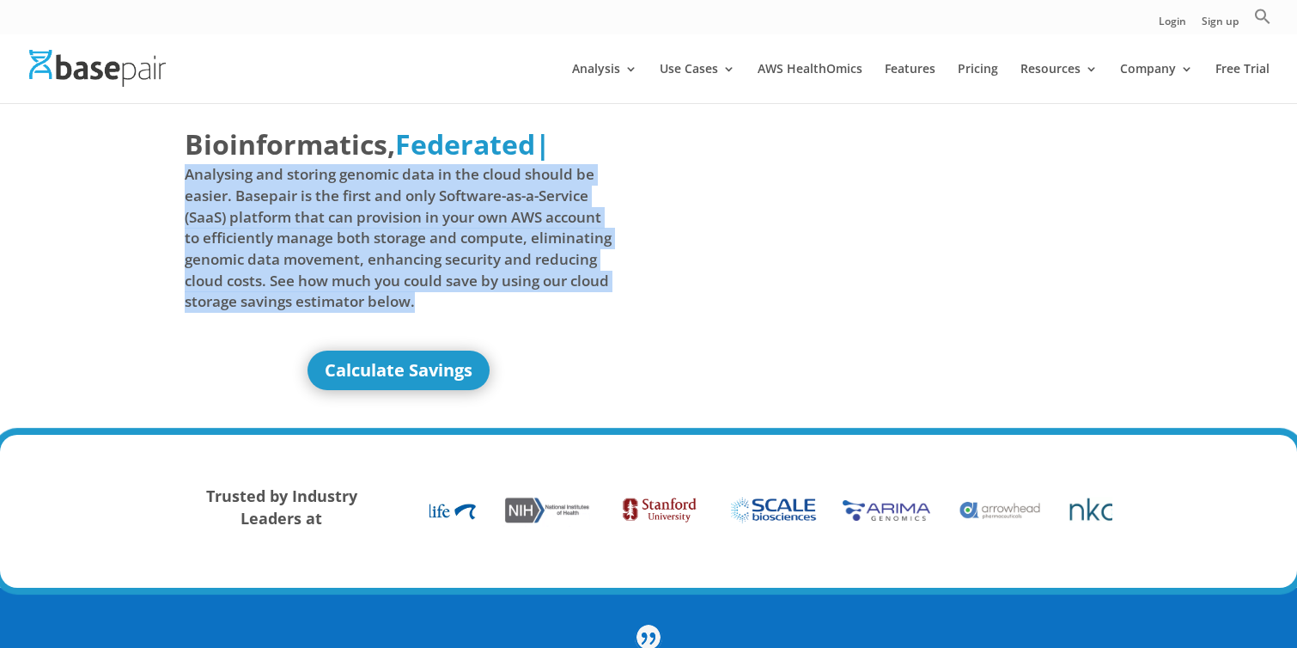
click at [521, 230] on span "Analysing and storing genomic data in the cloud should be easier. Basepair is t…" at bounding box center [399, 238] width 428 height 148
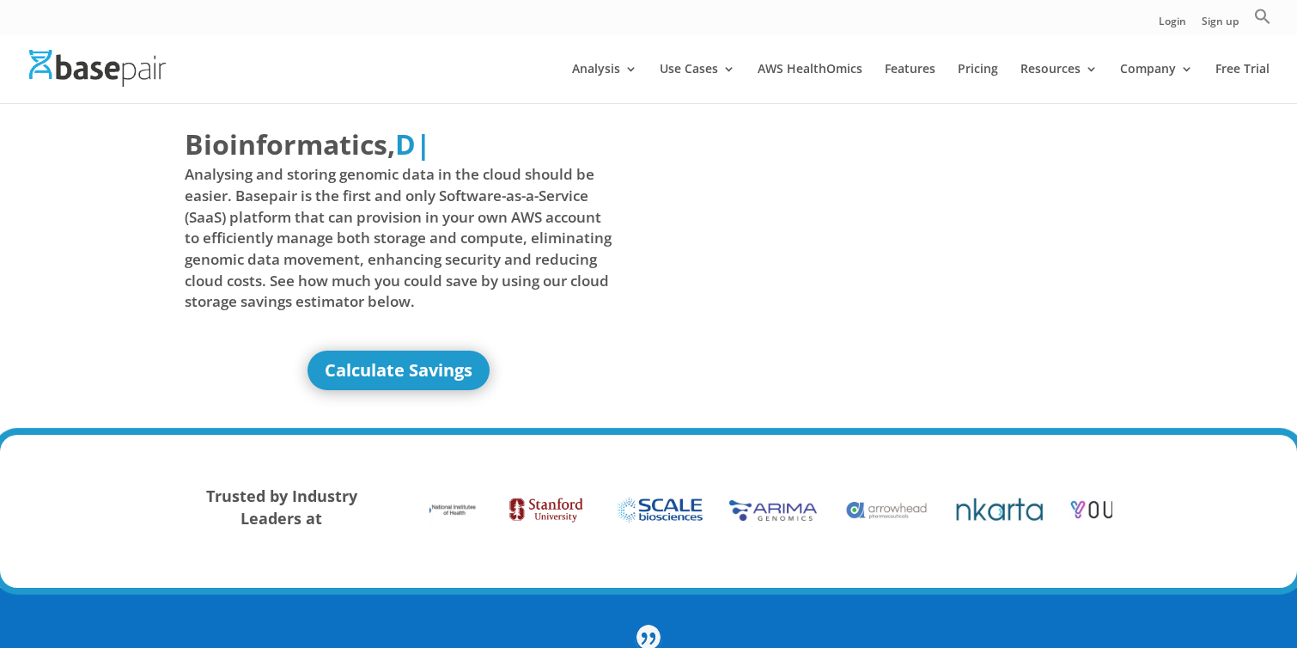
click at [637, 206] on div "Bioinformatics, Delivered Made Simple Accelerated Federated D | Analysing and s…" at bounding box center [649, 261] width 928 height 320
click at [526, 238] on span "Analysing and storing genomic data in the cloud should be easier. Basepair is t…" at bounding box center [399, 238] width 428 height 148
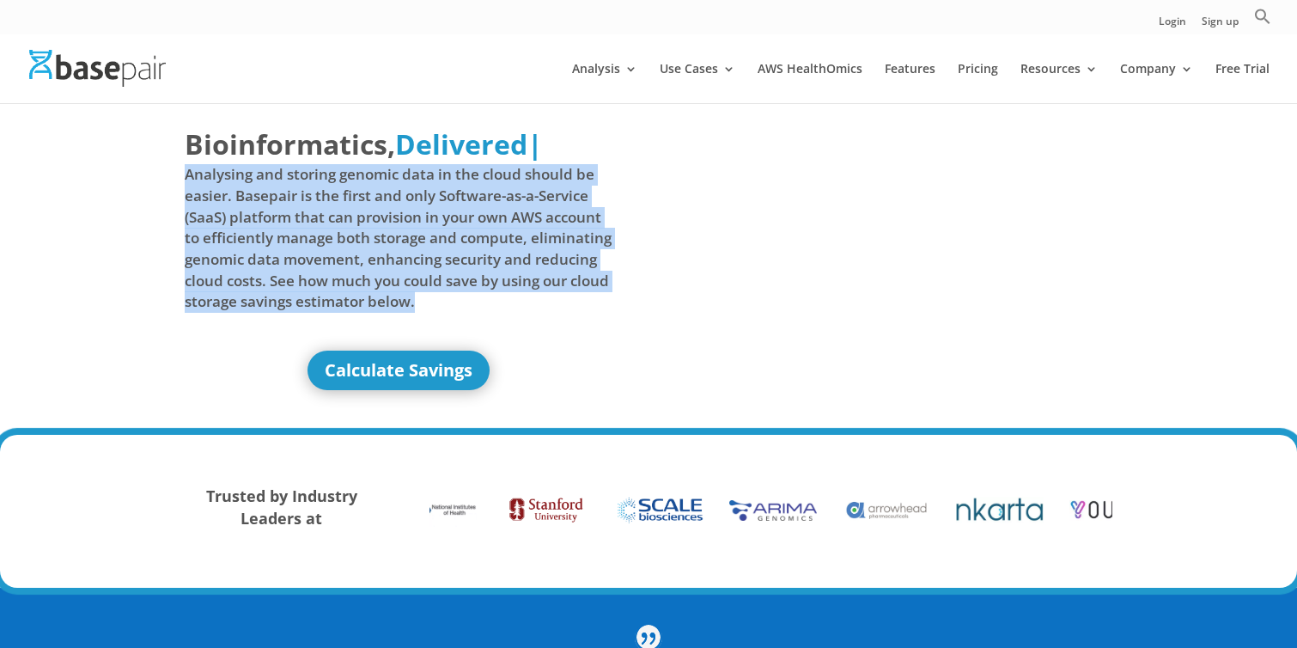
click at [526, 238] on span "Analysing and storing genomic data in the cloud should be easier. Basepair is t…" at bounding box center [399, 238] width 428 height 148
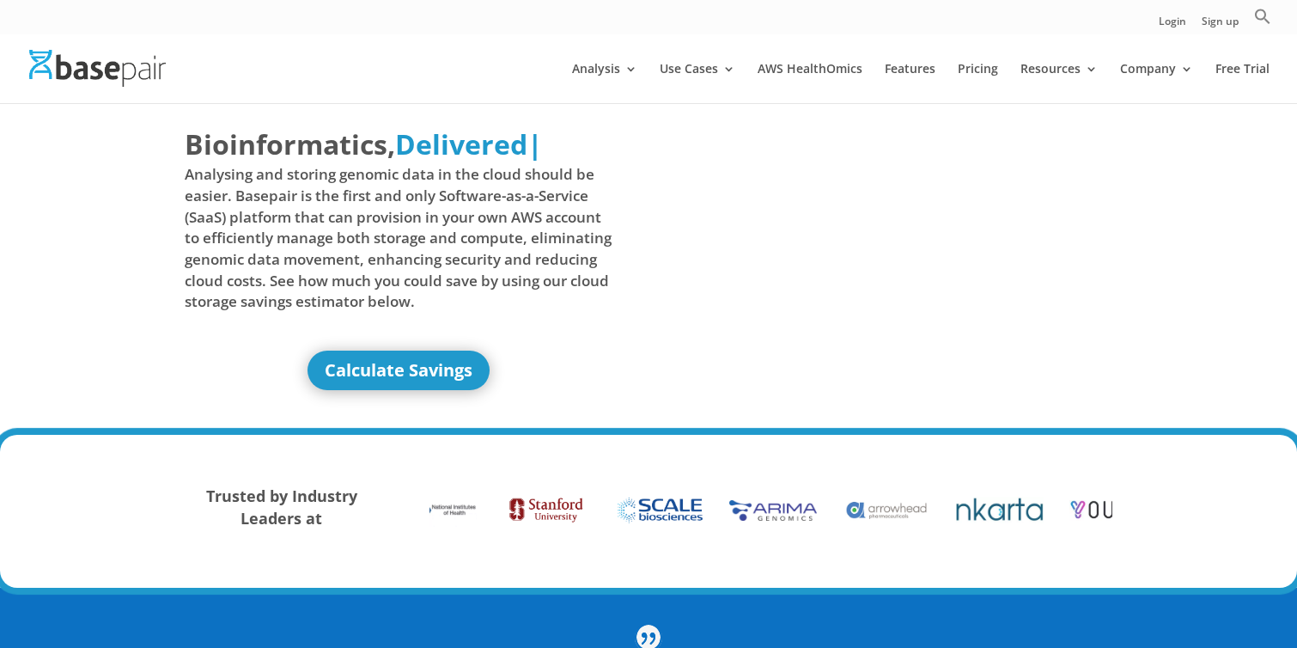
click at [642, 214] on div "Bioinformatics, Delivered Made Simple Accelerated Federated Delivered | Analysi…" at bounding box center [649, 261] width 928 height 320
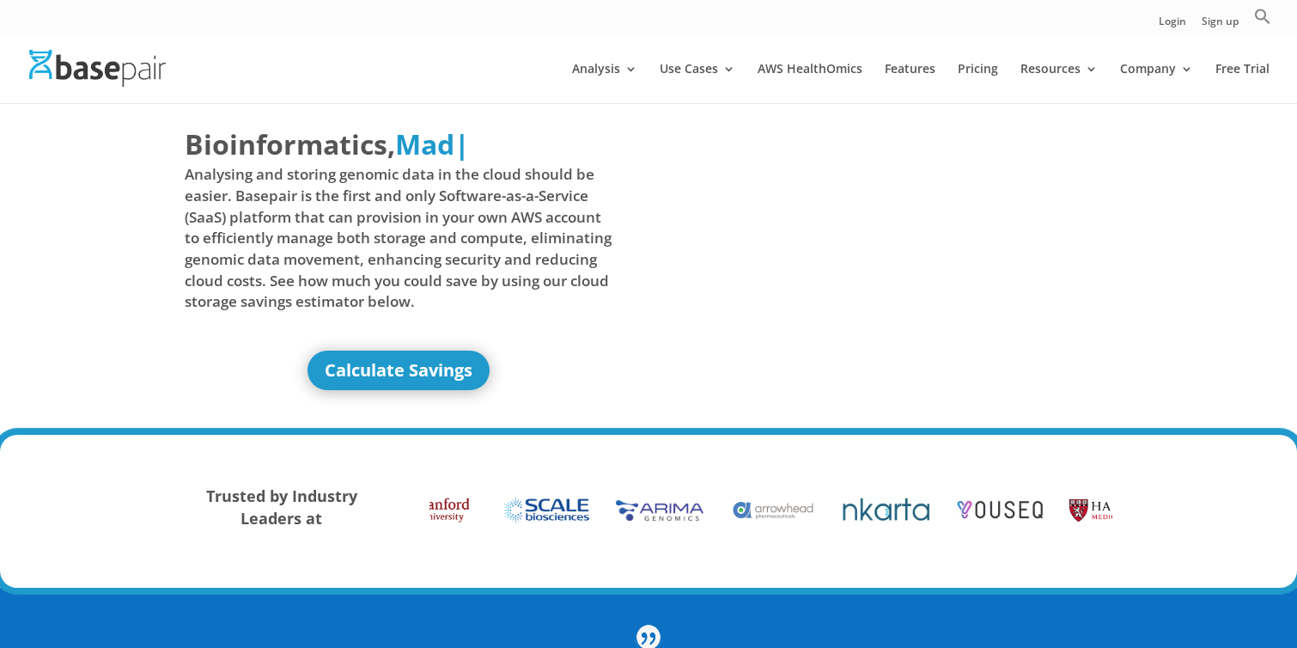
click at [570, 232] on span "Analysing and storing genomic data in the cloud should be easier. Basepair is t…" at bounding box center [399, 238] width 428 height 148
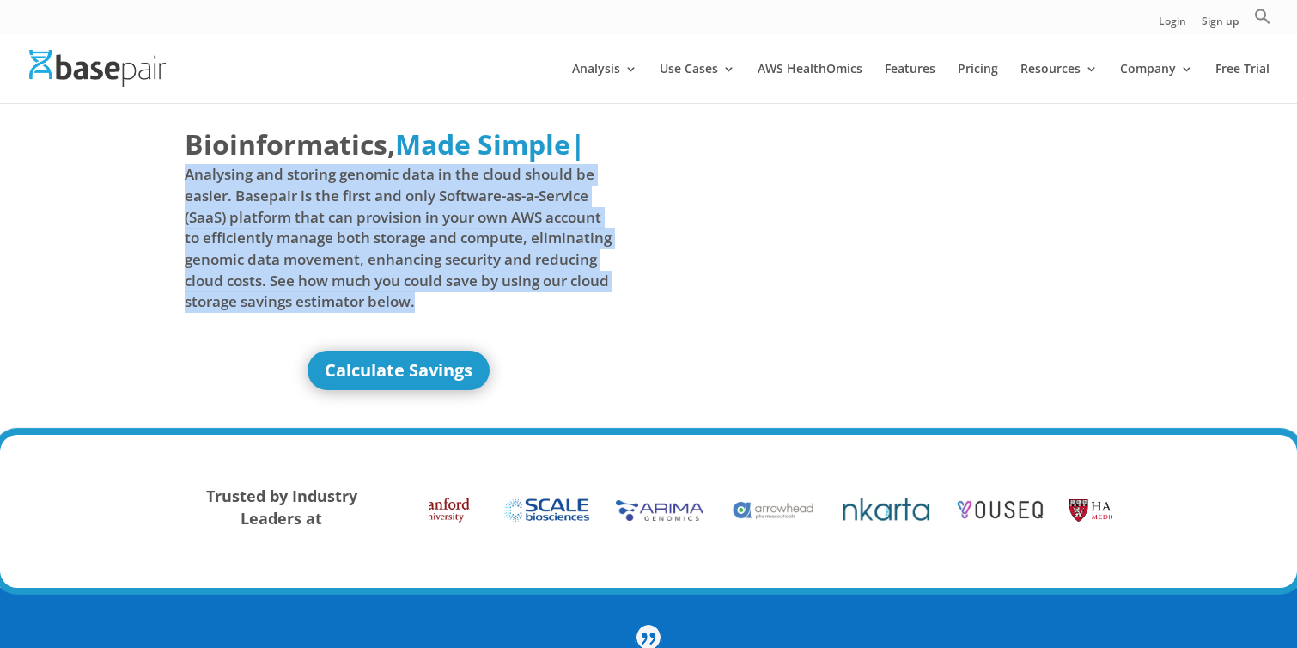
click at [570, 232] on span "Analysing and storing genomic data in the cloud should be easier. Basepair is t…" at bounding box center [399, 238] width 428 height 148
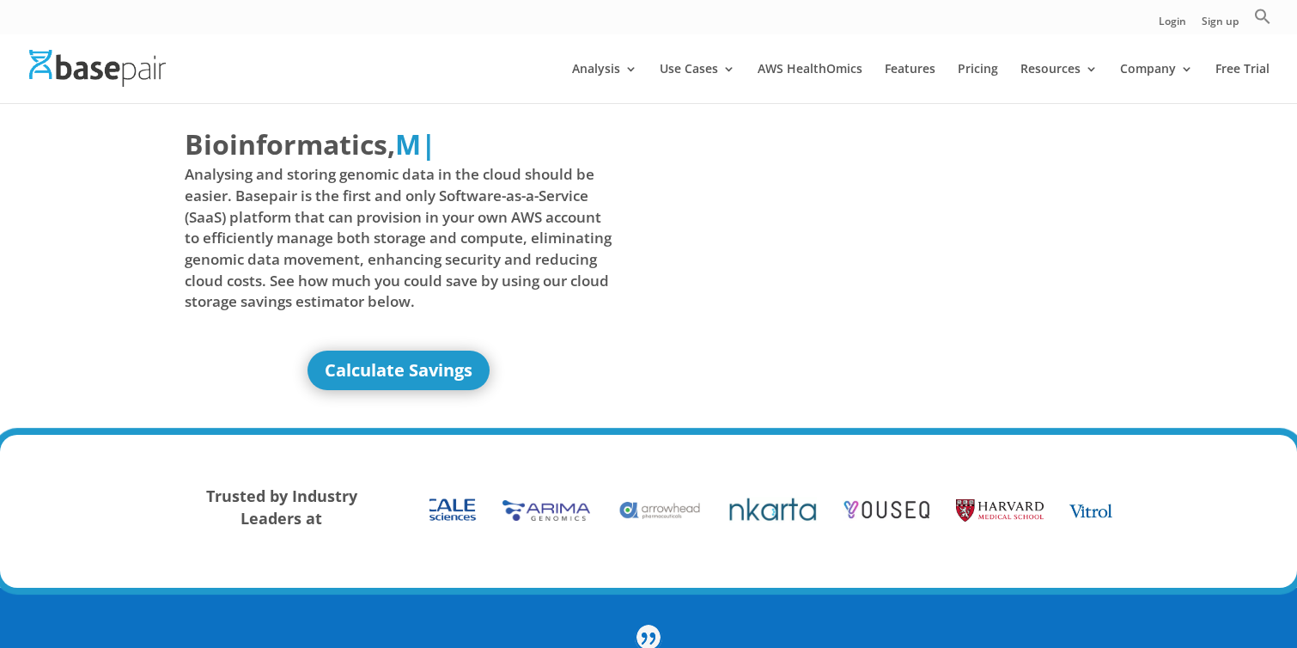
click at [643, 225] on div "Bioinformatics, Delivered Made Simple Accelerated Federated M | Analysing and s…" at bounding box center [649, 261] width 928 height 320
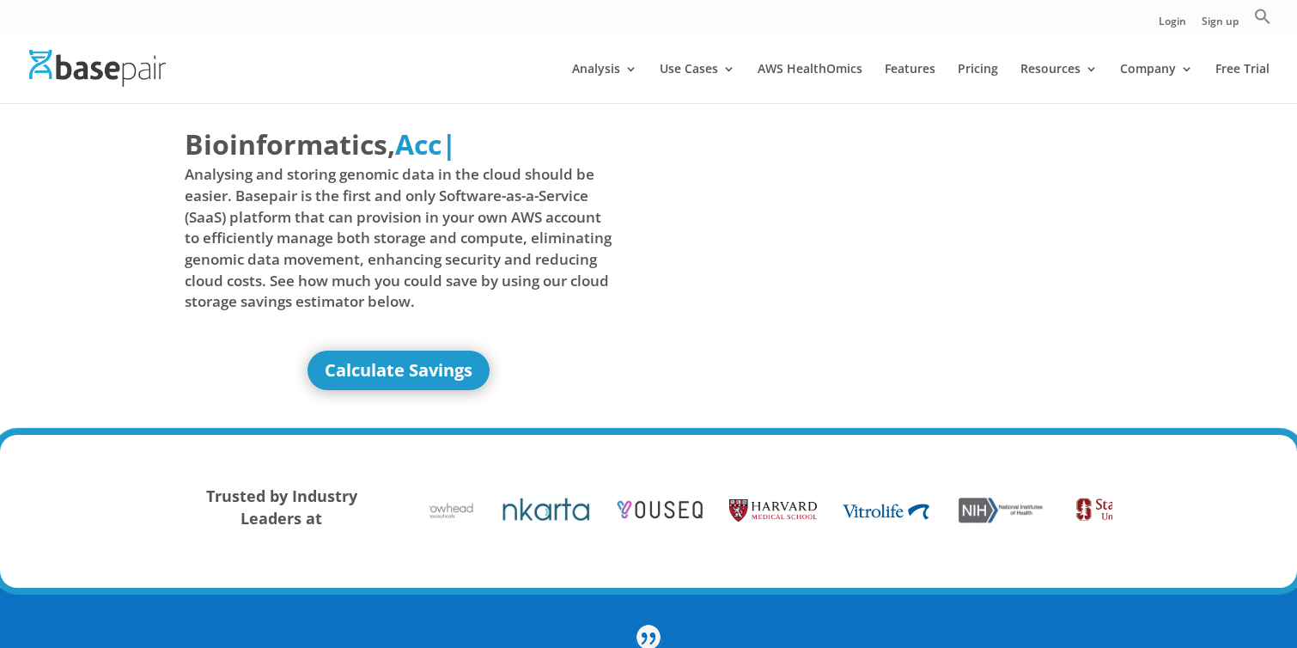
click at [535, 240] on span "Analysing and storing genomic data in the cloud should be easier. Basepair is t…" at bounding box center [399, 238] width 428 height 148
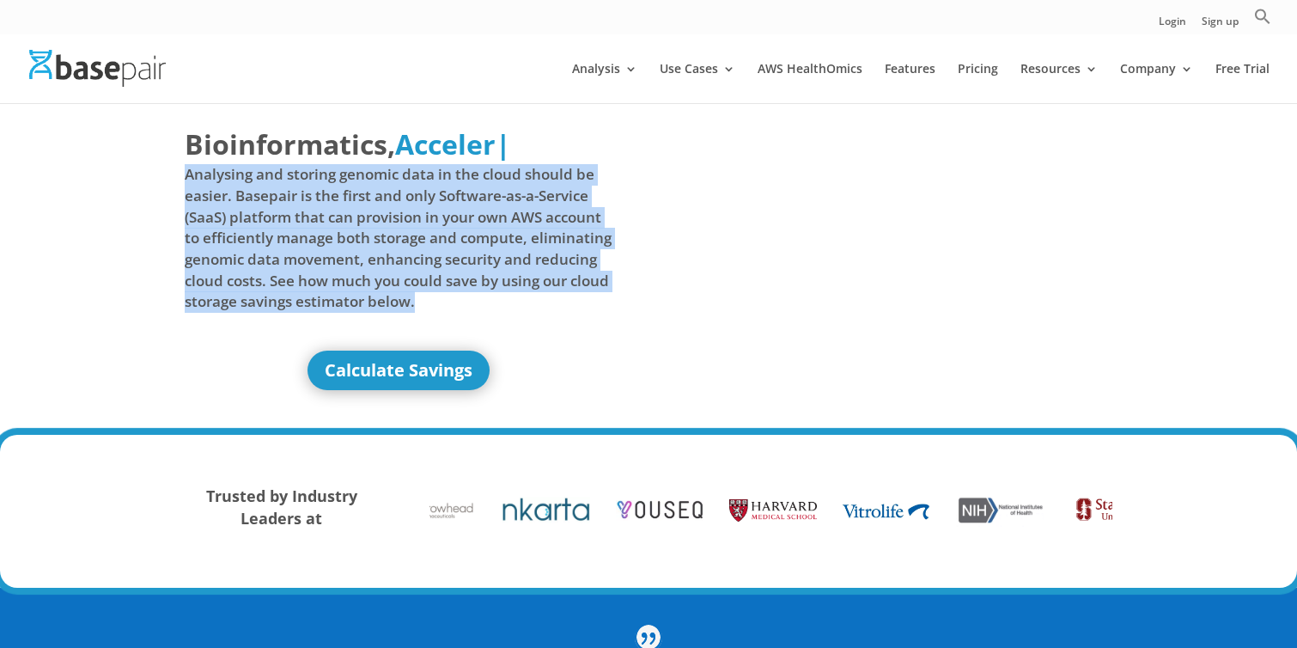
click at [535, 240] on span "Analysing and storing genomic data in the cloud should be easier. Basepair is t…" at bounding box center [399, 238] width 428 height 148
